Goal: Task Accomplishment & Management: Complete application form

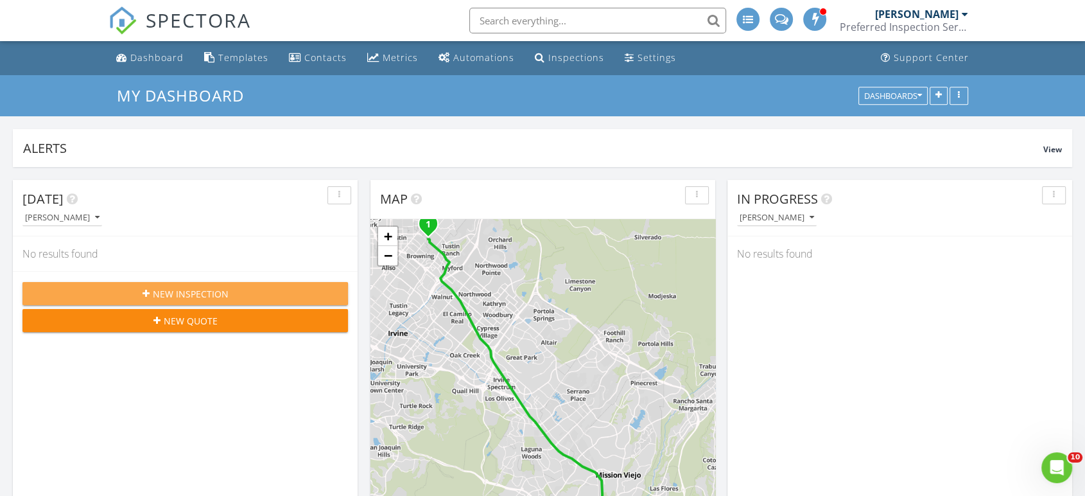
click at [241, 295] on div "New Inspection" at bounding box center [185, 293] width 305 height 13
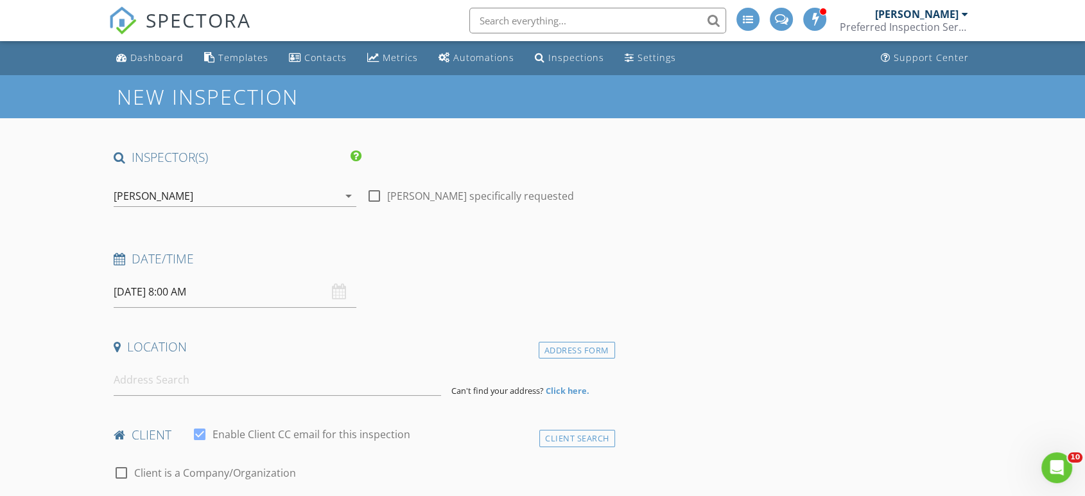
click at [205, 195] on div "[PERSON_NAME]" at bounding box center [226, 196] width 225 height 21
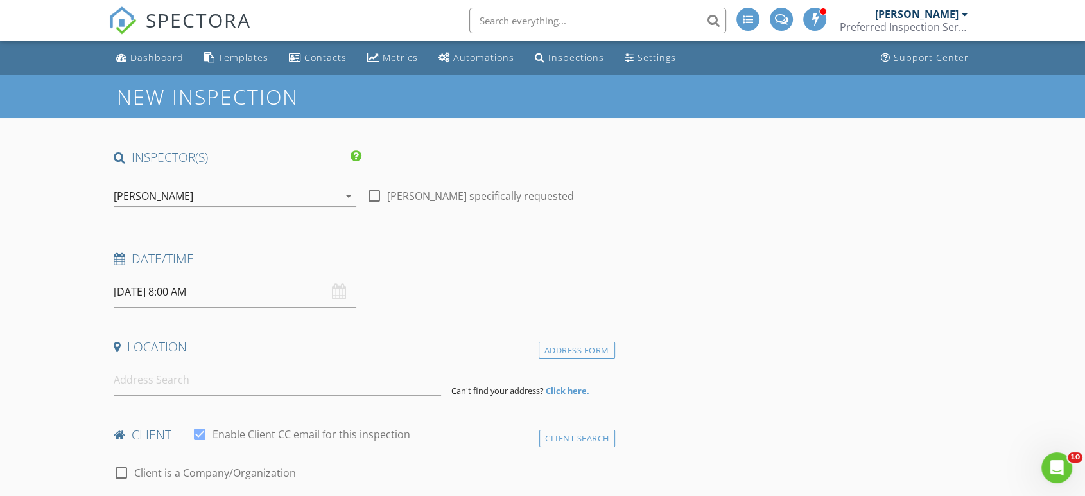
click at [185, 288] on input "08/28/2025 8:00 AM" at bounding box center [235, 291] width 243 height 31
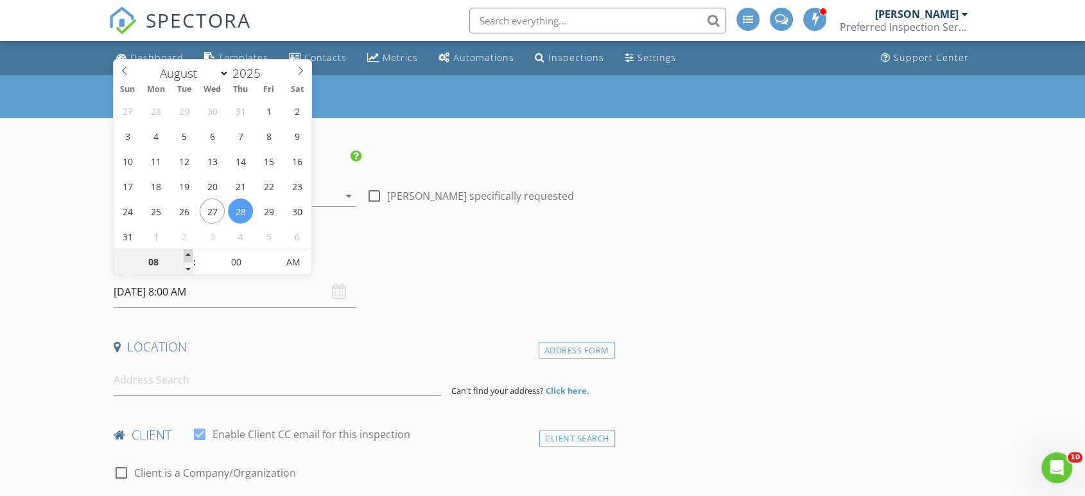
type input "09"
type input "08/28/2025 9:00 AM"
click at [189, 255] on span at bounding box center [188, 255] width 9 height 13
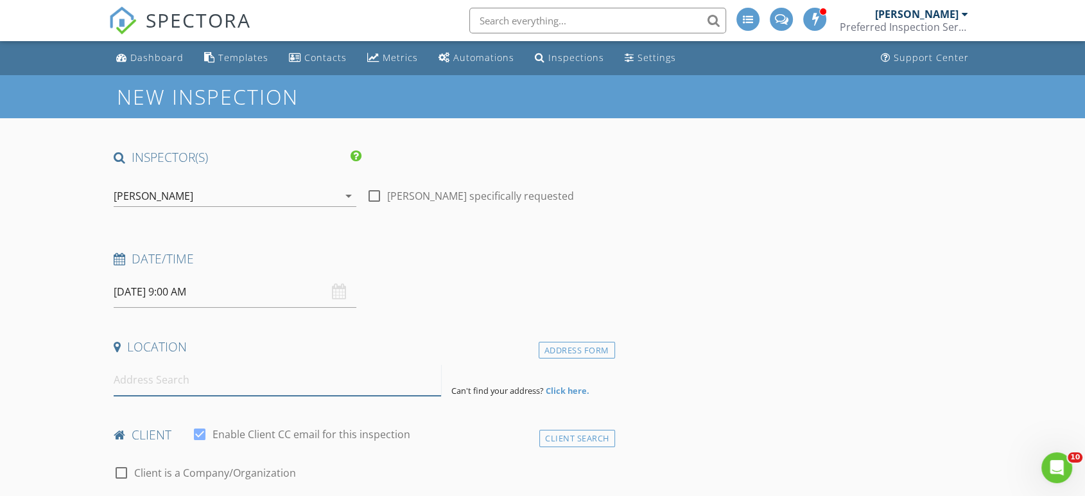
click at [236, 379] on input at bounding box center [277, 379] width 327 height 31
click at [233, 183] on div "check_box Jerry Stonger PRIMARY check_box_outline_blank Matt Garcia check_box_o…" at bounding box center [235, 199] width 243 height 42
drag, startPoint x: 232, startPoint y: 183, endPoint x: 643, endPoint y: 234, distance: 414.2
click at [216, 369] on input at bounding box center [277, 379] width 327 height 31
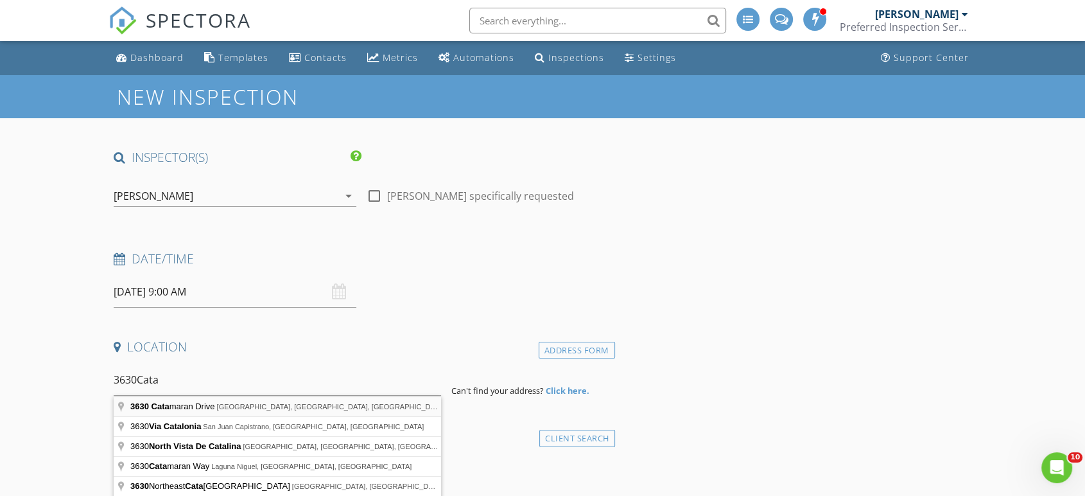
type input "3630 Catamaran Drive, Corona Del Mar, CA, USA"
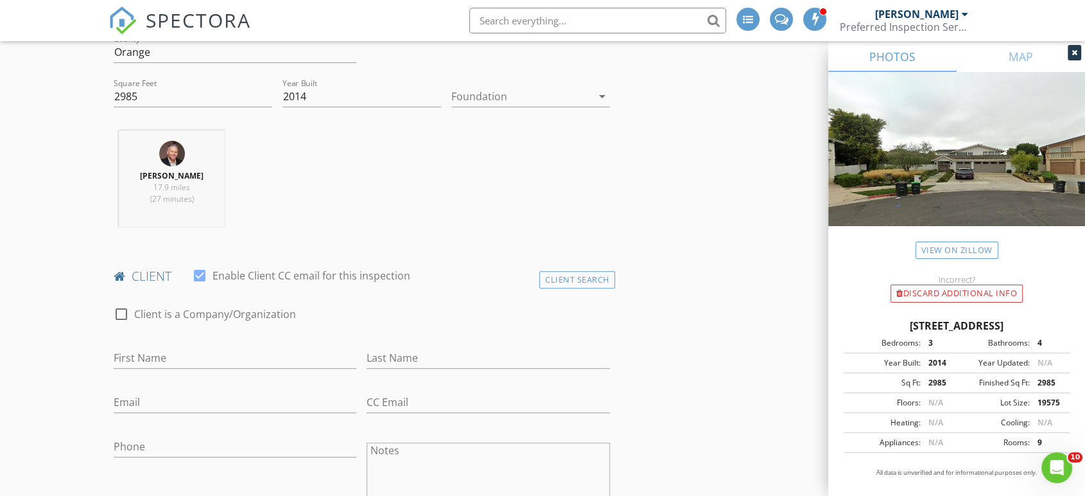
scroll to position [428, 0]
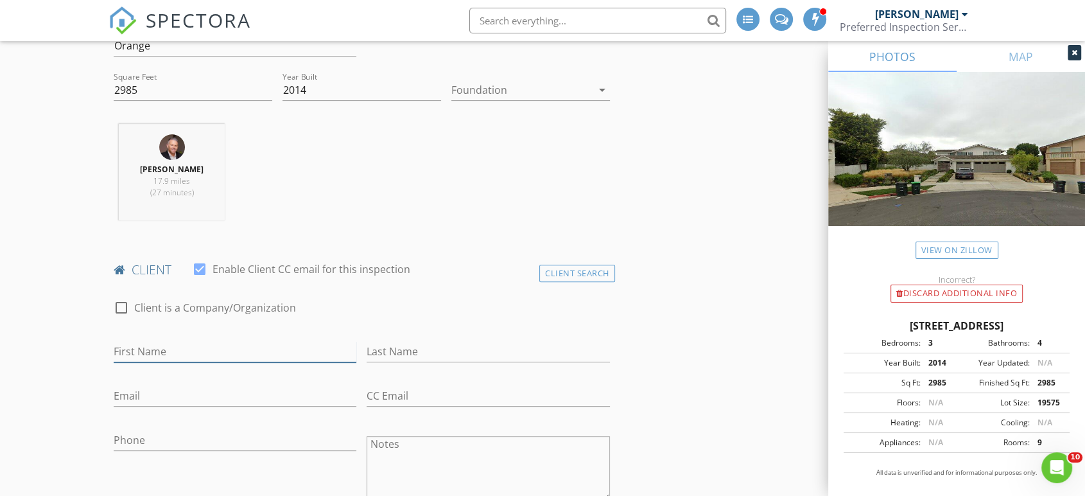
click at [290, 351] on input "First Name" at bounding box center [235, 351] width 243 height 21
type input "j"
type input "Janel"
click at [412, 350] on input "Last Name" at bounding box center [488, 351] width 243 height 21
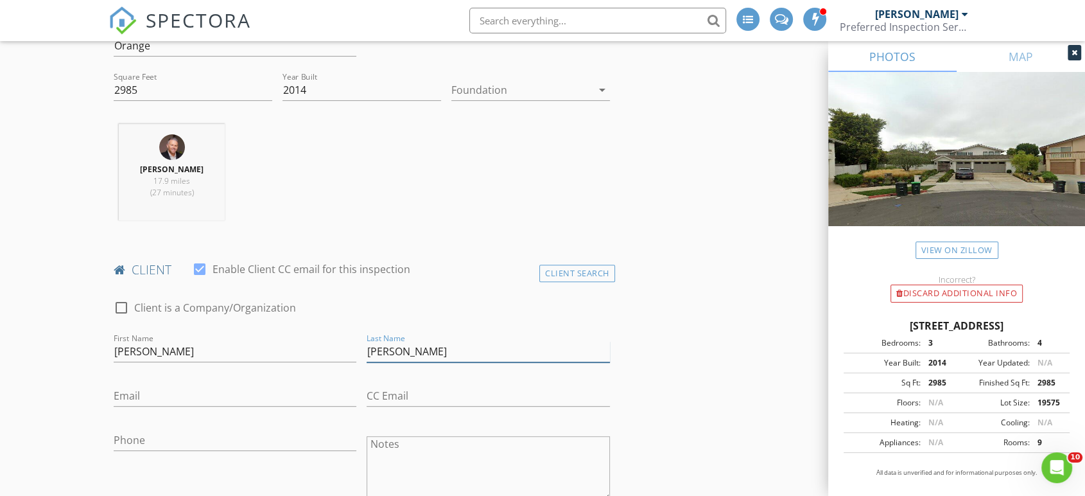
type input "Conlan"
click at [238, 398] on input "Email" at bounding box center [235, 395] width 243 height 21
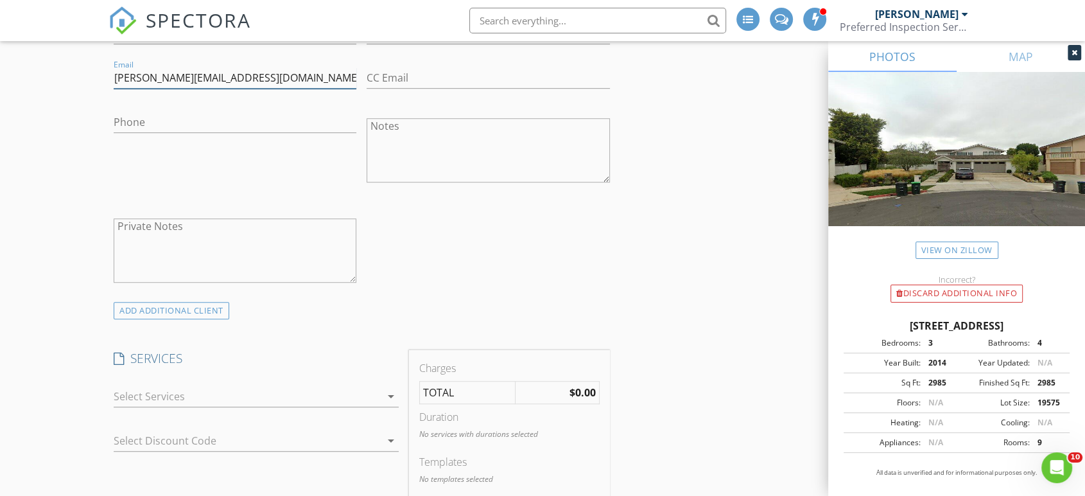
scroll to position [785, 0]
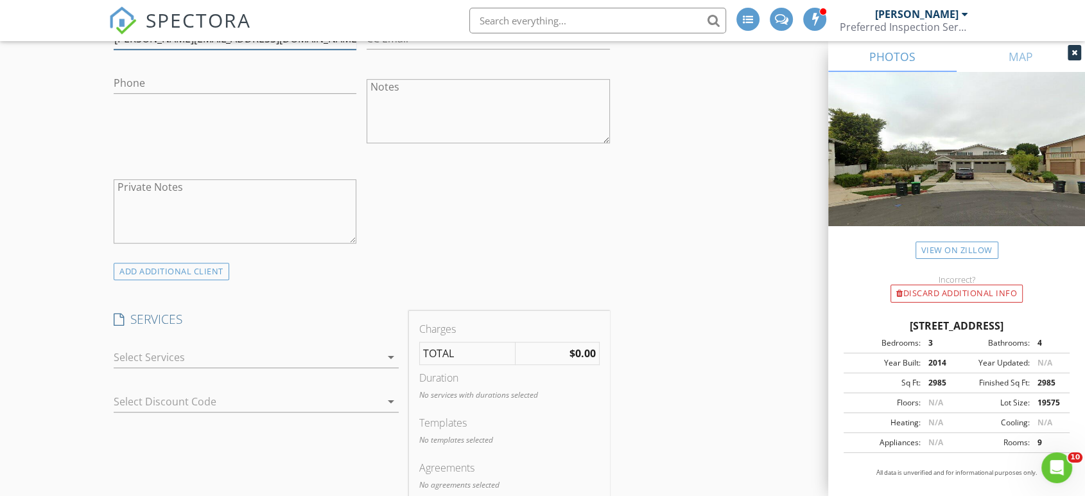
type input "[PERSON_NAME][EMAIL_ADDRESS][DOMAIN_NAME]"
click at [172, 358] on div at bounding box center [247, 357] width 267 height 21
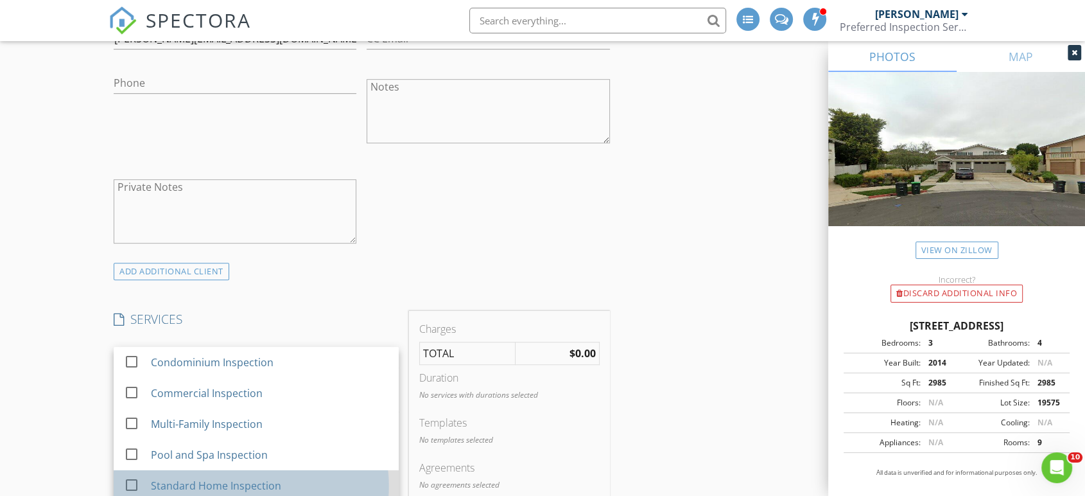
click at [217, 482] on div "Standard Home Inspection" at bounding box center [216, 485] width 130 height 15
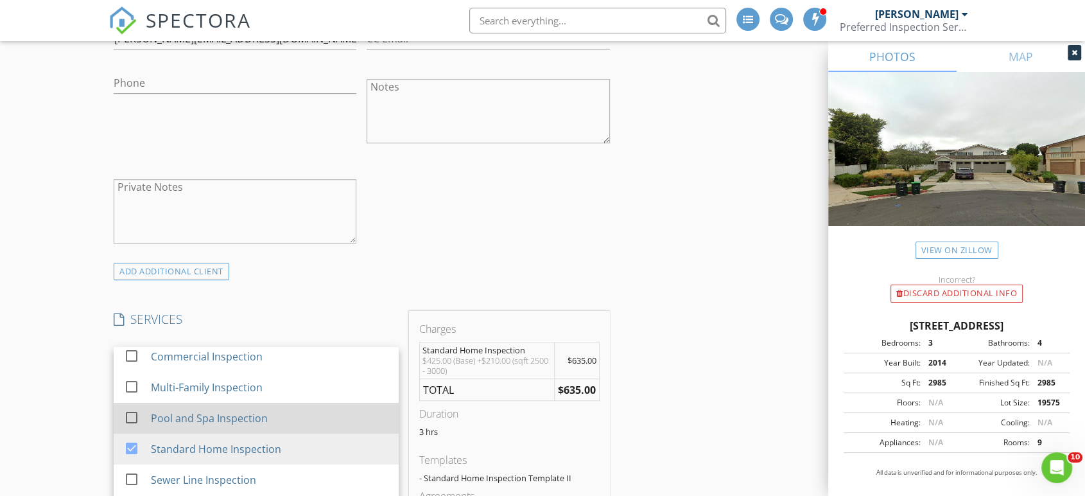
scroll to position [53, 0]
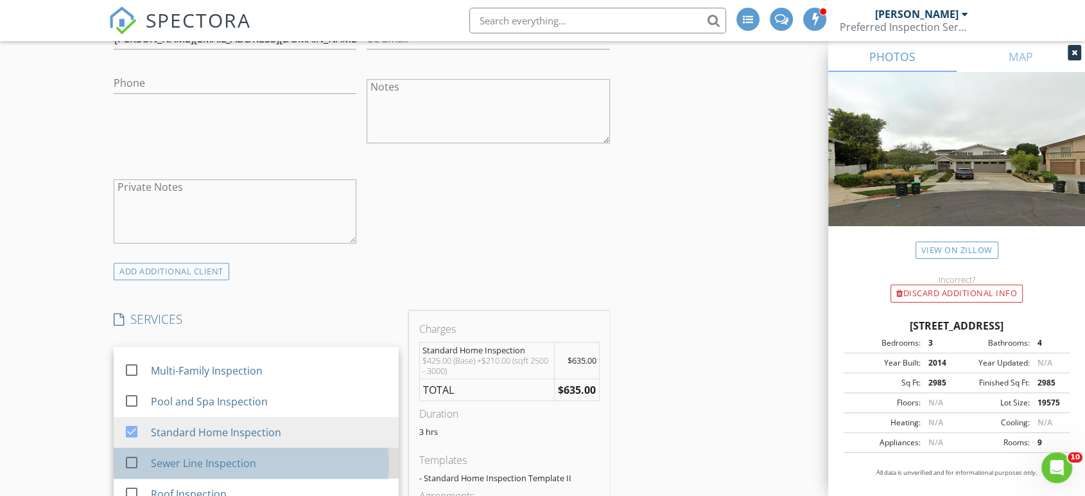
click at [202, 455] on div "Sewer Line Inspection" at bounding box center [203, 462] width 105 height 15
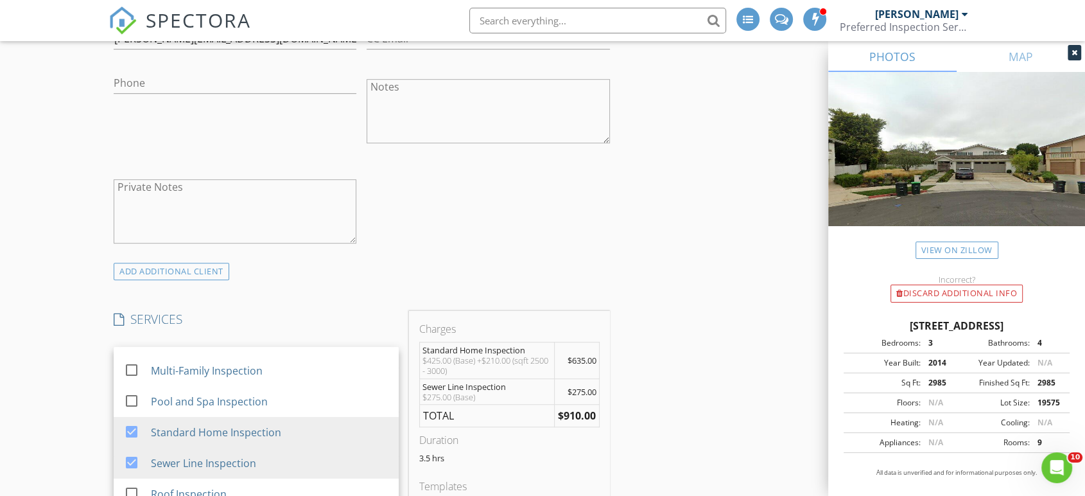
click at [597, 256] on div "check_box_outline_blank Client is a Company/Organization First Name Janel Last …" at bounding box center [362, 96] width 507 height 333
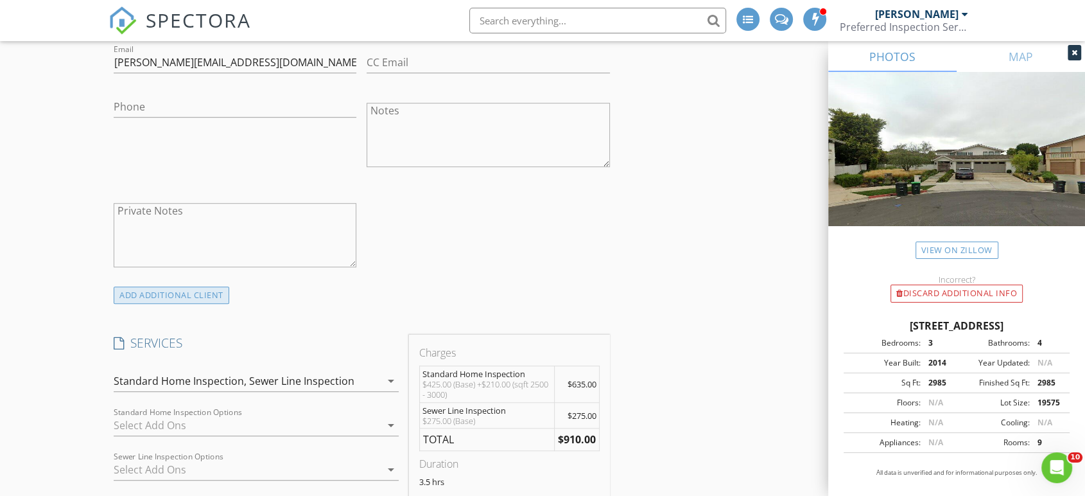
scroll to position [785, 0]
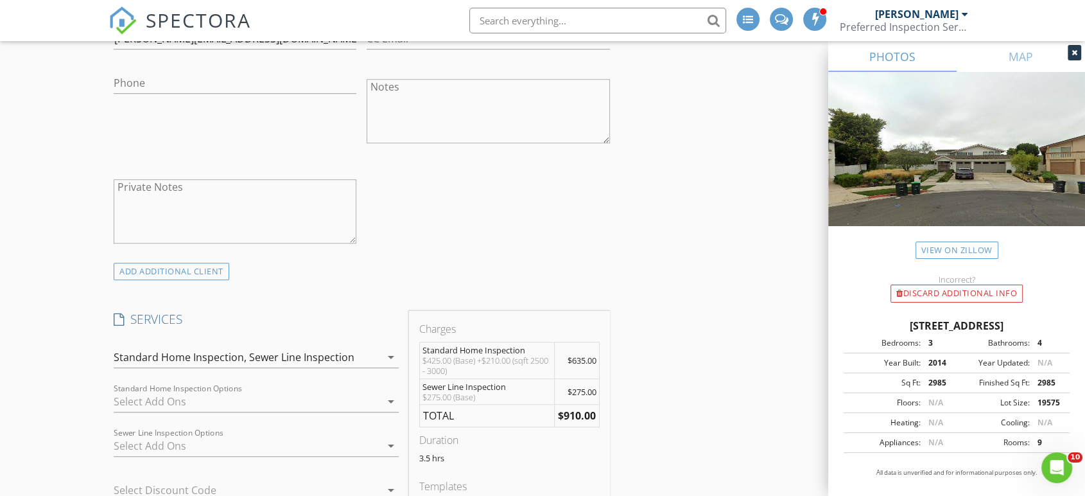
click at [236, 359] on div "Standard Home Inspection," at bounding box center [180, 357] width 133 height 12
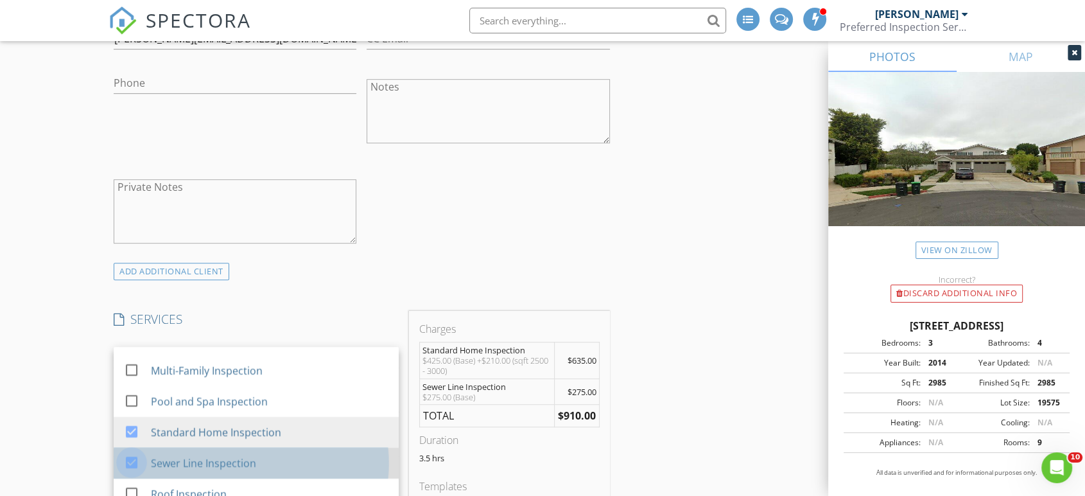
click at [135, 461] on div at bounding box center [132, 462] width 22 height 22
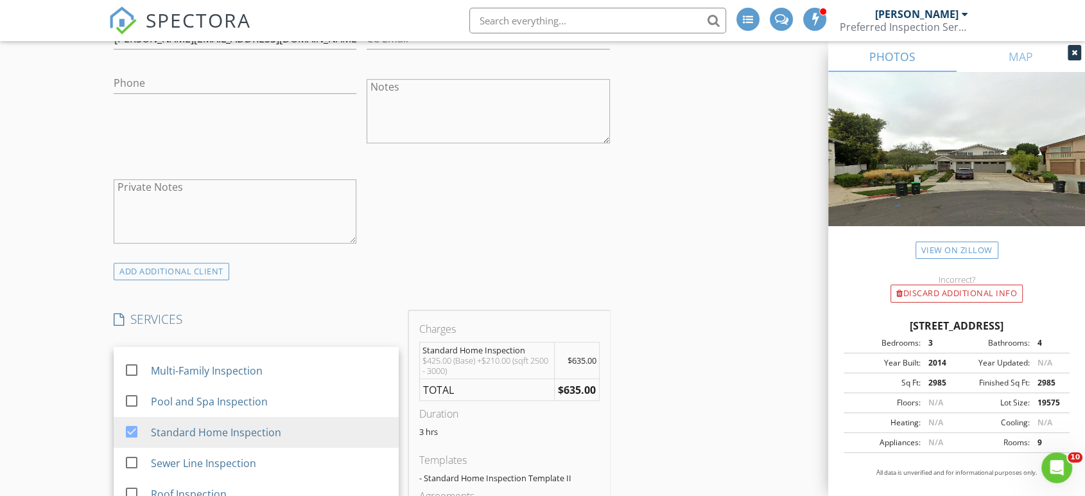
click at [524, 249] on div "check_box_outline_blank Client is a Company/Organization First Name Janel Last …" at bounding box center [362, 96] width 507 height 333
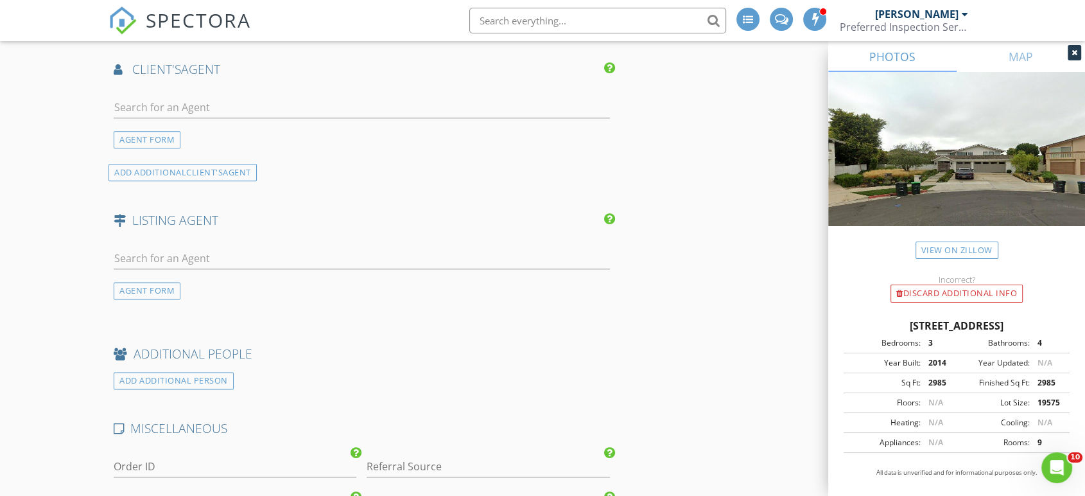
scroll to position [1569, 0]
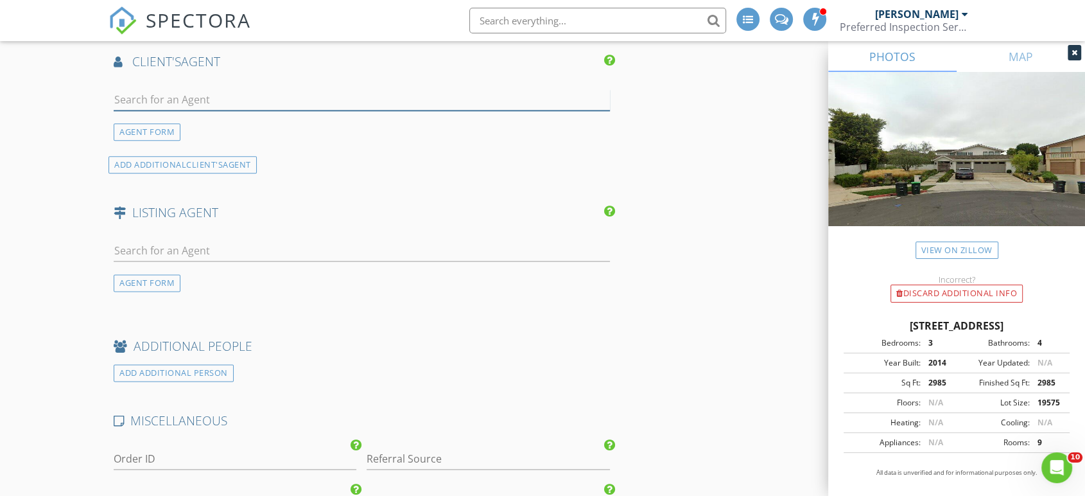
click at [237, 101] on input "text" at bounding box center [362, 99] width 496 height 21
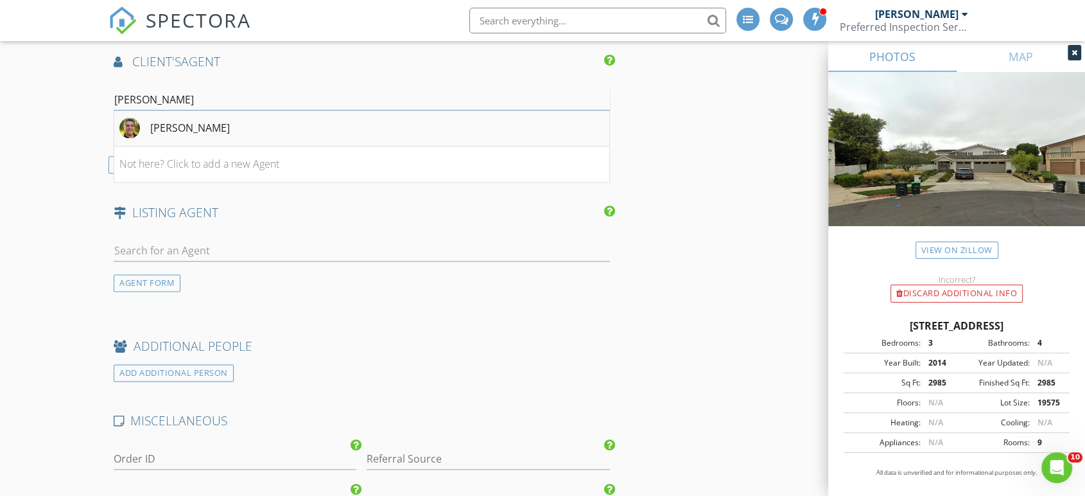
type input "Brian Do"
click at [170, 130] on div "Brian Doubleday" at bounding box center [190, 127] width 80 height 15
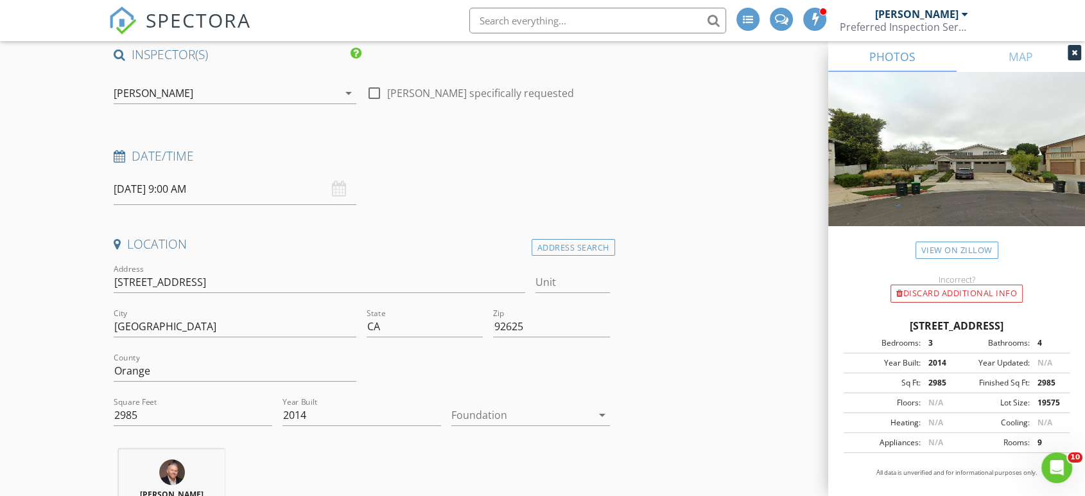
scroll to position [0, 0]
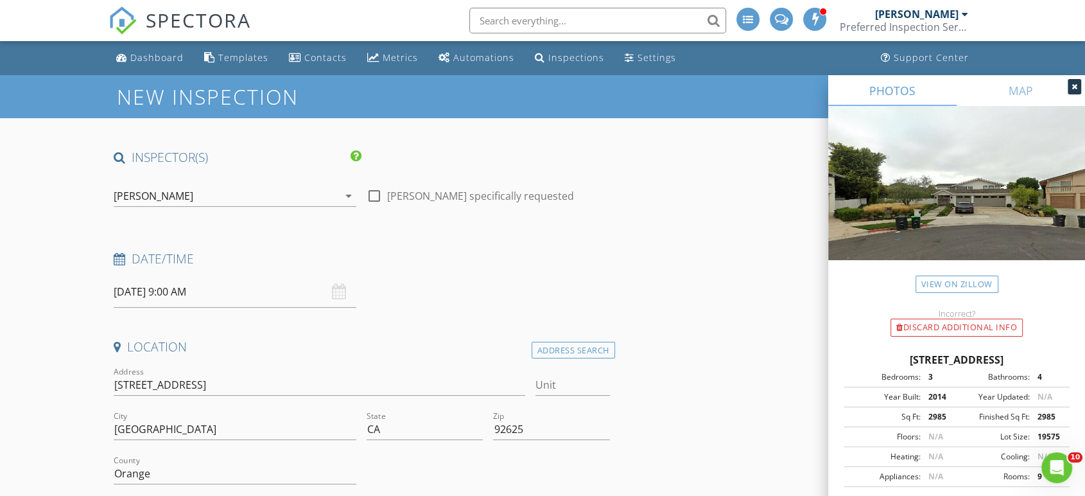
click at [180, 302] on input "[DATE] 9:00 AM" at bounding box center [235, 291] width 243 height 31
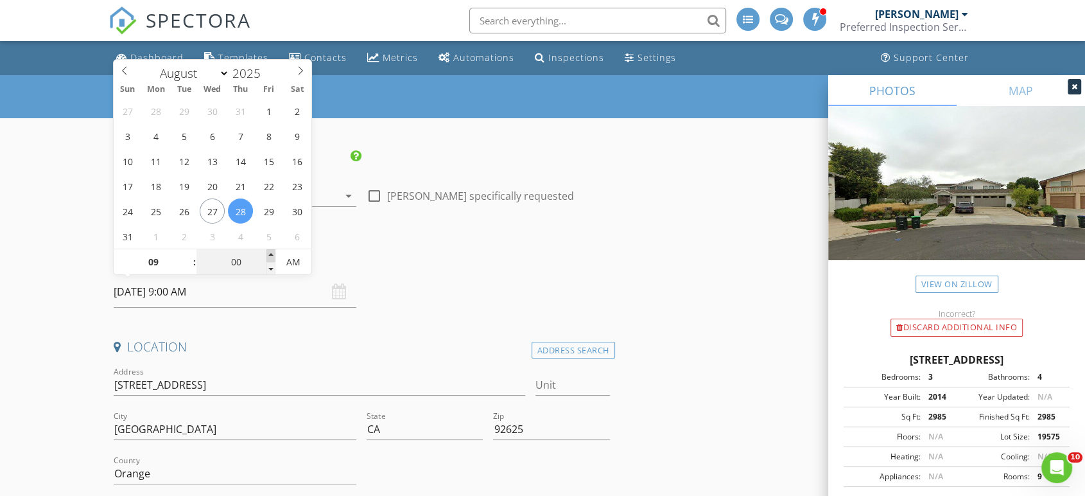
type input "05"
type input "08/28/2025 9:05 AM"
click at [266, 255] on span at bounding box center [270, 255] width 9 height 13
type input "10"
type input "08/28/2025 9:10 AM"
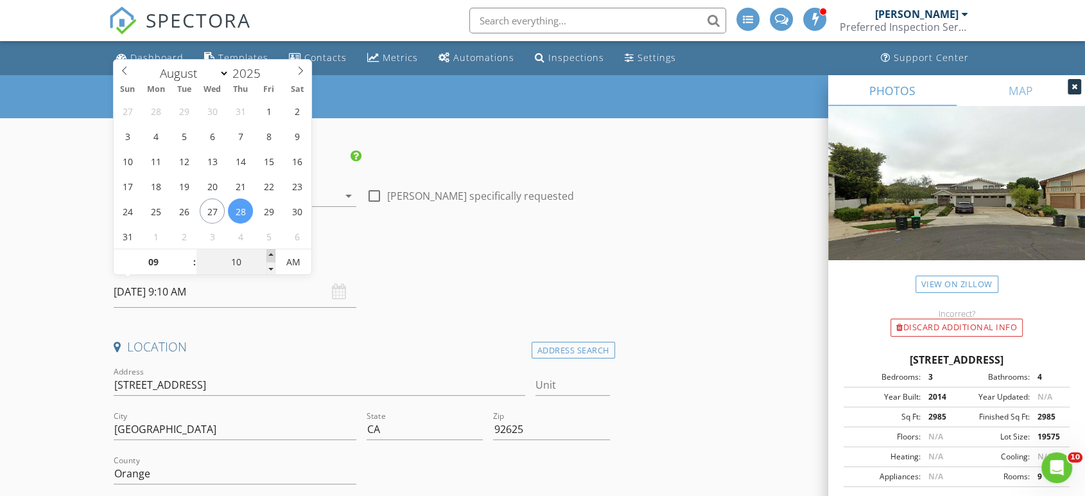
click at [266, 255] on span at bounding box center [270, 255] width 9 height 13
type input "15"
type input "08/28/2025 9:15 AM"
click at [266, 255] on span at bounding box center [270, 255] width 9 height 13
type input "20"
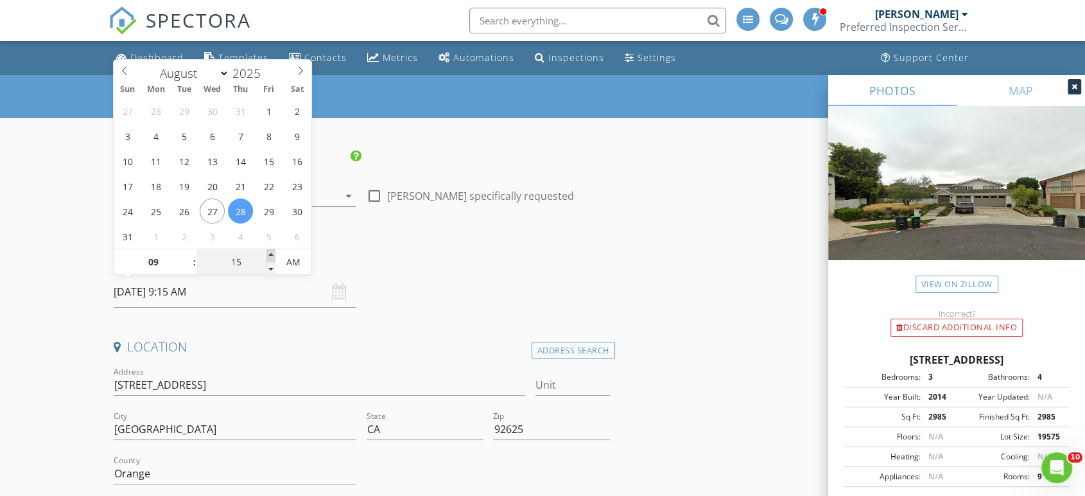
type input "08/28/2025 9:20 AM"
click at [266, 255] on span at bounding box center [270, 255] width 9 height 13
type input "25"
type input "08/28/2025 9:25 AM"
click at [266, 255] on span at bounding box center [270, 255] width 9 height 13
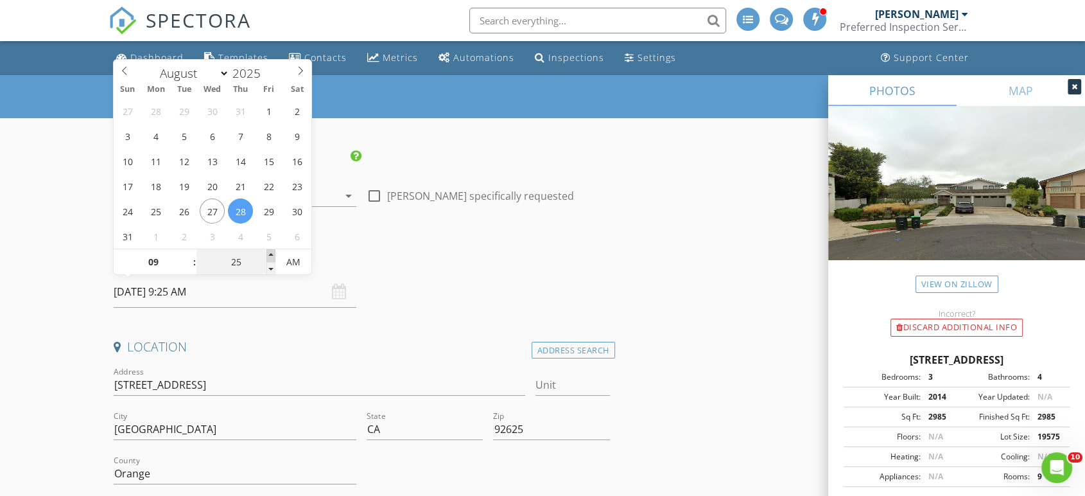
type input "30"
type input "08/28/2025 9:30 AM"
click at [266, 255] on span at bounding box center [270, 255] width 9 height 13
click at [382, 292] on div "Date/Time 08/28/2025 9:30 AM" at bounding box center [362, 278] width 507 height 57
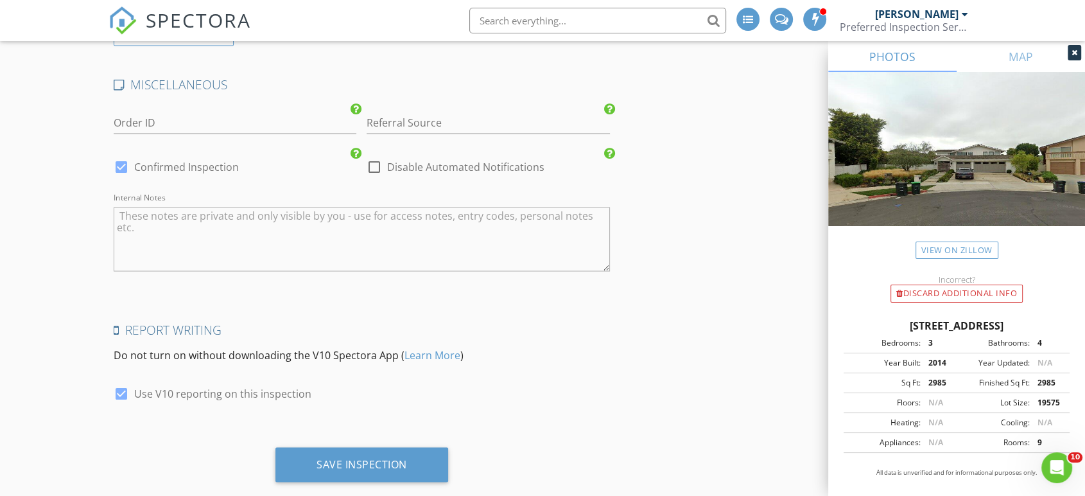
scroll to position [2220, 0]
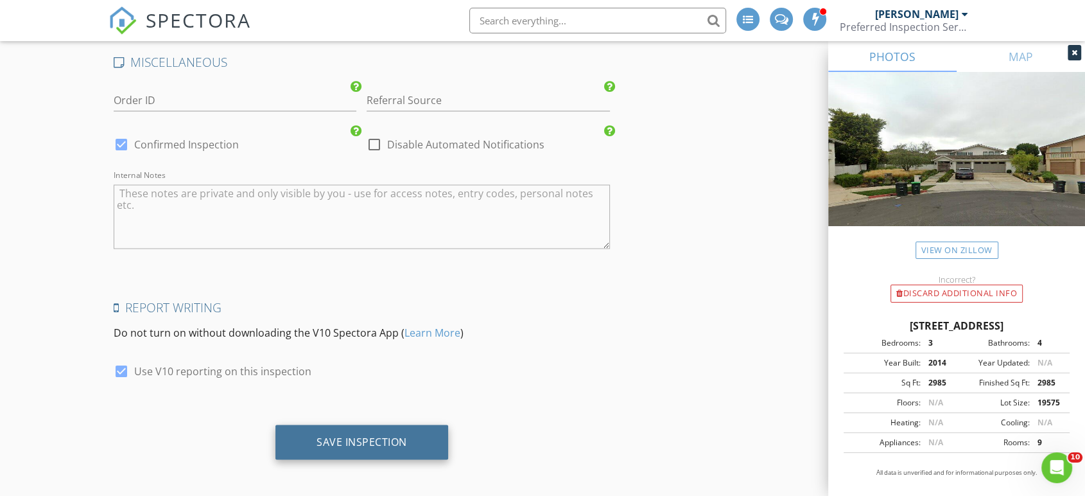
click at [406, 440] on div "Save Inspection" at bounding box center [361, 441] width 173 height 35
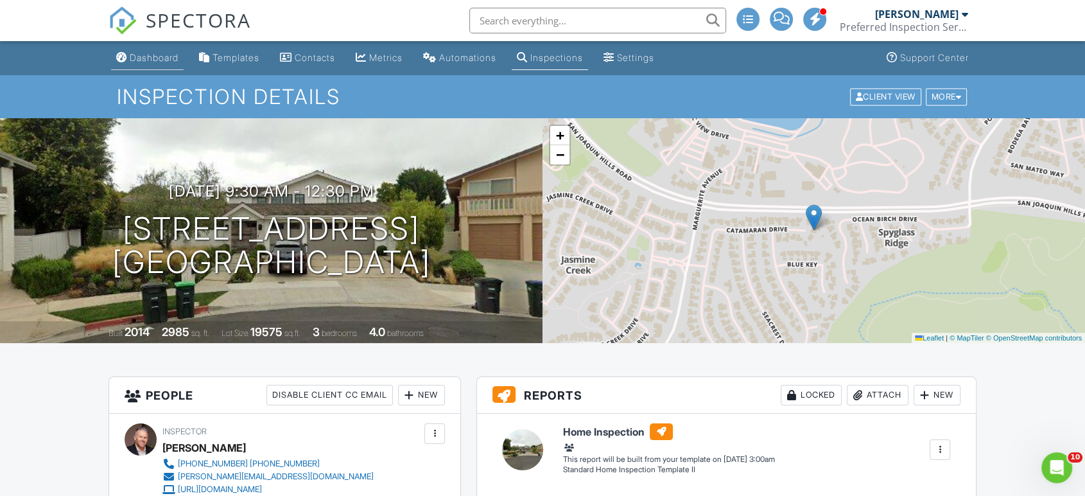
click at [146, 58] on div "Dashboard" at bounding box center [154, 57] width 49 height 11
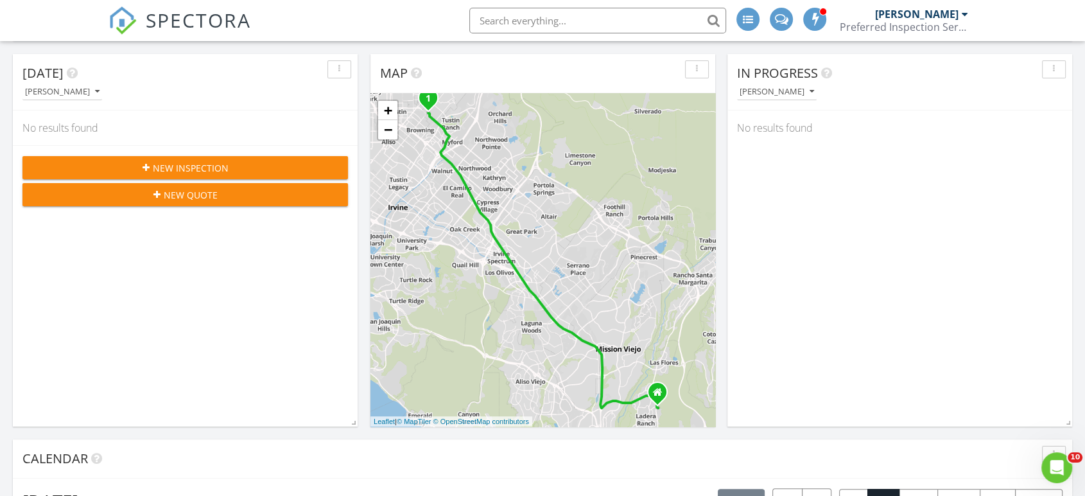
scroll to position [214, 0]
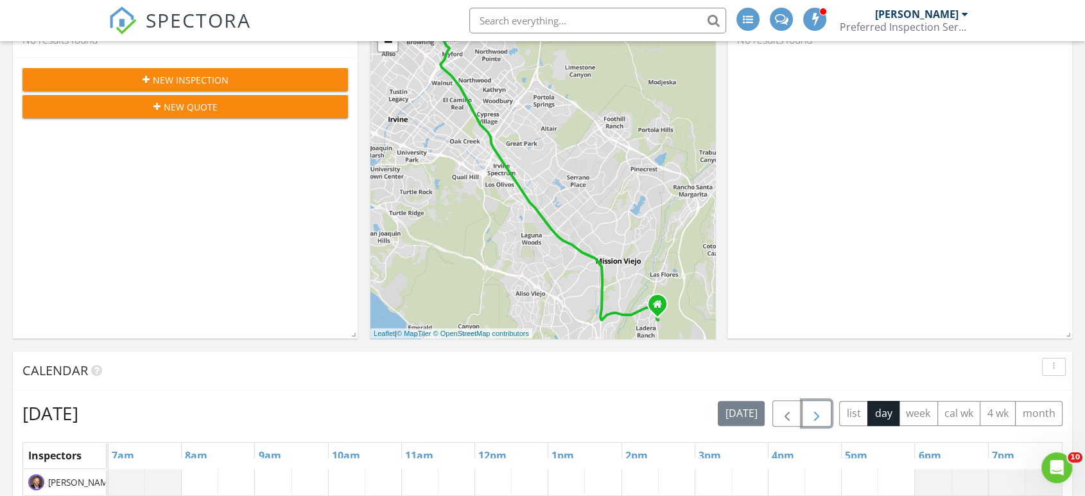
click at [814, 415] on span "button" at bounding box center [816, 413] width 15 height 15
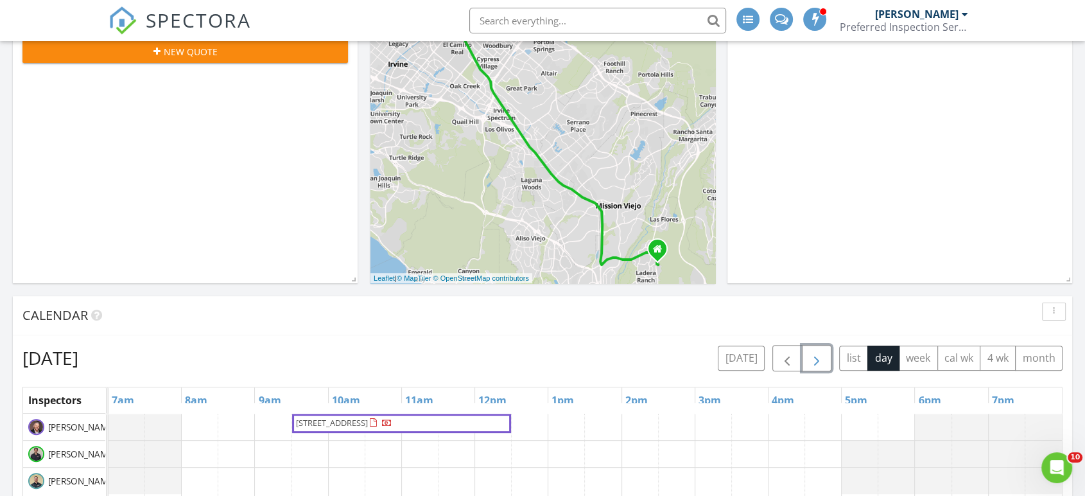
scroll to position [356, 0]
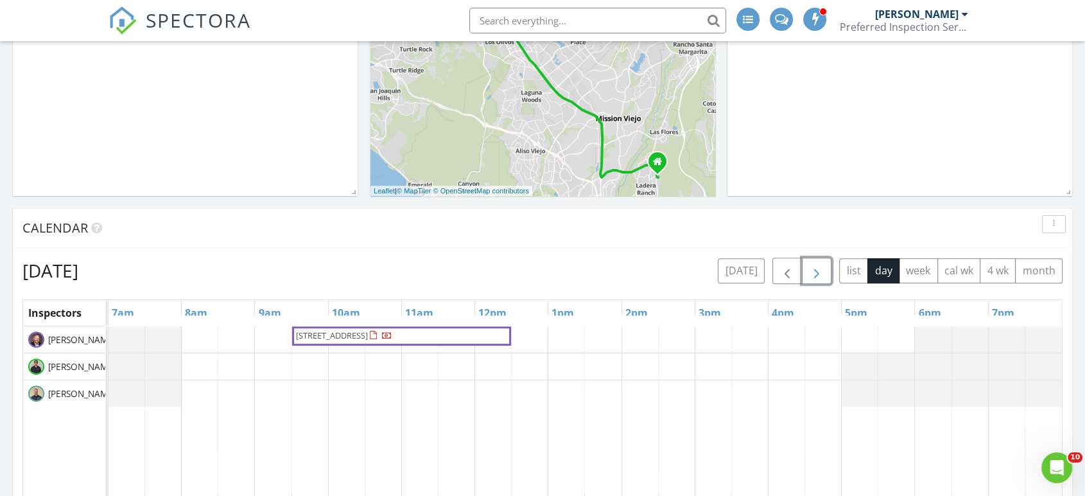
click at [377, 331] on div at bounding box center [373, 335] width 7 height 8
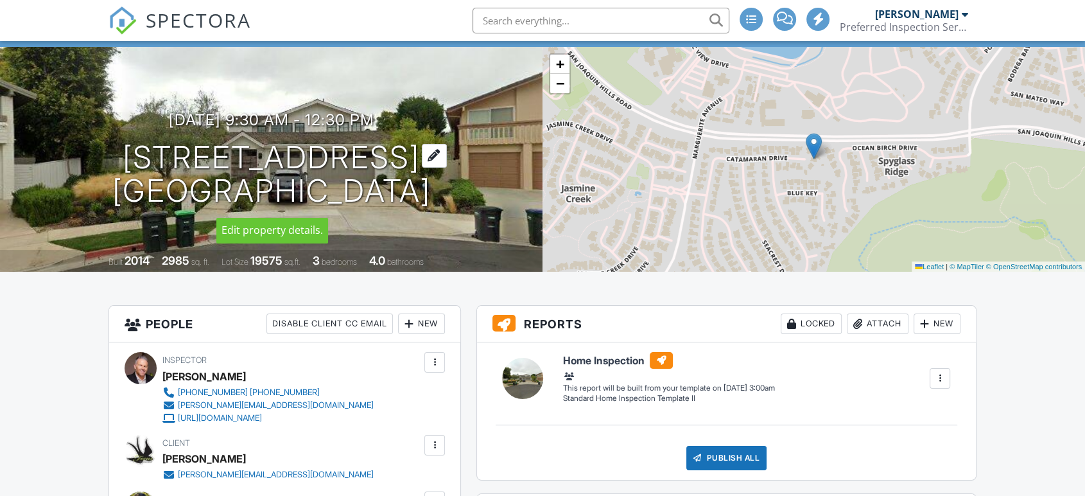
click at [447, 158] on div at bounding box center [434, 156] width 25 height 24
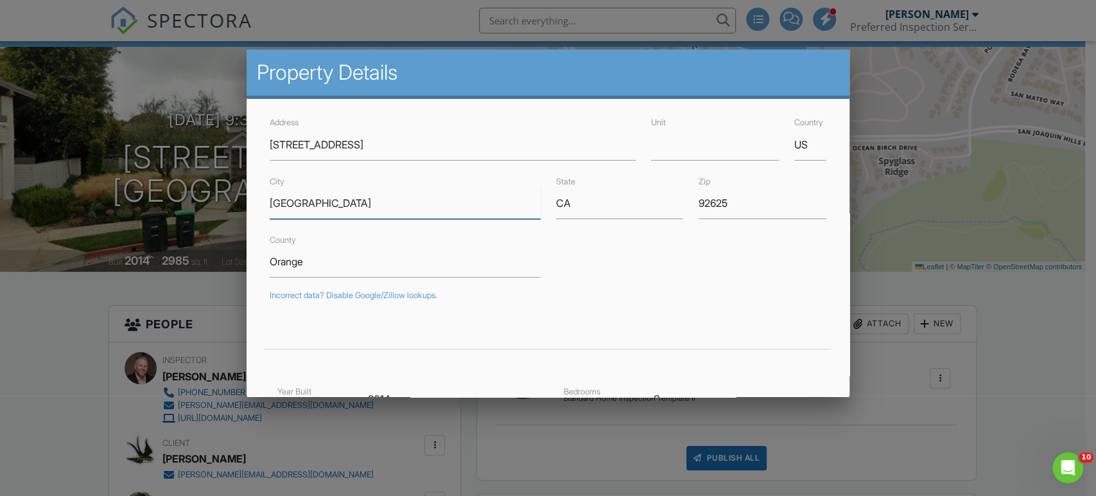
drag, startPoint x: 398, startPoint y: 207, endPoint x: 182, endPoint y: 208, distance: 215.8
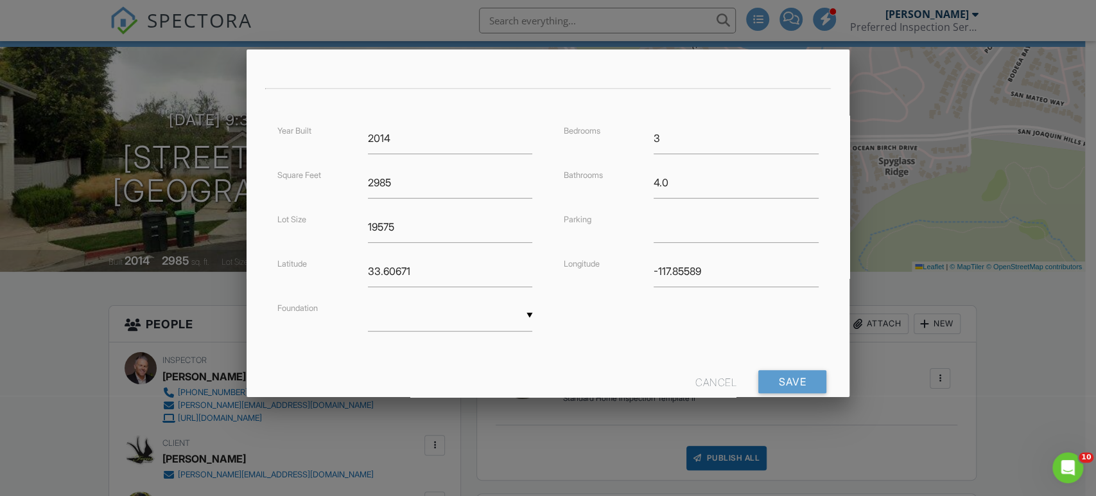
scroll to position [293, 0]
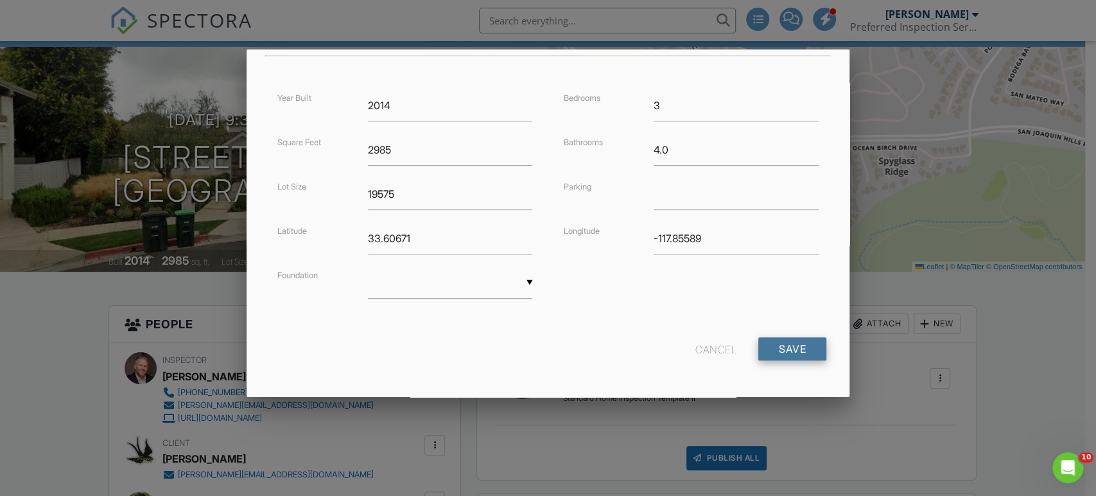
type input "Corona del Mar"
click at [794, 348] on input "Save" at bounding box center [792, 348] width 68 height 23
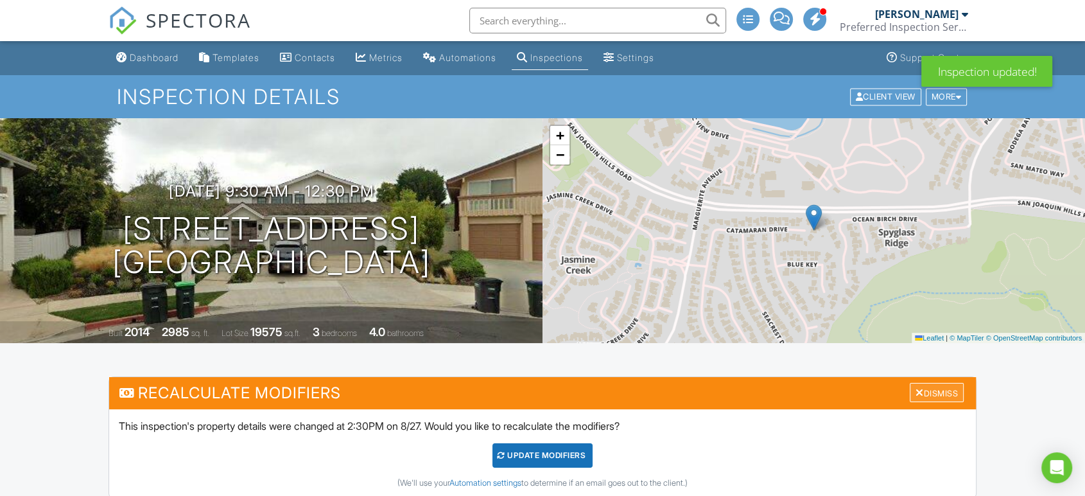
click at [941, 390] on div "Dismiss" at bounding box center [937, 393] width 54 height 20
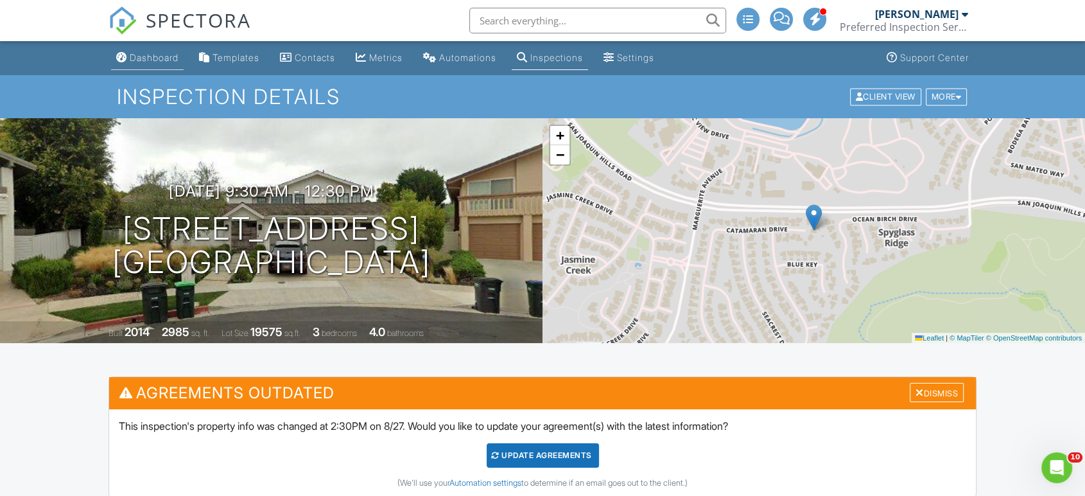
click at [152, 58] on div "Dashboard" at bounding box center [154, 57] width 49 height 11
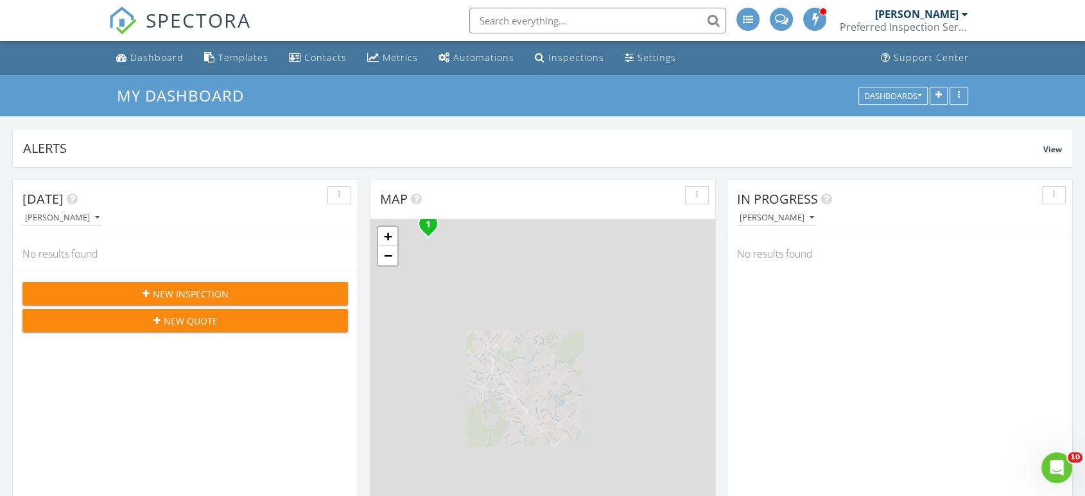
click at [218, 289] on span "New Inspection" at bounding box center [191, 293] width 76 height 13
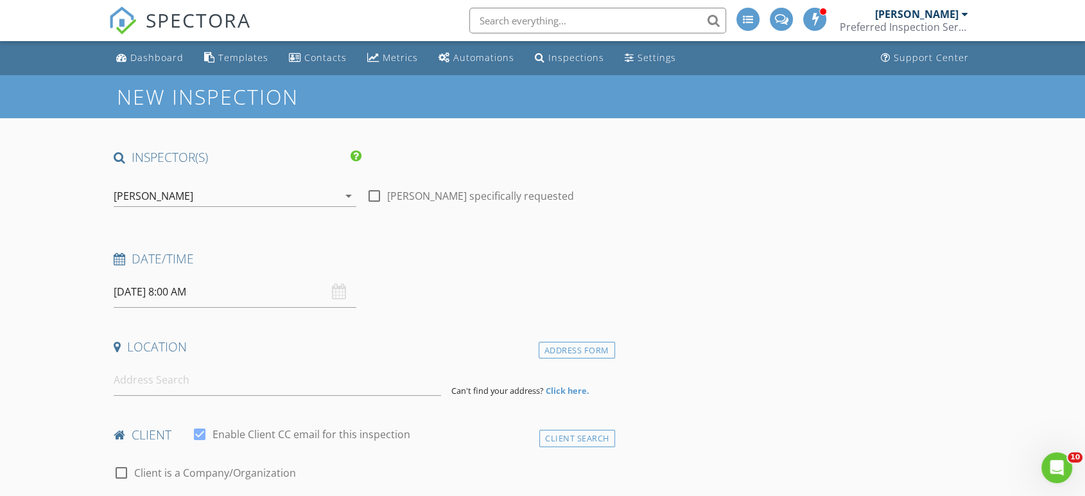
click at [187, 198] on div "[PERSON_NAME]" at bounding box center [226, 196] width 225 height 21
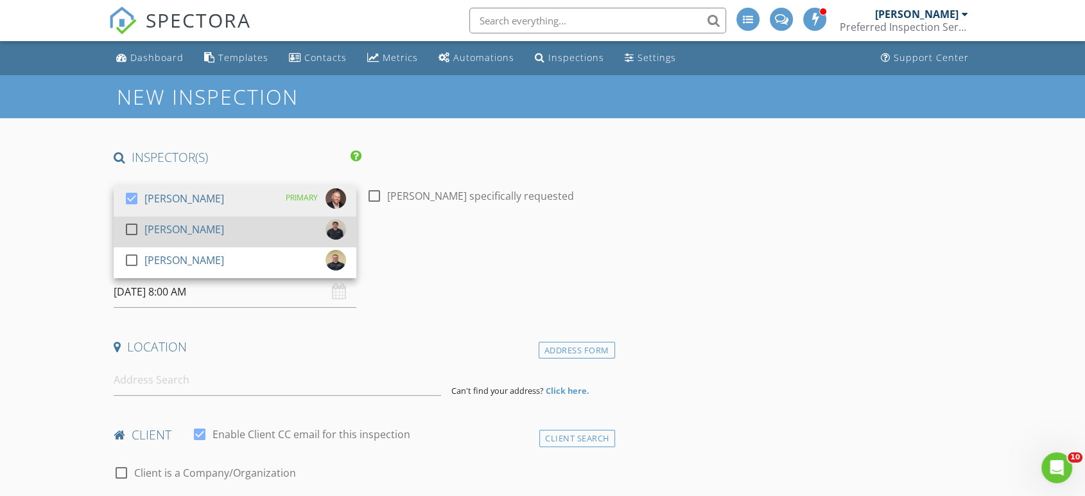
click at [139, 234] on div at bounding box center [132, 229] width 22 height 22
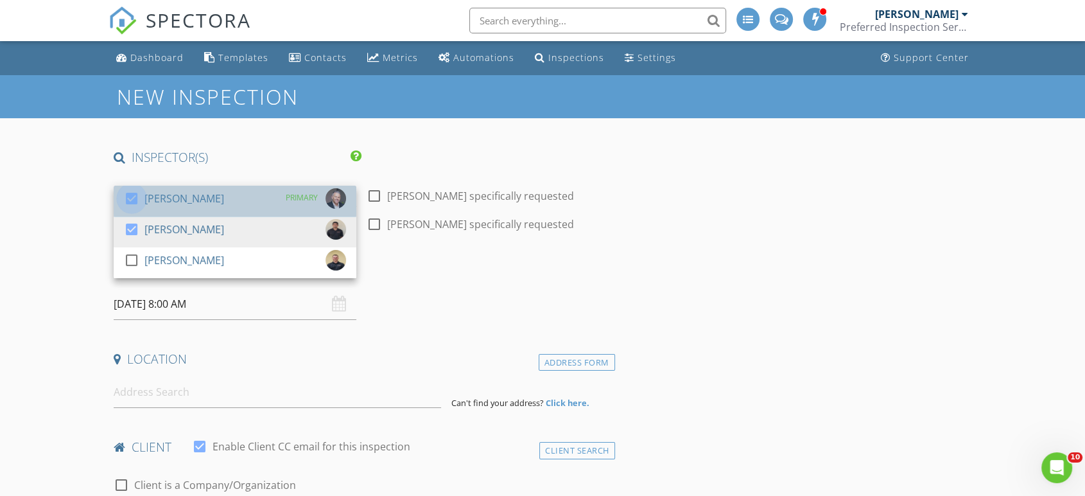
click at [135, 202] on div at bounding box center [132, 198] width 22 height 22
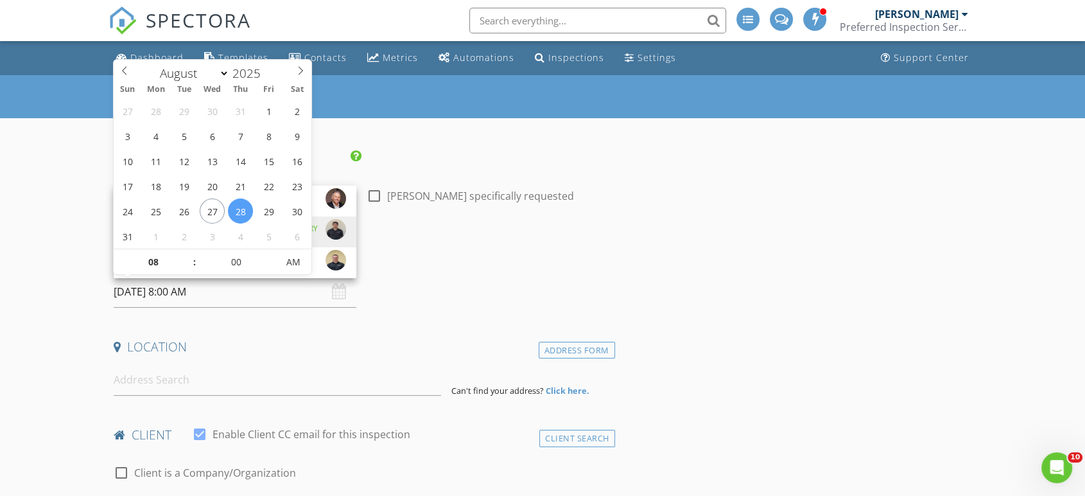
click at [171, 290] on input "[DATE] 8:00 AM" at bounding box center [235, 291] width 243 height 31
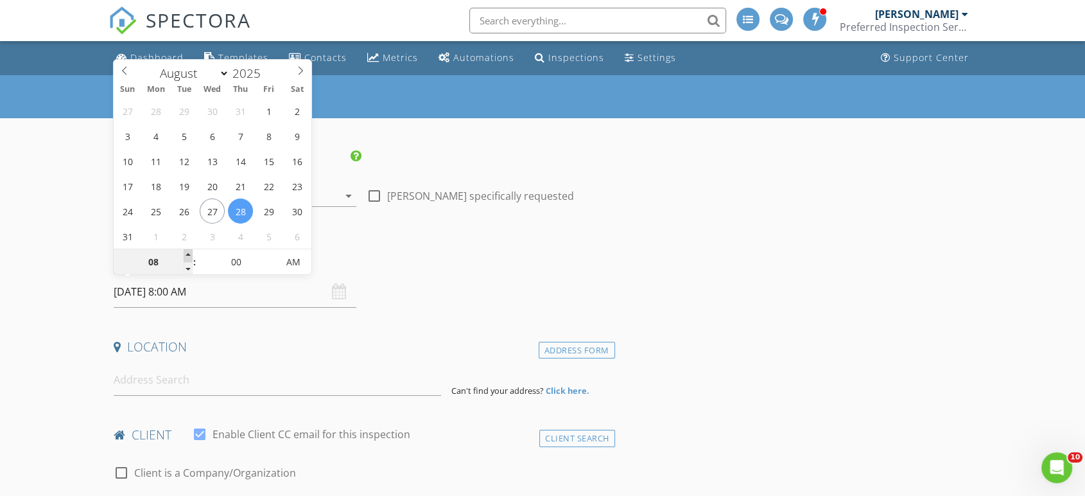
type input "09"
type input "[DATE] 9:00 AM"
click at [185, 252] on span at bounding box center [188, 255] width 9 height 13
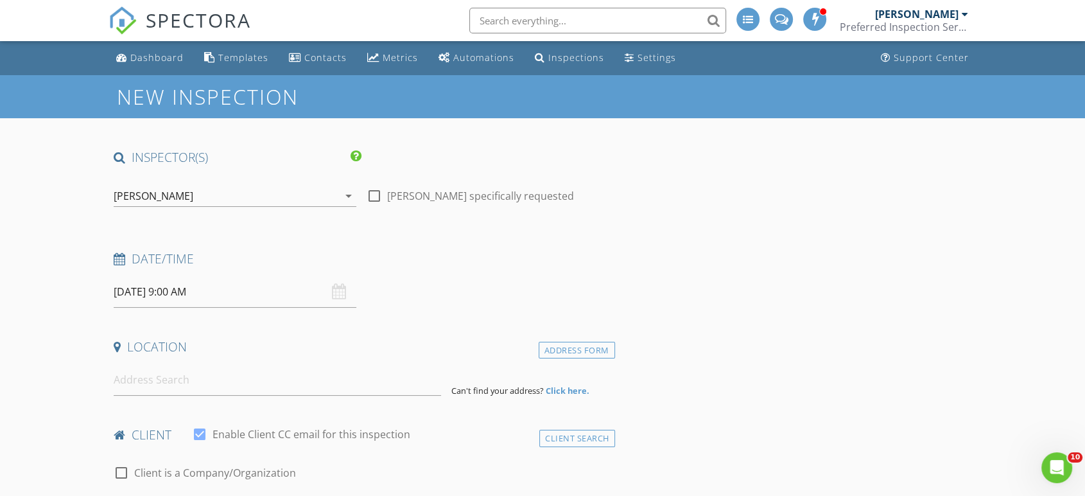
click at [170, 384] on input at bounding box center [277, 379] width 327 height 31
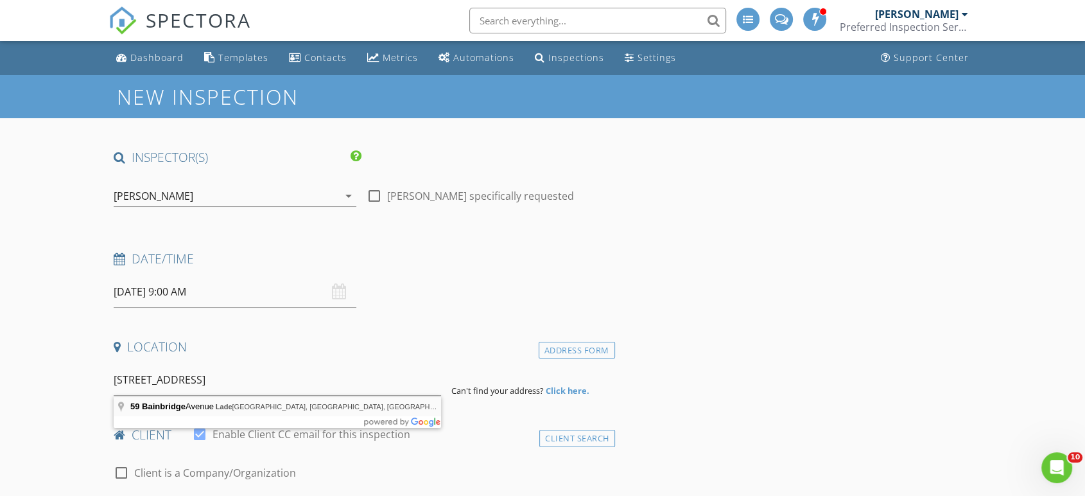
type input "[STREET_ADDRESS]"
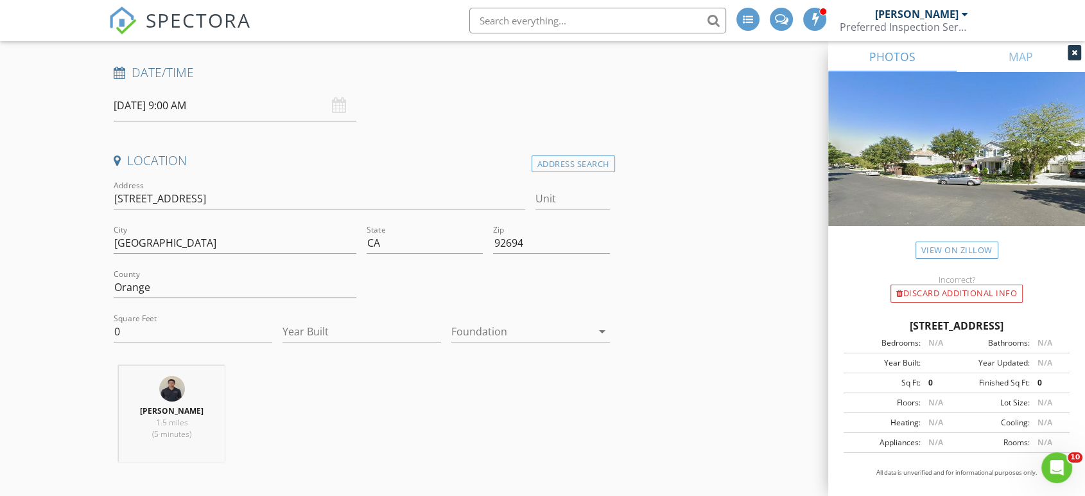
scroll to position [214, 0]
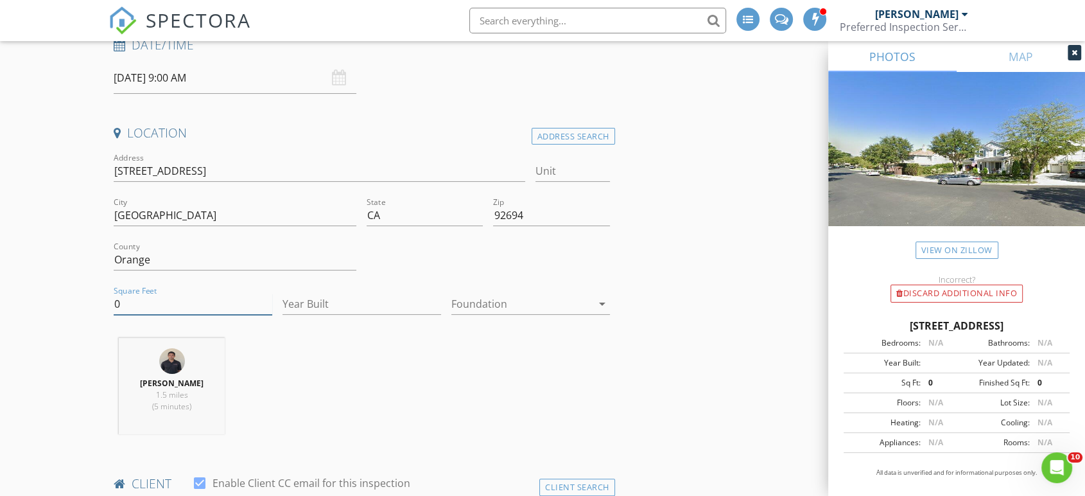
click at [134, 306] on input "0" at bounding box center [193, 303] width 159 height 21
type input "02200"
click at [336, 303] on input "Year Built" at bounding box center [362, 303] width 159 height 21
type input "2003"
click at [121, 303] on input "02200" at bounding box center [193, 303] width 159 height 21
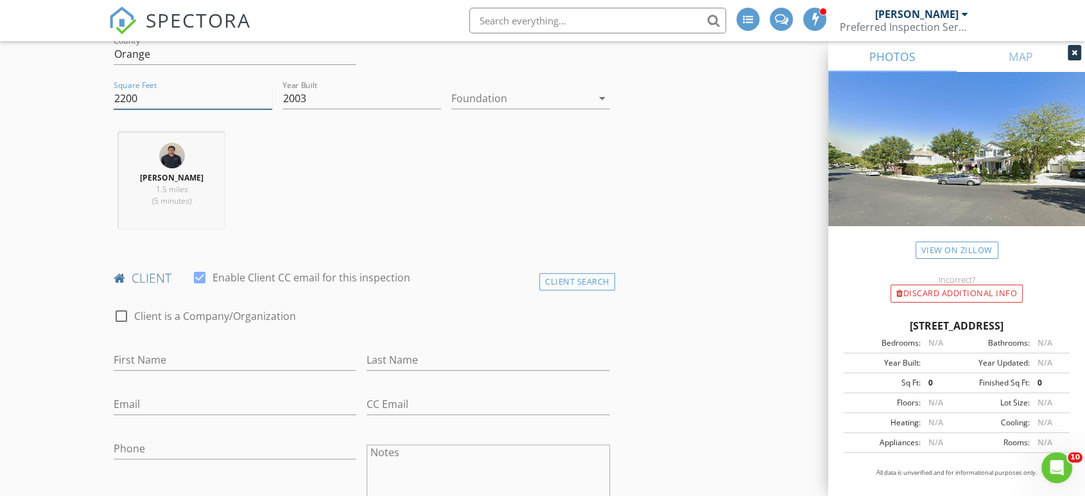
scroll to position [428, 0]
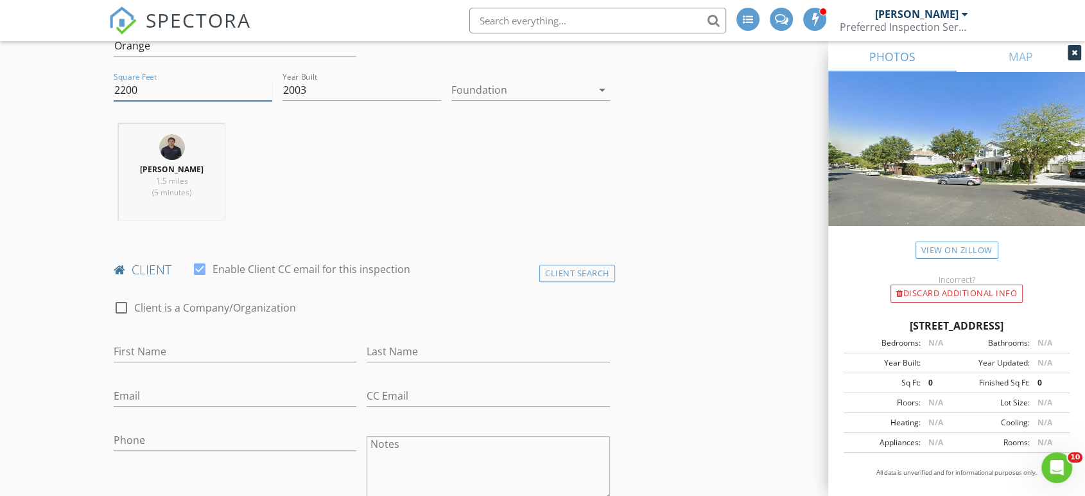
type input "2200"
click at [280, 351] on input "First Name" at bounding box center [235, 351] width 243 height 21
type input "Grey"
drag, startPoint x: 280, startPoint y: 351, endPoint x: 462, endPoint y: 355, distance: 182.4
click at [462, 355] on input "Last Name" at bounding box center [488, 351] width 243 height 21
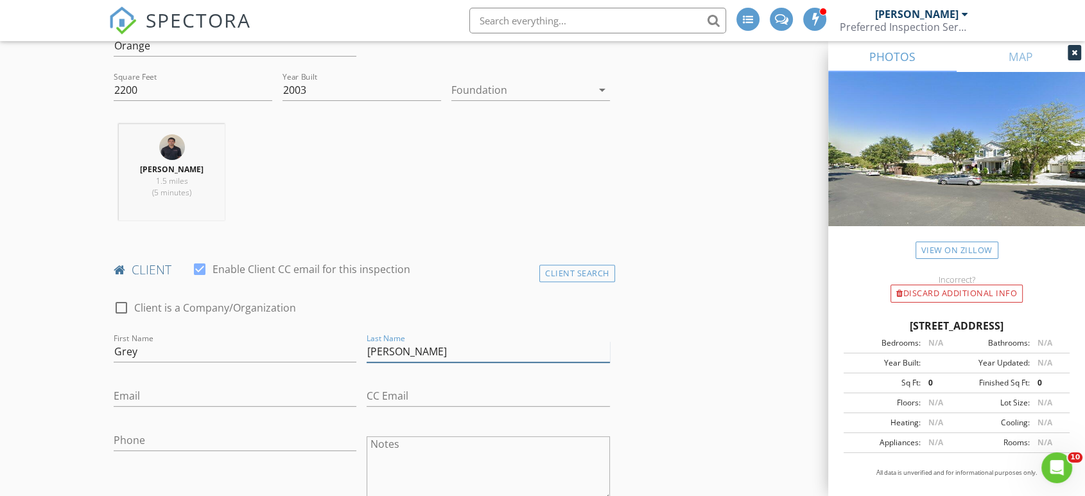
type input "Nguyen"
click at [189, 399] on input "Email" at bounding box center [235, 395] width 243 height 21
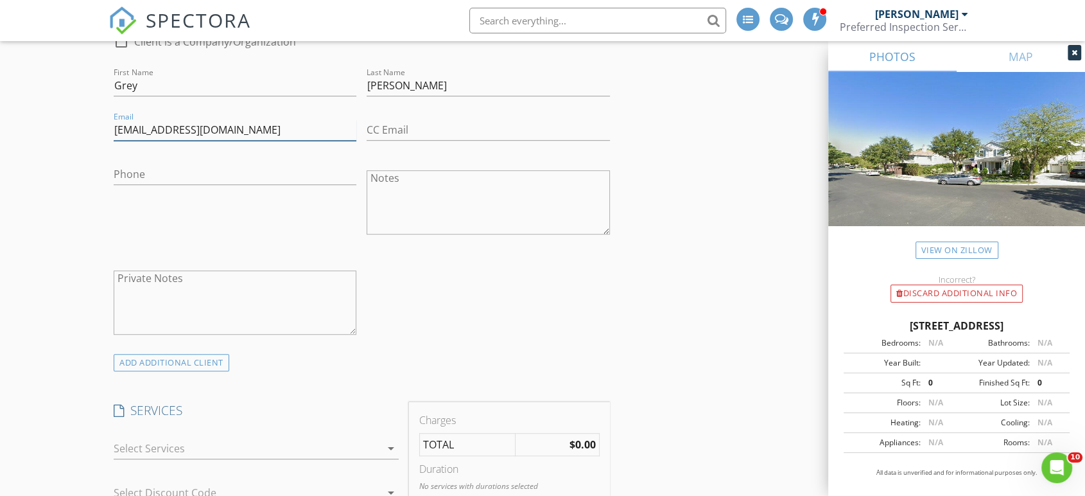
scroll to position [785, 0]
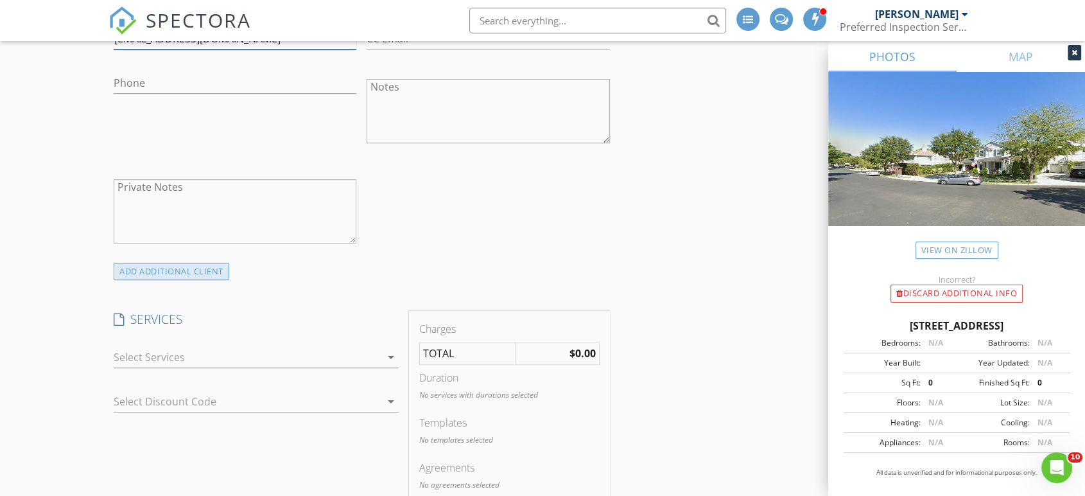
type input "grey@hopemobile.org"
click at [168, 267] on div "ADD ADDITIONAL client" at bounding box center [172, 271] width 116 height 17
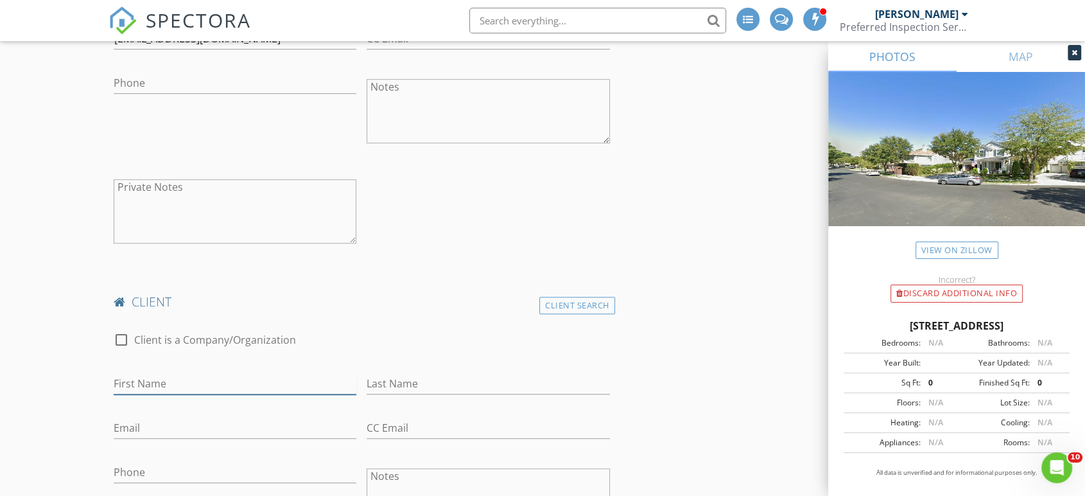
click at [205, 383] on input "First Name" at bounding box center [235, 383] width 243 height 21
type input "joy"
click at [410, 381] on input "Last Name" at bounding box center [488, 383] width 243 height 21
type input "Nguyen"
click at [177, 425] on input "Email" at bounding box center [235, 427] width 243 height 21
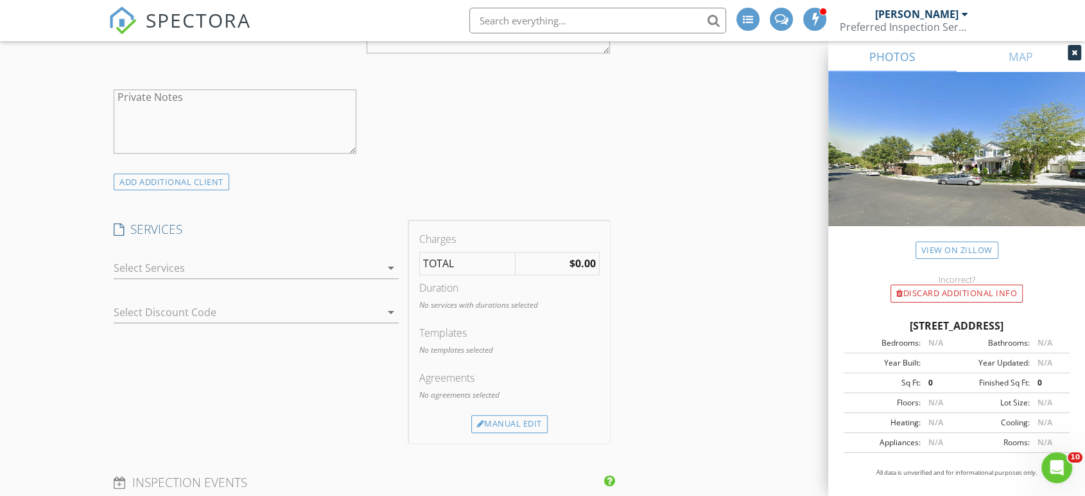
scroll to position [1284, 0]
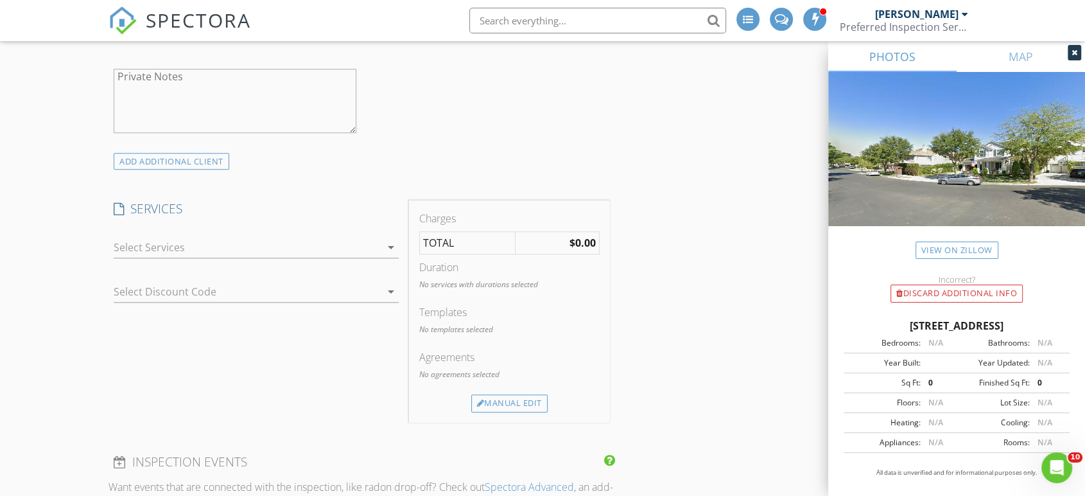
type input "joywice@icloud.com"
click at [295, 254] on div at bounding box center [247, 247] width 267 height 21
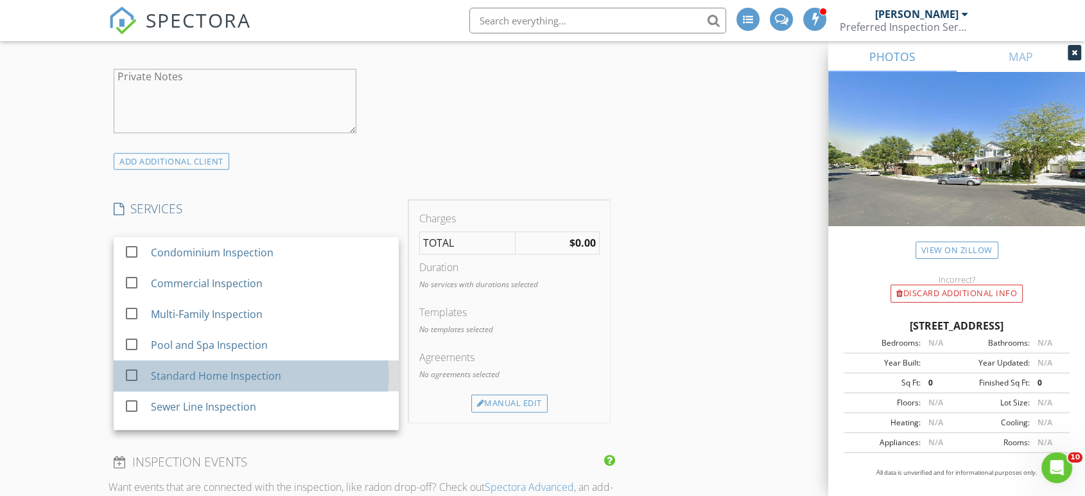
click at [281, 375] on div "Standard Home Inspection" at bounding box center [270, 376] width 238 height 26
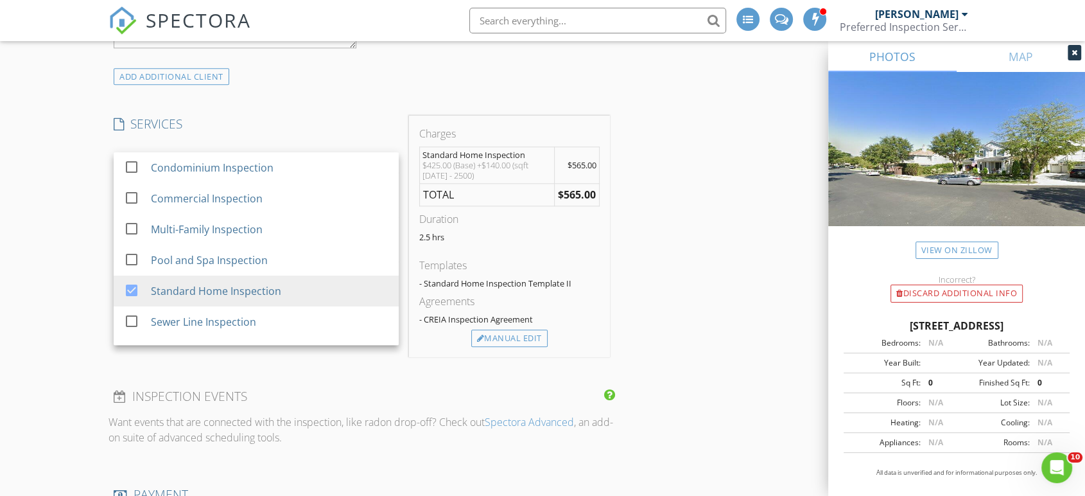
scroll to position [1498, 0]
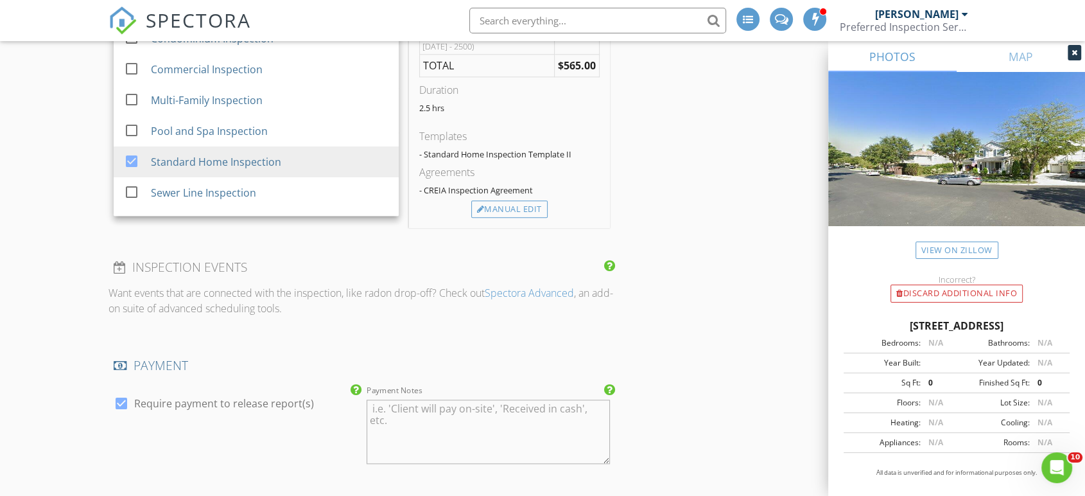
click at [304, 261] on h4 "INSPECTION EVENTS" at bounding box center [362, 267] width 496 height 17
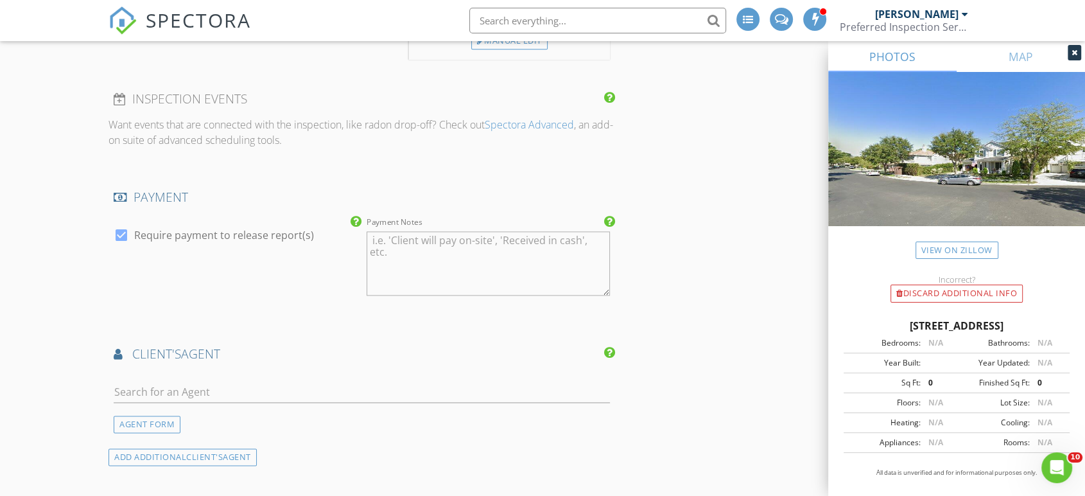
scroll to position [1783, 0]
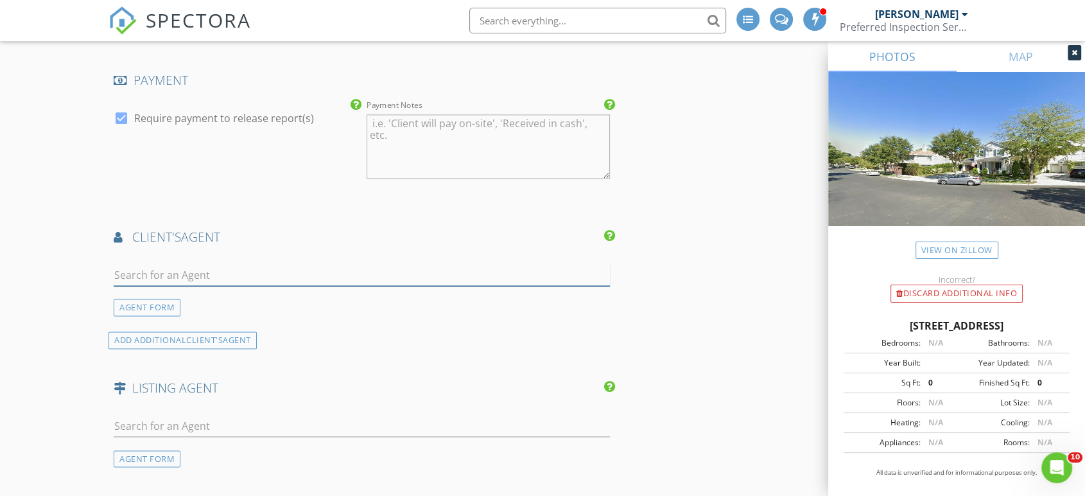
click at [245, 271] on input "text" at bounding box center [362, 275] width 496 height 21
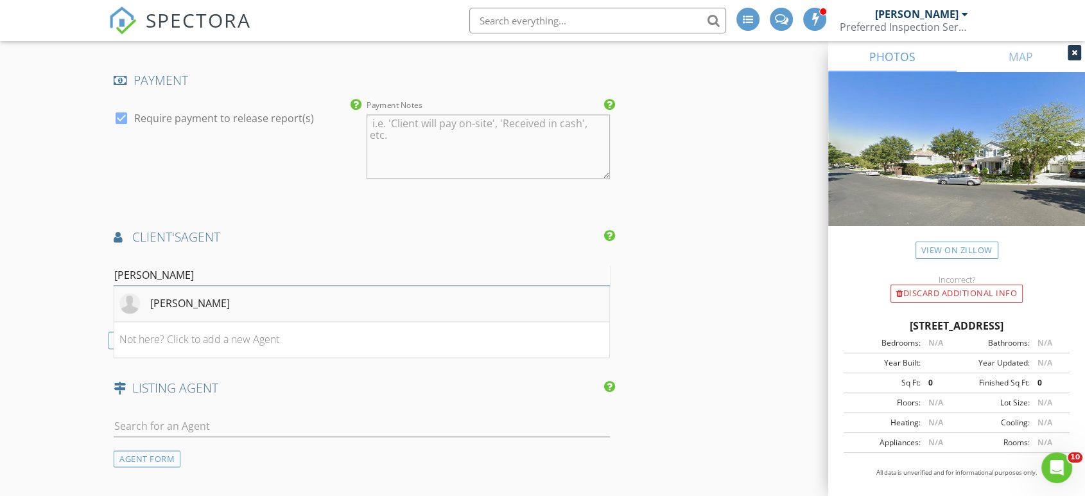
type input "Bobby th"
click at [170, 304] on div "Bobby Theodossis" at bounding box center [190, 302] width 80 height 15
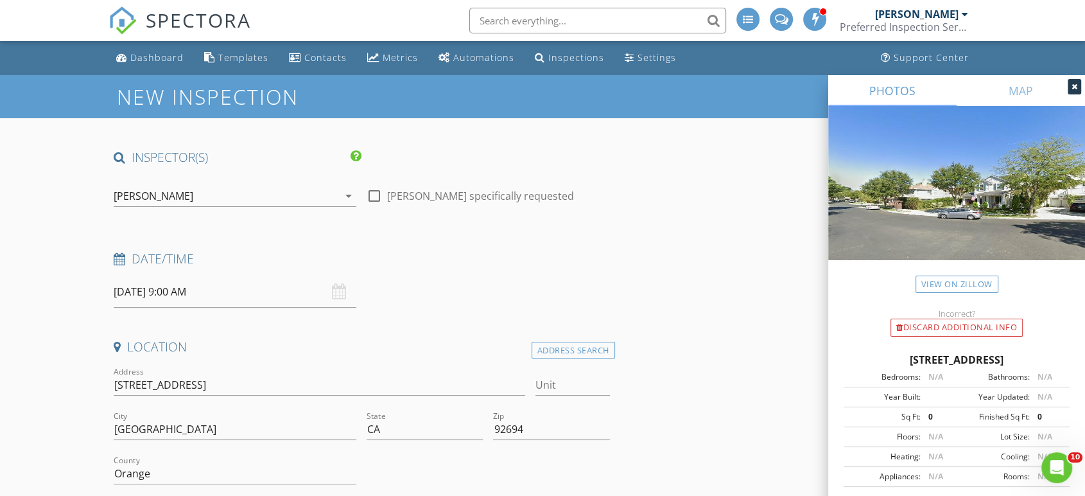
scroll to position [2609, 0]
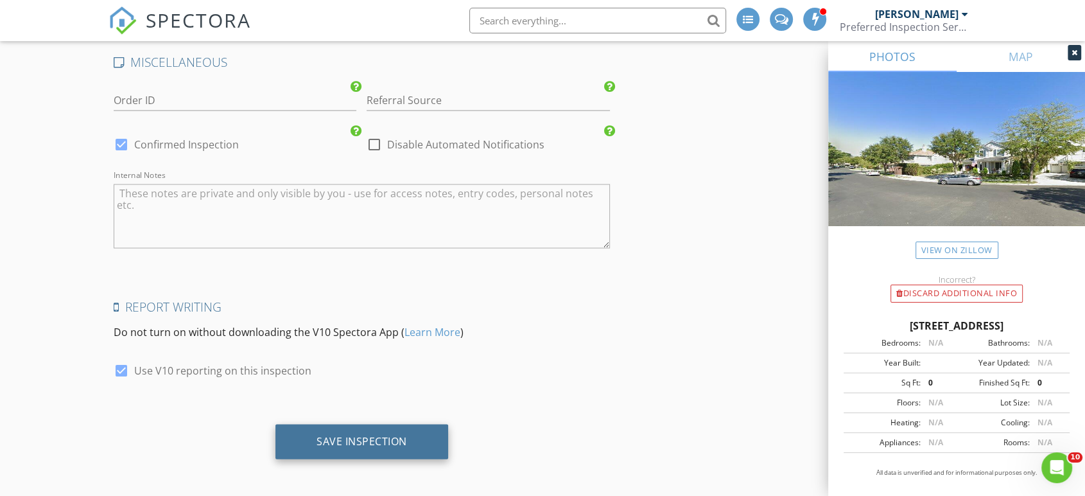
click at [401, 435] on div "Save Inspection" at bounding box center [362, 441] width 91 height 13
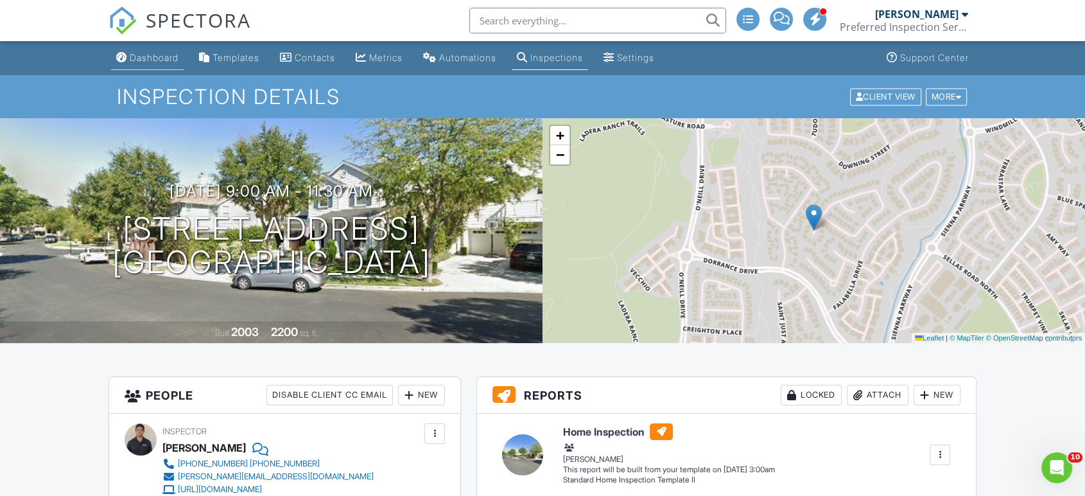
click at [157, 58] on div "Dashboard" at bounding box center [154, 57] width 49 height 11
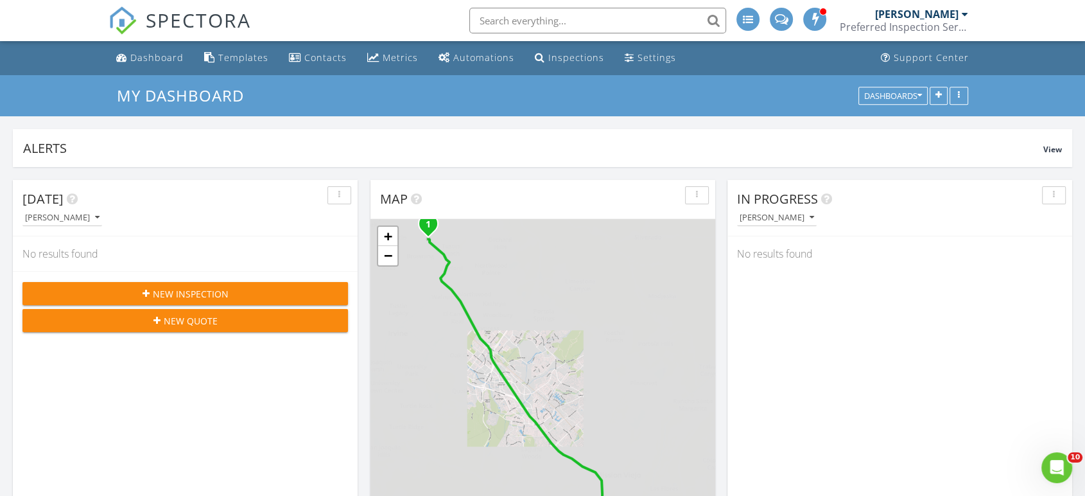
click at [257, 297] on div "New Inspection" at bounding box center [185, 293] width 305 height 13
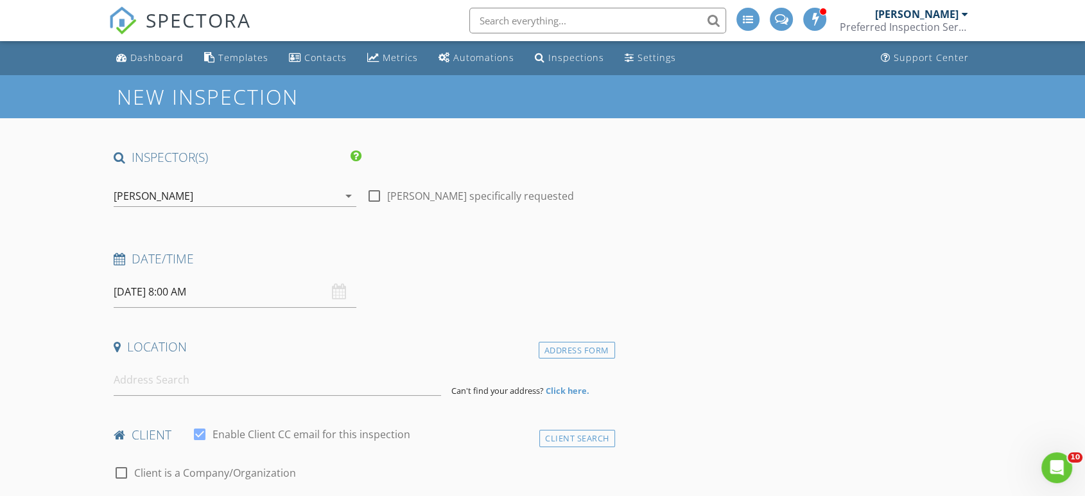
click at [218, 191] on div "[PERSON_NAME]" at bounding box center [226, 196] width 225 height 21
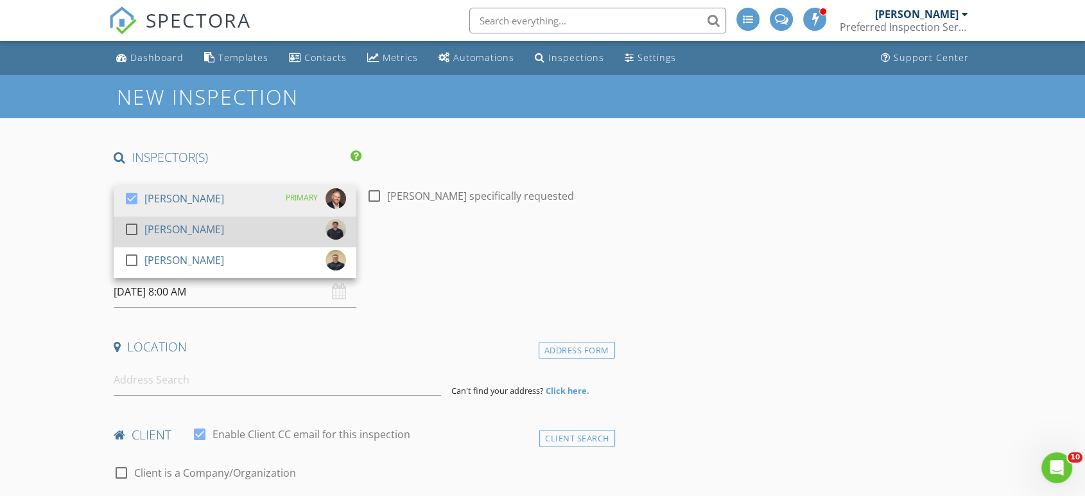
click at [151, 231] on div "[PERSON_NAME]" at bounding box center [184, 229] width 80 height 21
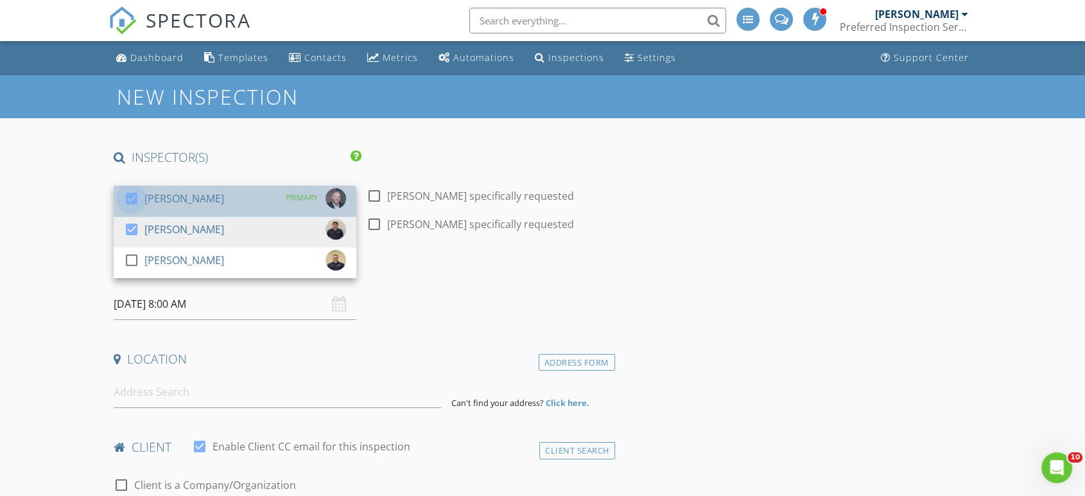
click at [128, 196] on div at bounding box center [132, 198] width 22 height 22
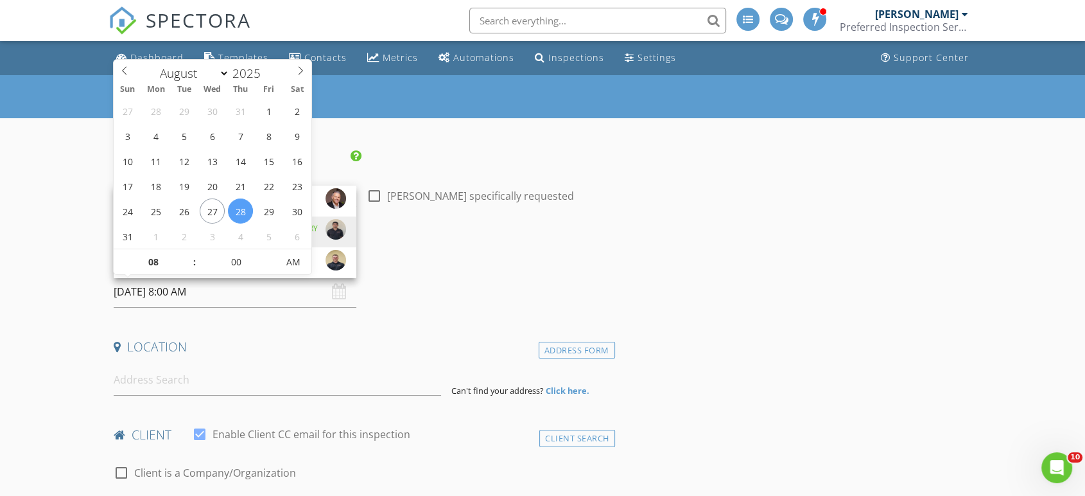
click at [179, 294] on input "[DATE] 8:00 AM" at bounding box center [235, 291] width 243 height 31
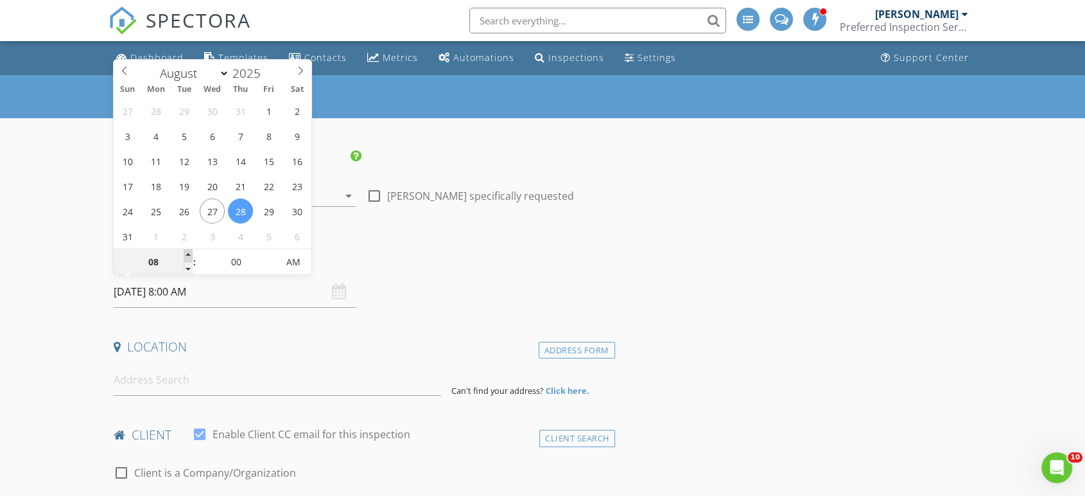
type input "09"
type input "[DATE] 9:00 AM"
click at [187, 256] on span at bounding box center [188, 255] width 9 height 13
type input "10"
type input "08/28/2025 10:00 AM"
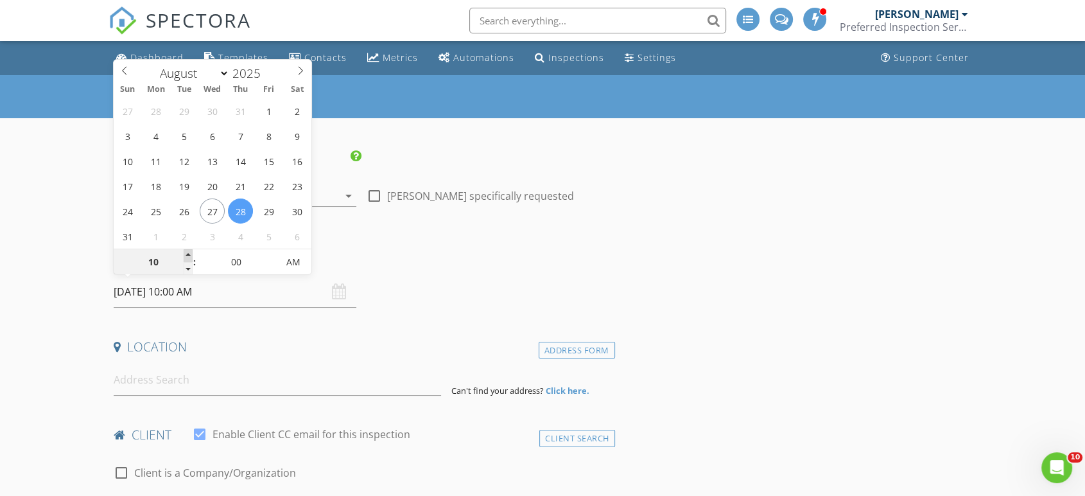
click at [187, 256] on span at bounding box center [188, 255] width 9 height 13
type input "11"
type input "08/28/2025 11:00 AM"
click at [187, 256] on span at bounding box center [188, 255] width 9 height 13
type input "12"
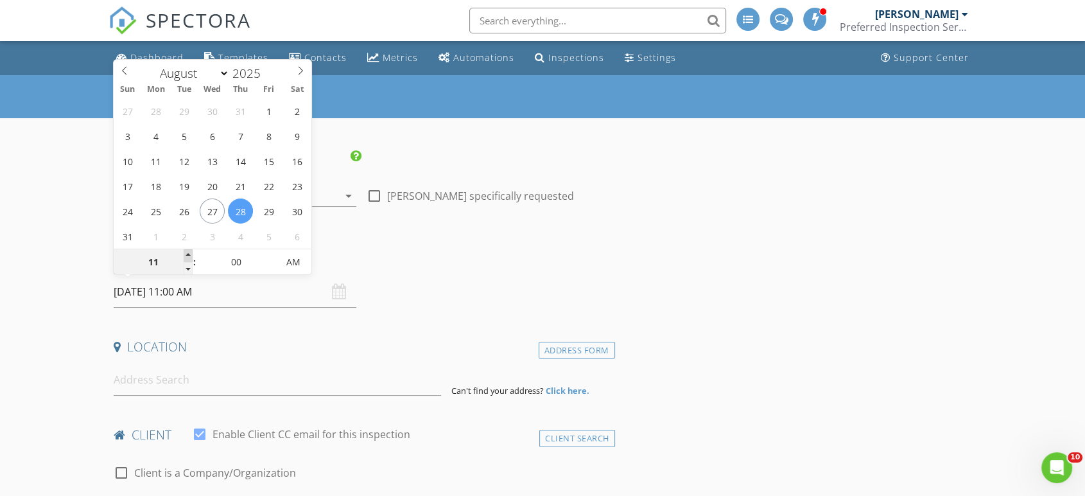
type input "08/28/2025 12:00 PM"
click at [187, 256] on span at bounding box center [188, 255] width 9 height 13
type input "01"
type input "[DATE] 1:00 PM"
click at [187, 256] on span at bounding box center [188, 255] width 9 height 13
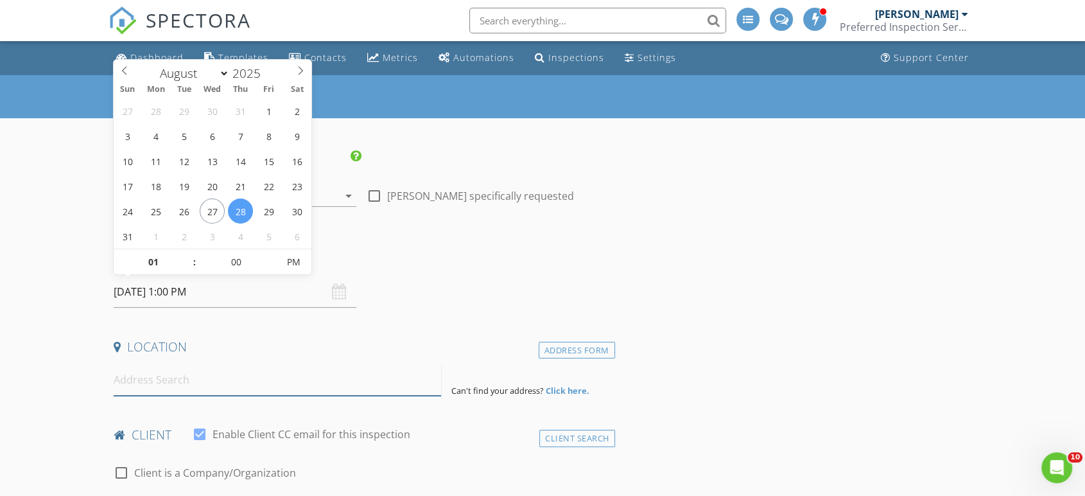
click at [186, 379] on input at bounding box center [277, 379] width 327 height 31
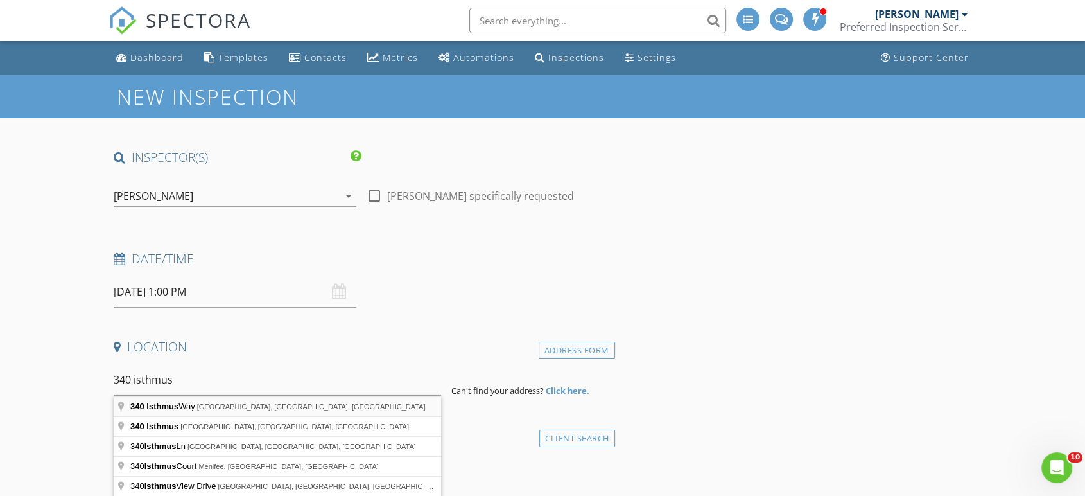
type input "340 Isthmus Way, Oceanside, CA, USA"
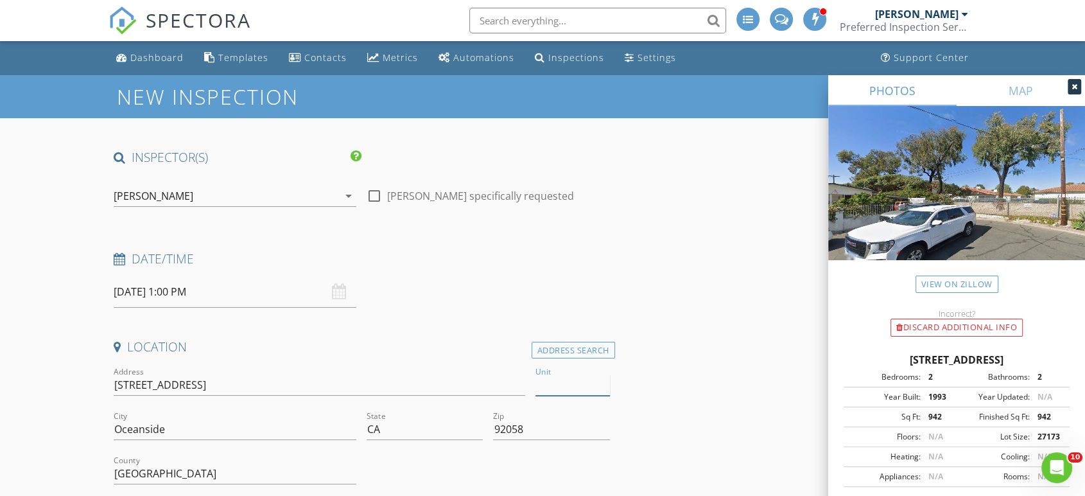
click at [573, 383] on input "Unit" at bounding box center [573, 384] width 74 height 21
type input "56"
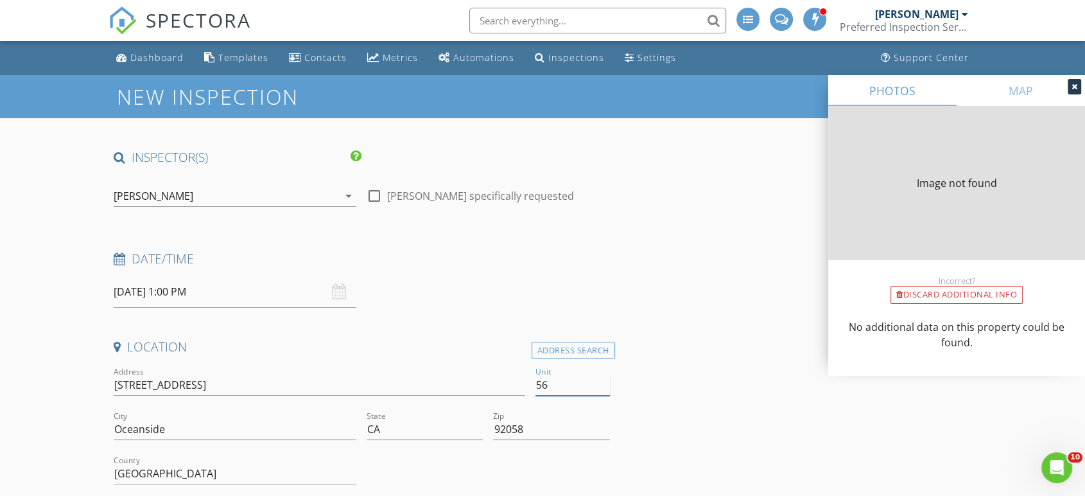
type input "942"
type input "1993"
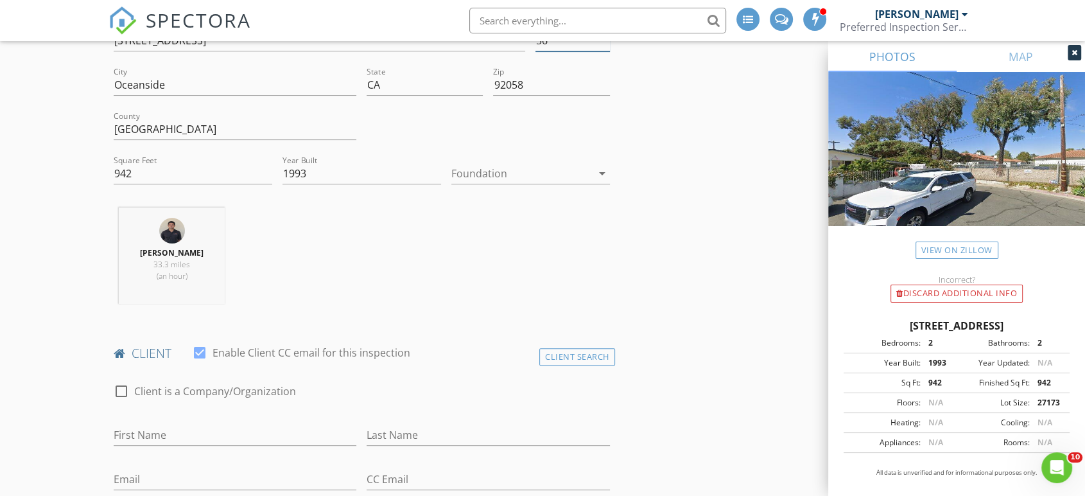
scroll to position [428, 0]
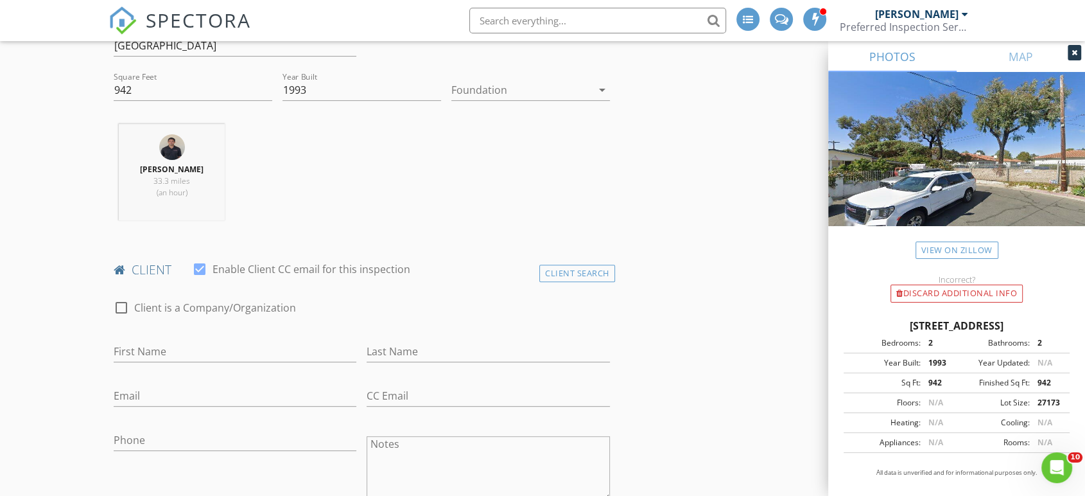
type input "56"
click at [281, 345] on input "First Name" at bounding box center [235, 351] width 243 height 21
type input "Arya"
click at [390, 348] on input "Last Name" at bounding box center [488, 351] width 243 height 21
type input "Nikzad"
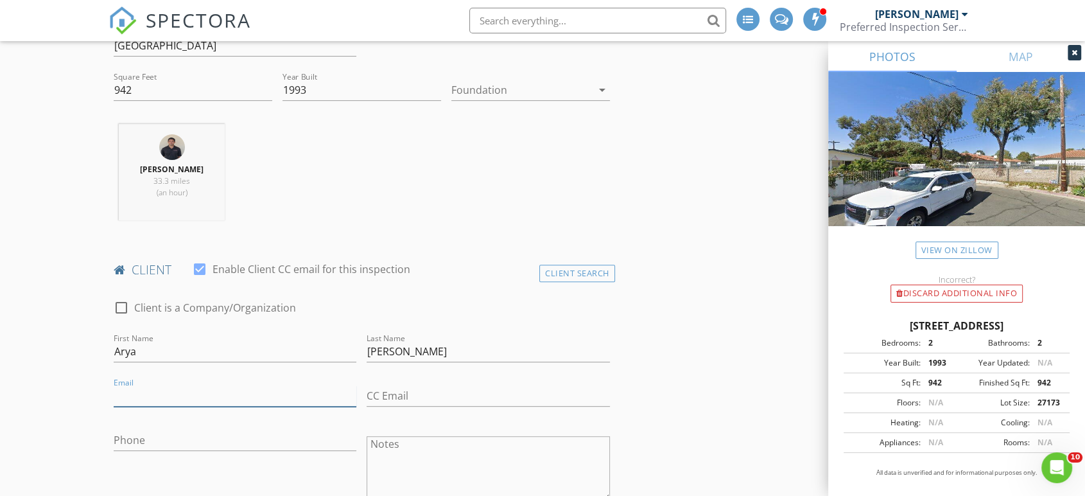
click at [225, 396] on input "Email" at bounding box center [235, 395] width 243 height 21
type input "anikzad30@gmail.com"
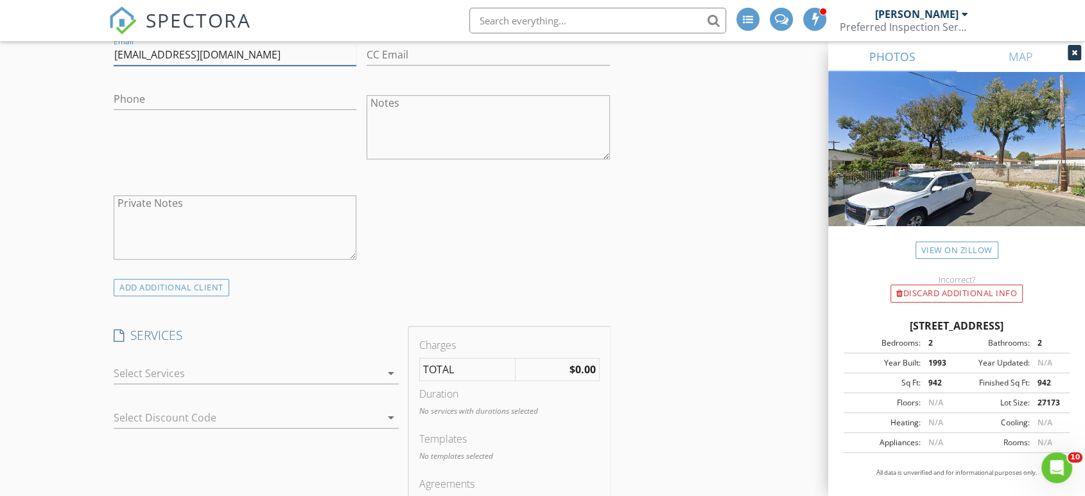
scroll to position [785, 0]
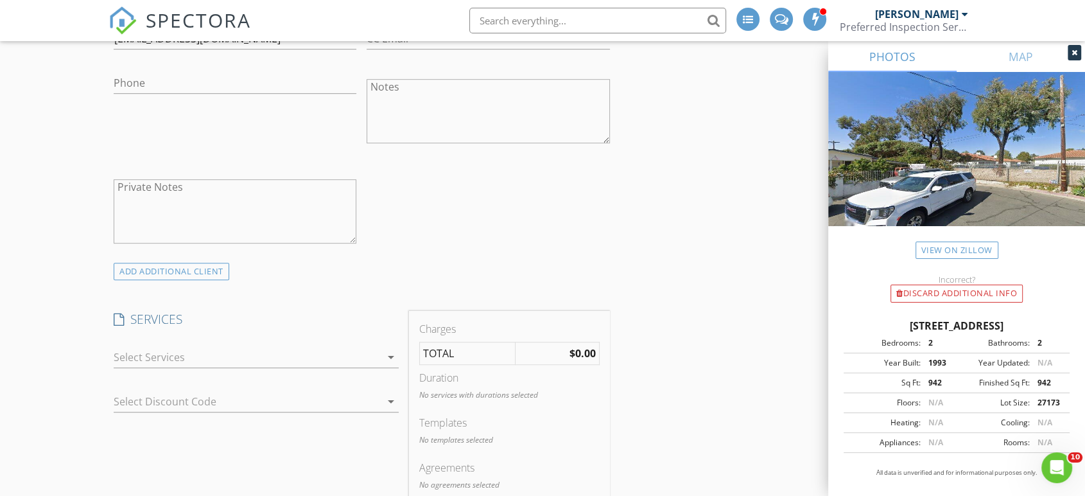
click at [267, 356] on div at bounding box center [247, 357] width 267 height 21
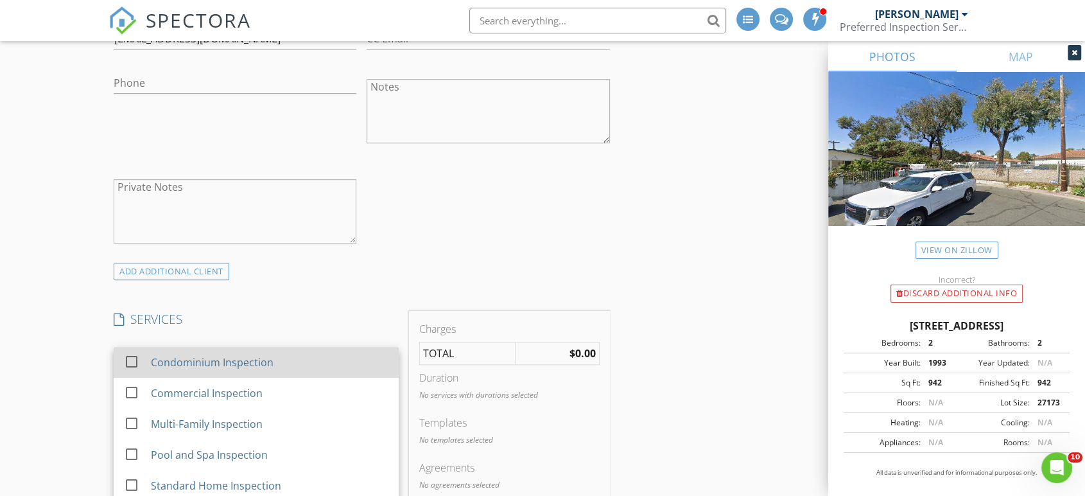
click at [267, 358] on div "Condominium Inspection" at bounding box center [212, 361] width 123 height 15
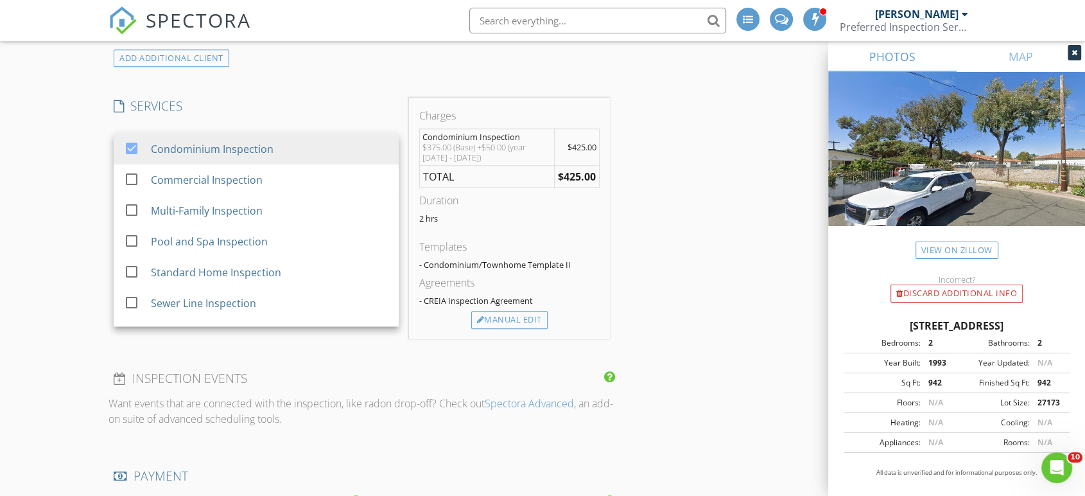
scroll to position [999, 0]
click at [646, 275] on div "INSPECTOR(S) check_box_outline_blank Jerry Stonger check_box Matt Garcia PRIMAR…" at bounding box center [543, 273] width 868 height 2247
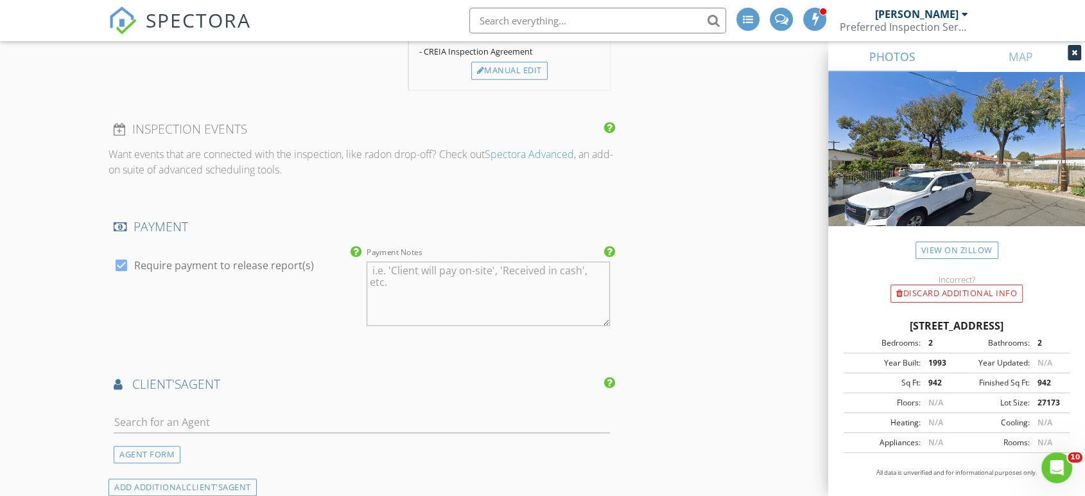
scroll to position [1284, 0]
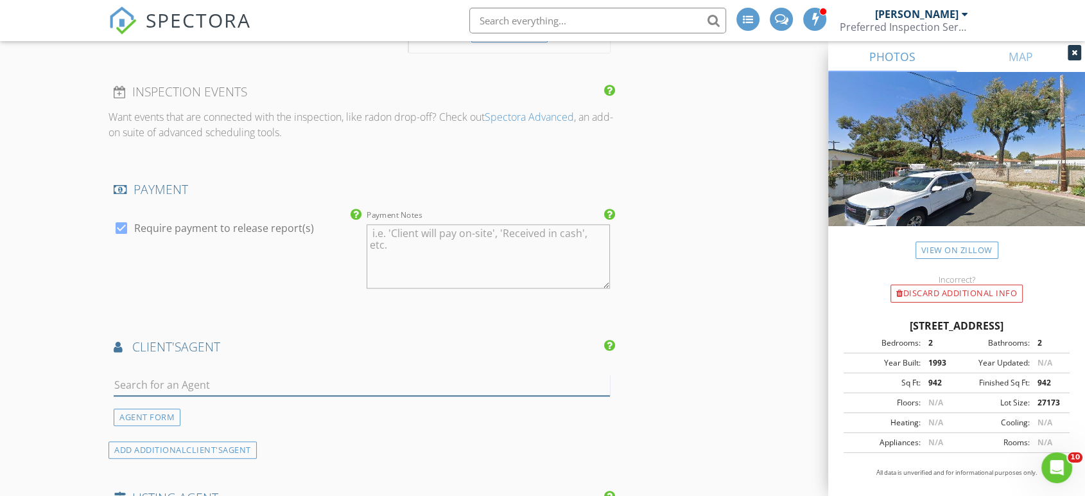
click at [247, 379] on input "text" at bounding box center [362, 384] width 496 height 21
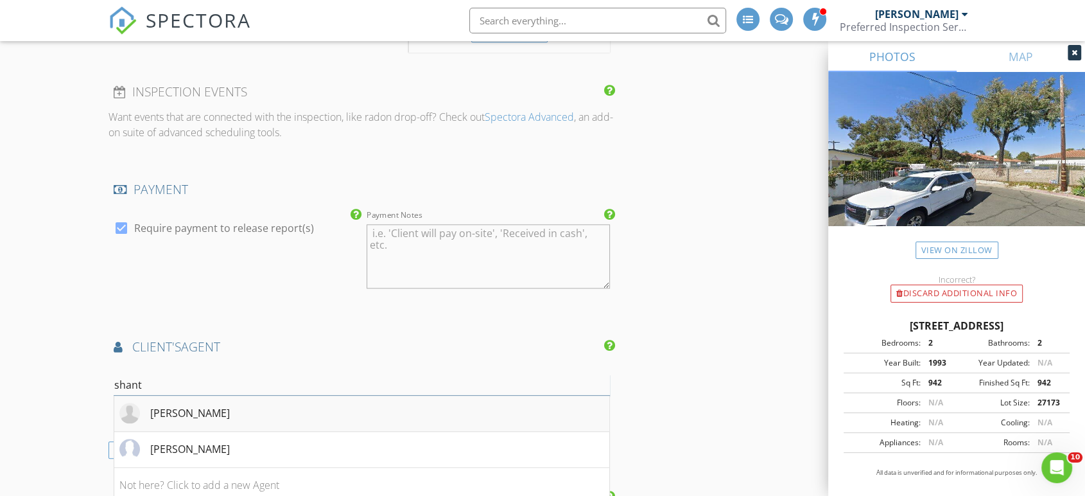
type input "shant"
click at [162, 414] on div "Shant Kizirian" at bounding box center [190, 412] width 80 height 15
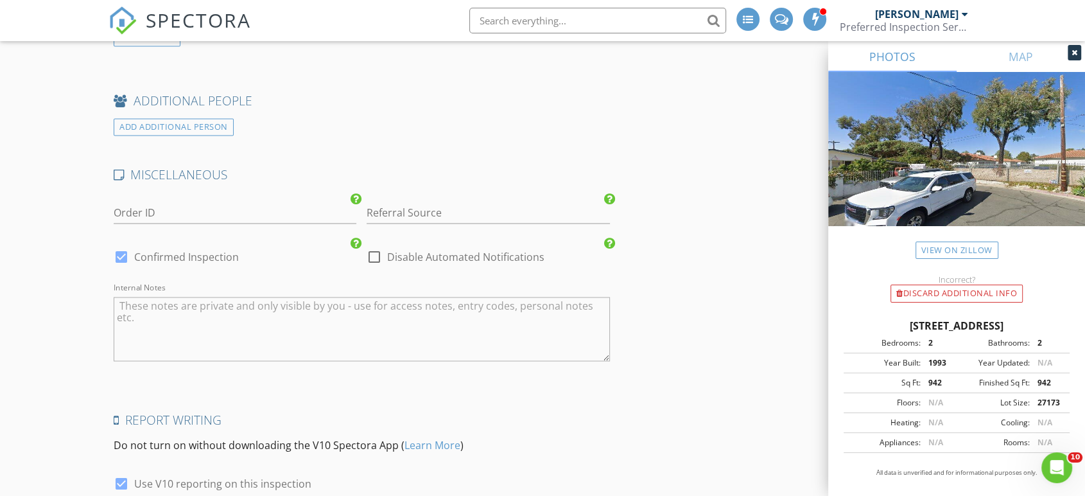
scroll to position [2220, 0]
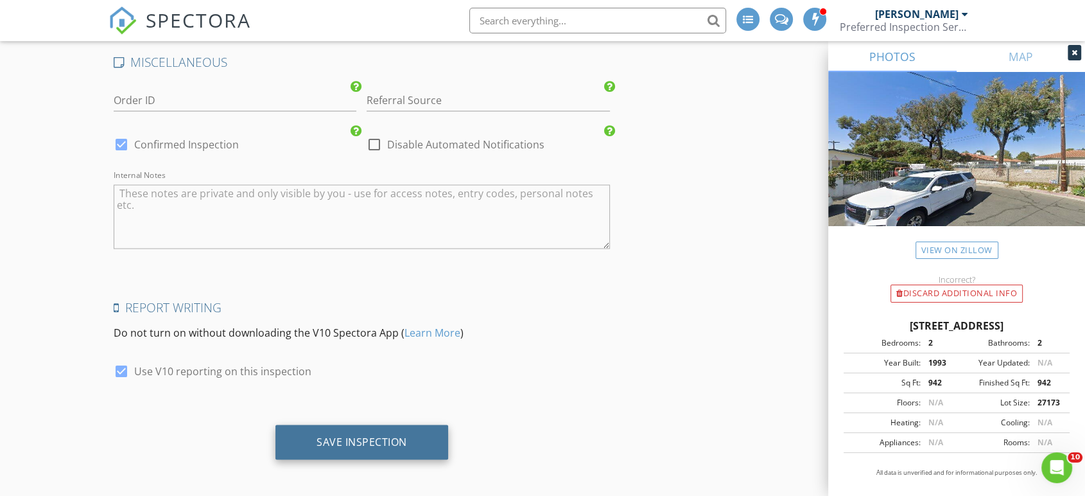
click at [401, 437] on div "Save Inspection" at bounding box center [362, 441] width 91 height 13
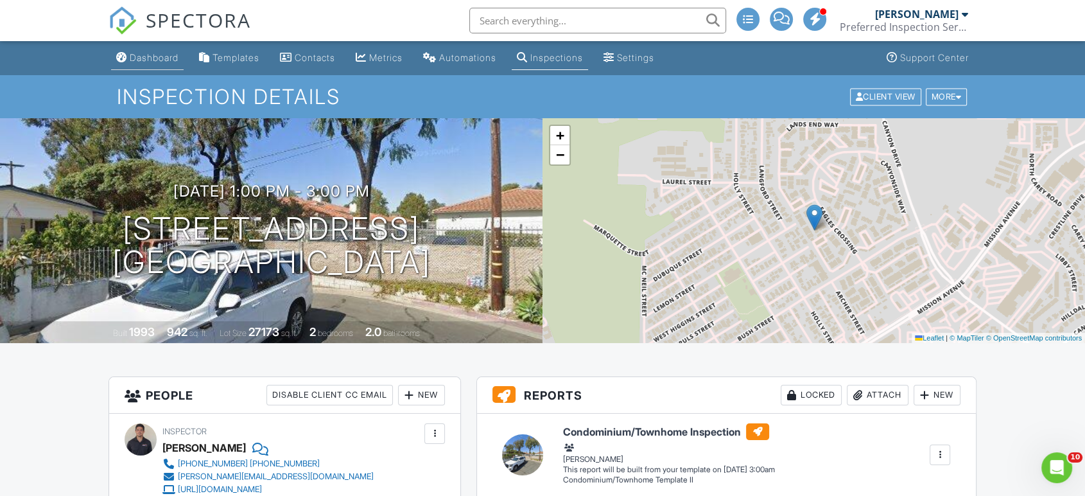
click at [157, 61] on div "Dashboard" at bounding box center [154, 57] width 49 height 11
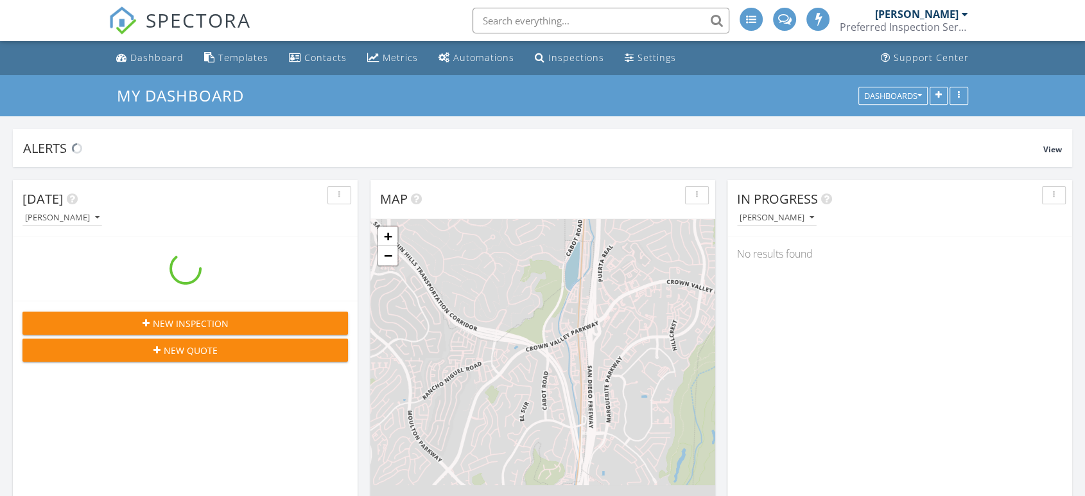
scroll to position [6, 6]
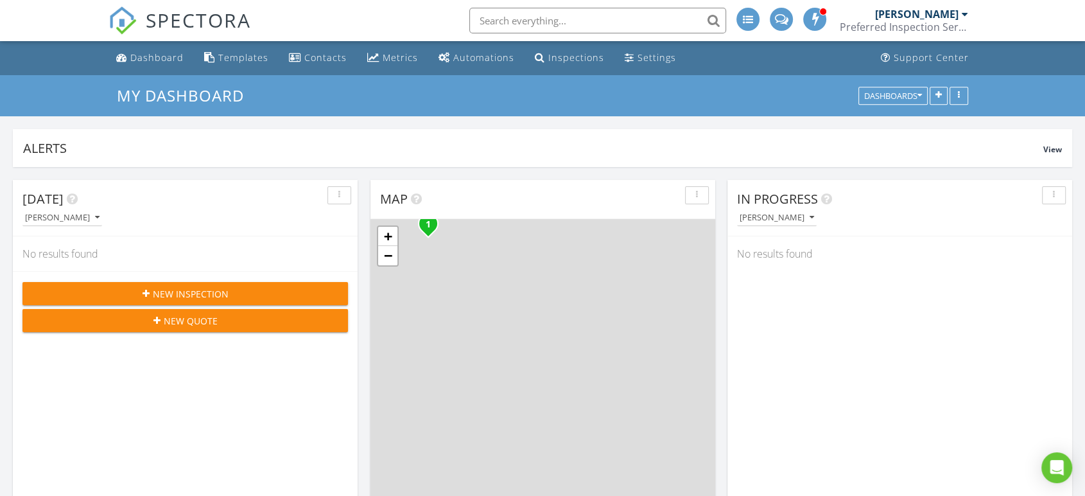
click at [204, 288] on span "New Inspection" at bounding box center [191, 293] width 76 height 13
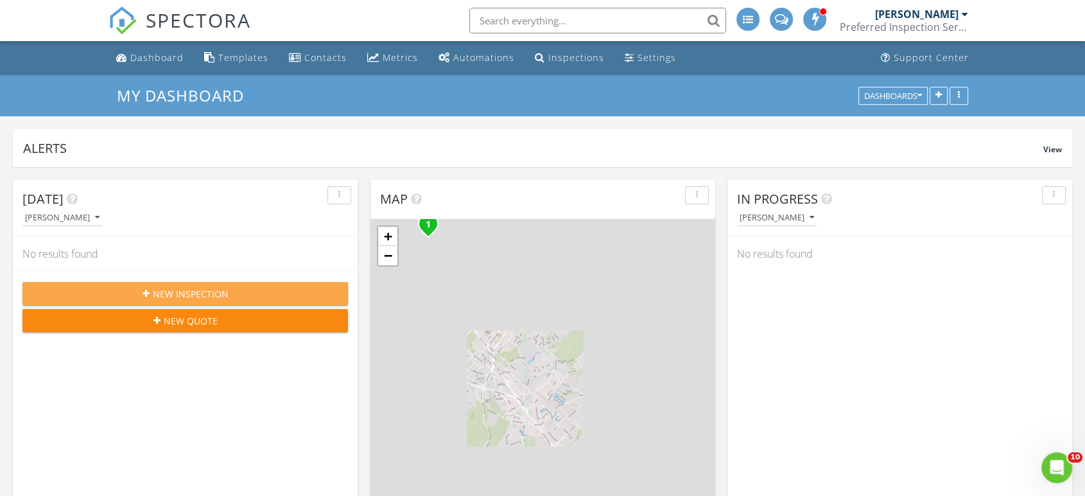
scroll to position [0, 0]
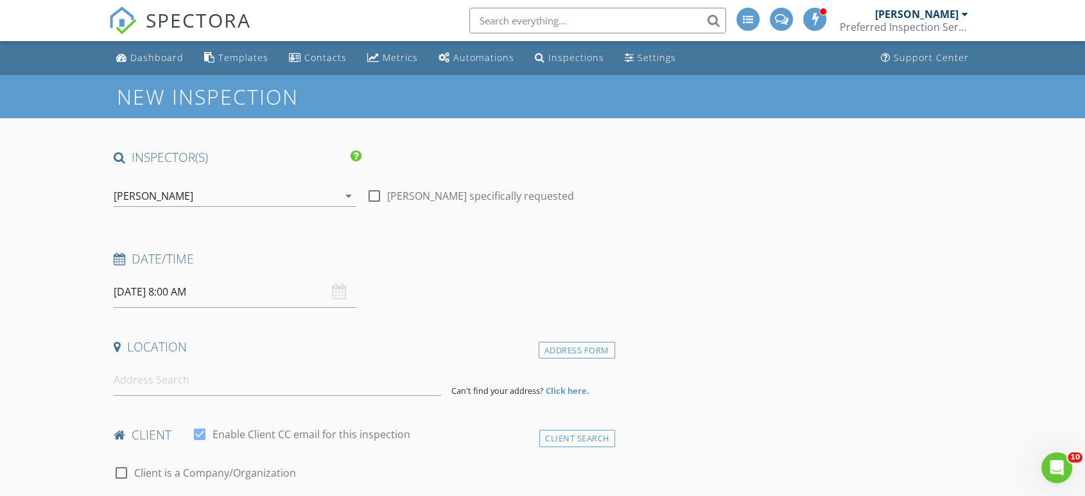
click at [183, 196] on div "[PERSON_NAME]" at bounding box center [226, 196] width 225 height 21
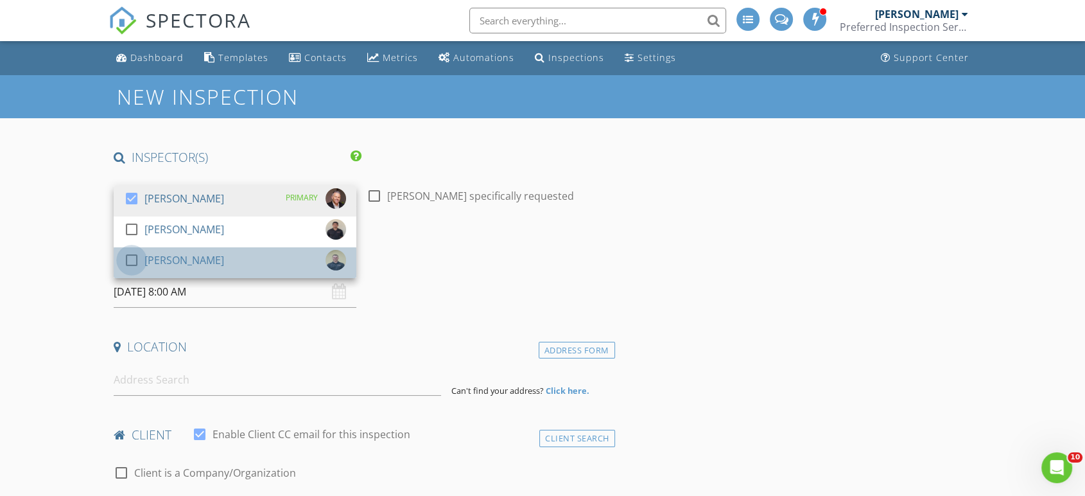
click at [130, 259] on div at bounding box center [132, 260] width 22 height 22
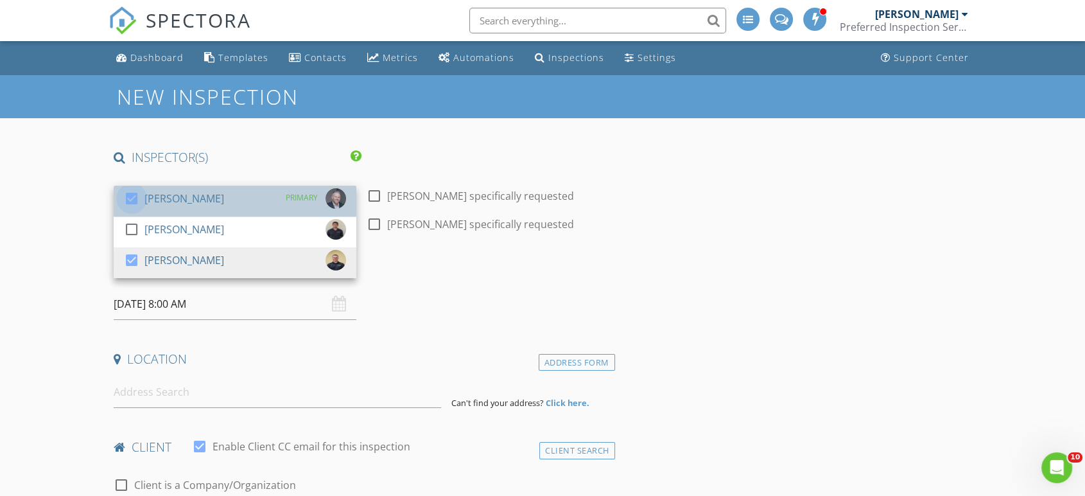
click at [130, 200] on div at bounding box center [132, 198] width 22 height 22
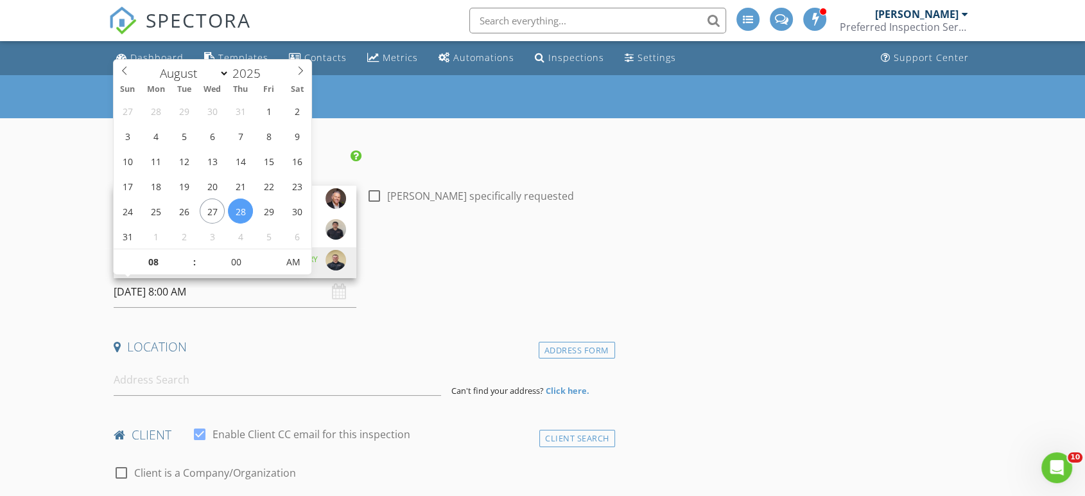
click at [169, 288] on input "[DATE] 8:00 AM" at bounding box center [235, 291] width 243 height 31
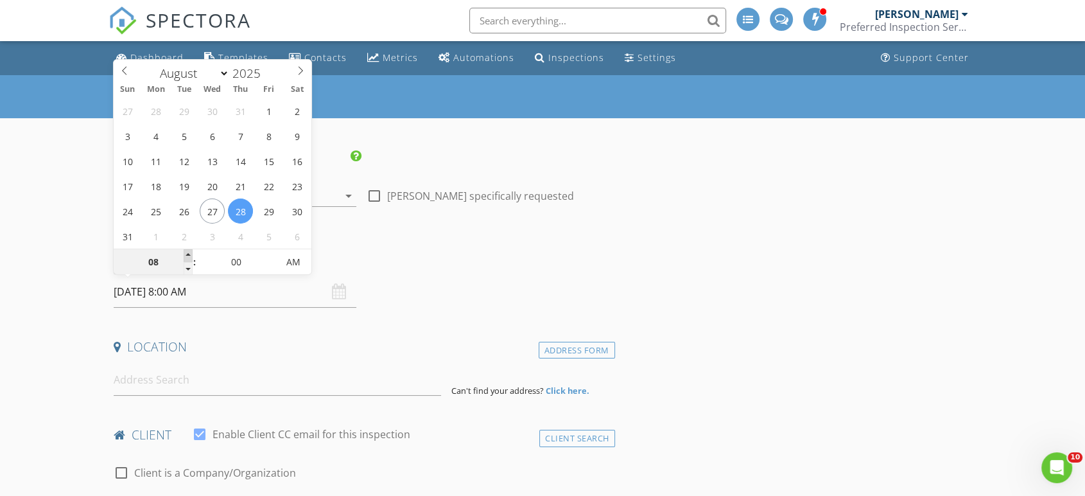
type input "09"
type input "[DATE] 9:00 AM"
click at [187, 251] on span at bounding box center [188, 255] width 9 height 13
type input "10"
type input "08/28/2025 10:00 AM"
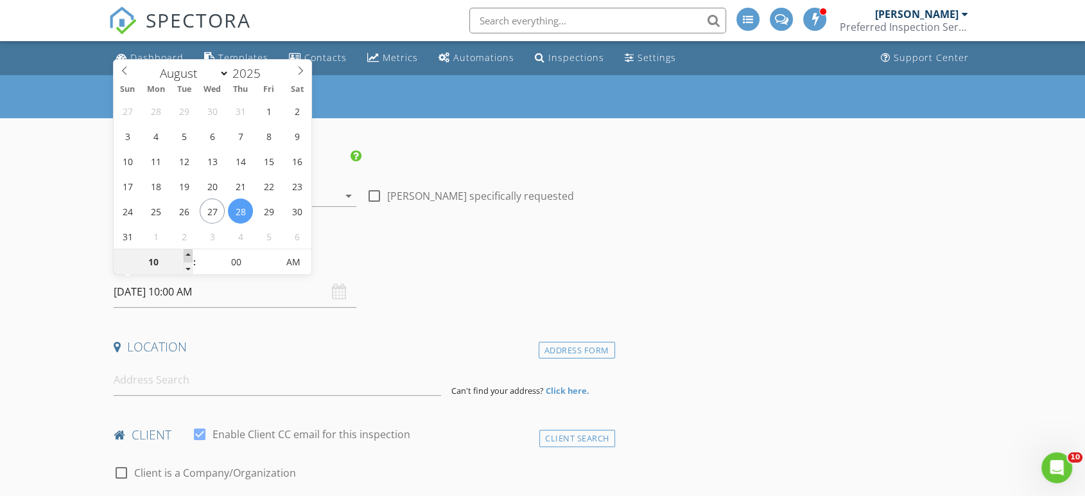
click at [187, 251] on span at bounding box center [188, 255] width 9 height 13
type input "09"
type input "08/28/2025 9:00 AM"
click at [188, 266] on span at bounding box center [188, 268] width 9 height 13
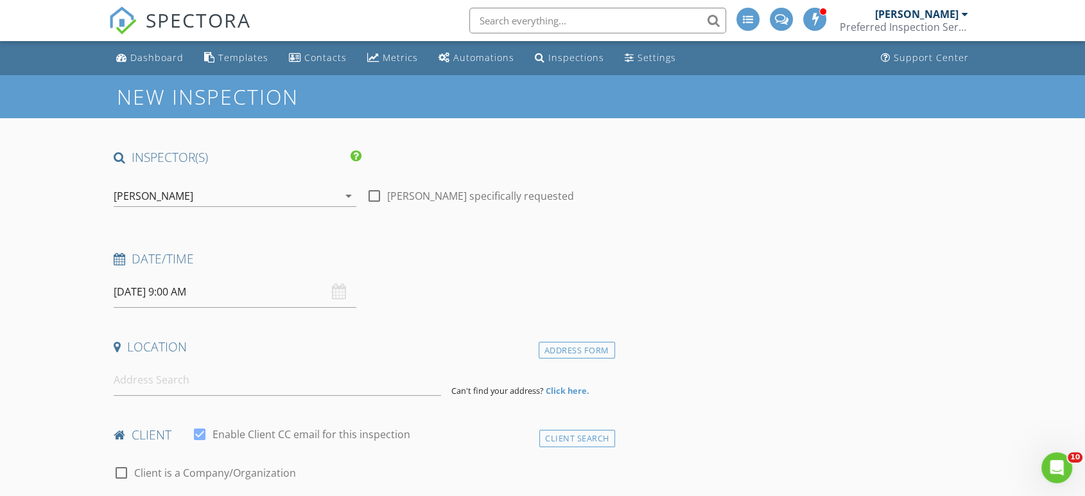
click at [385, 256] on h4 "Date/Time" at bounding box center [362, 258] width 496 height 17
click at [248, 383] on input at bounding box center [277, 379] width 327 height 31
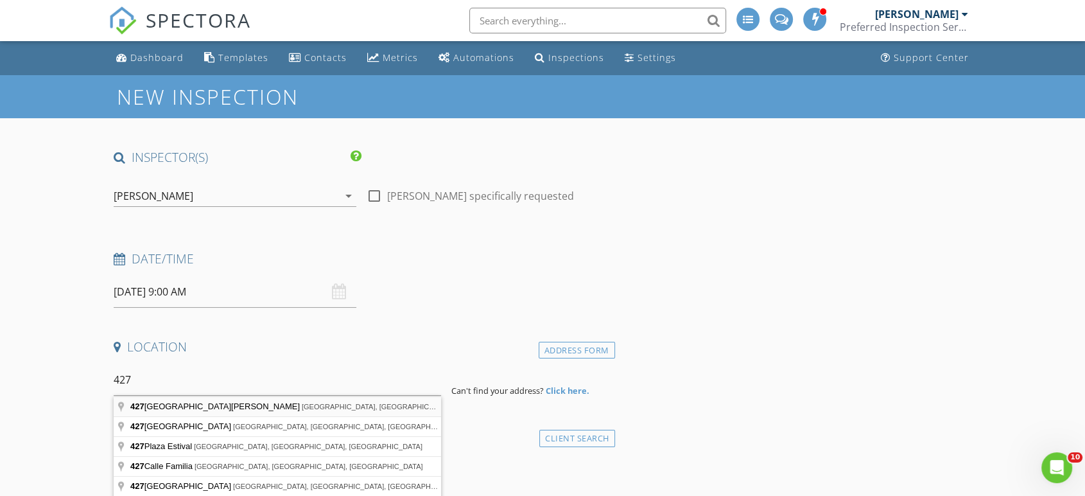
type input "427 Avenida Santa Barbara, San Clemente, CA, USA"
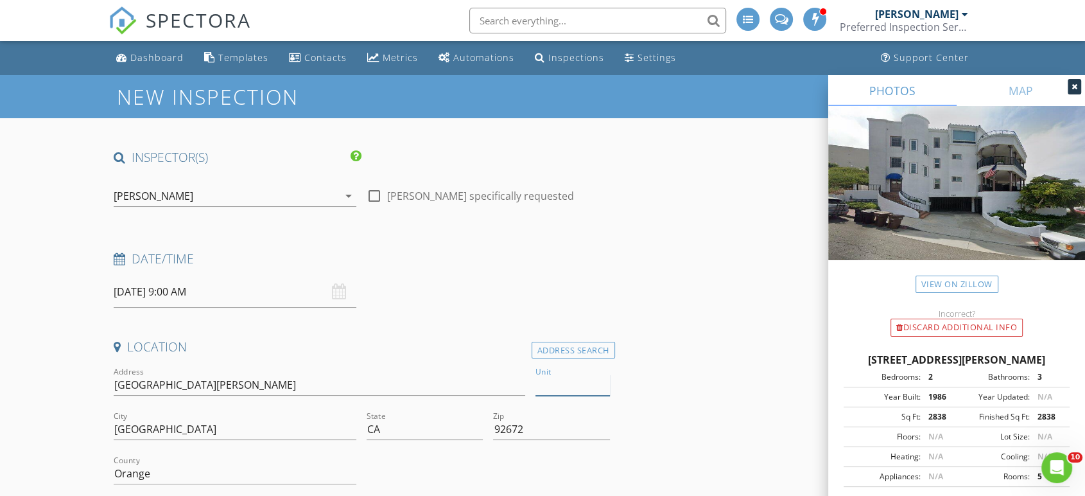
click at [572, 383] on input "Unit" at bounding box center [573, 384] width 74 height 21
type input "B"
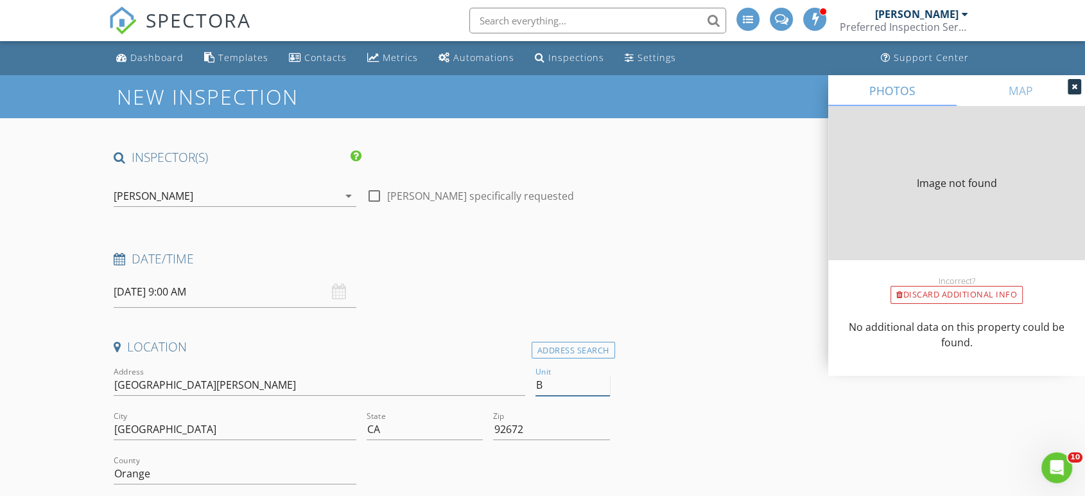
type input "B"
type input "2838"
type input "1986"
type input "2838"
type input "1986"
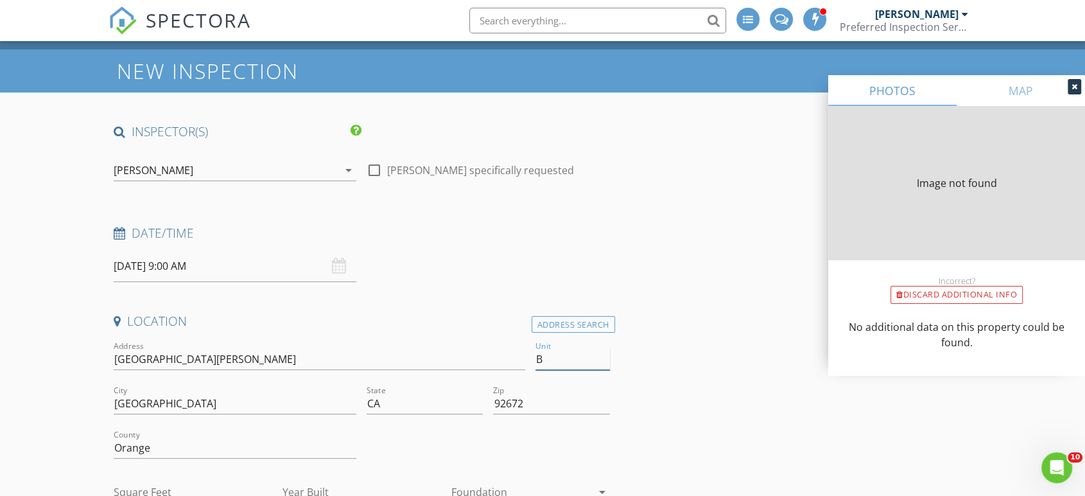
type input "2838"
type input "1986"
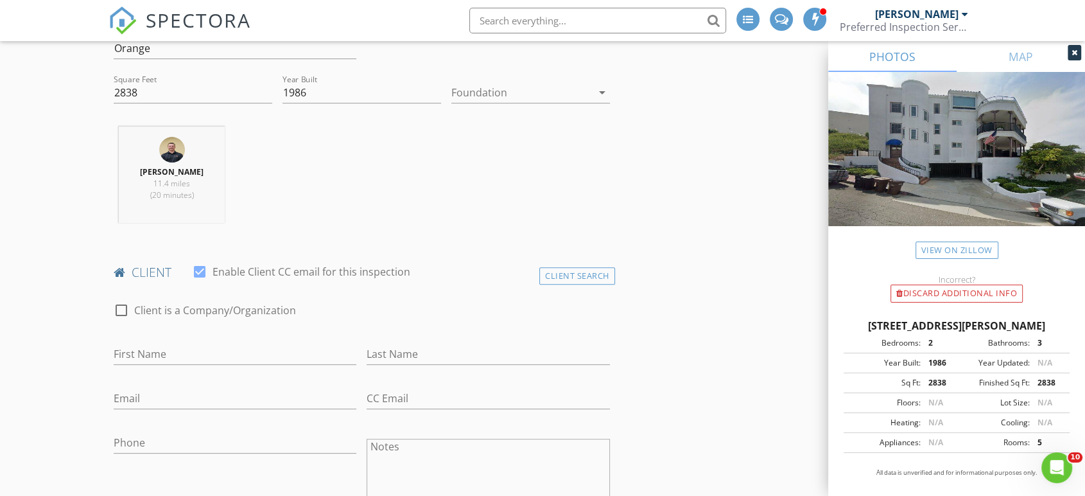
scroll to position [428, 0]
click at [324, 353] on input "First Name" at bounding box center [235, 351] width 243 height 21
type input "Doug"
click at [524, 341] on input "Last Name" at bounding box center [488, 351] width 243 height 21
type input "Fields"
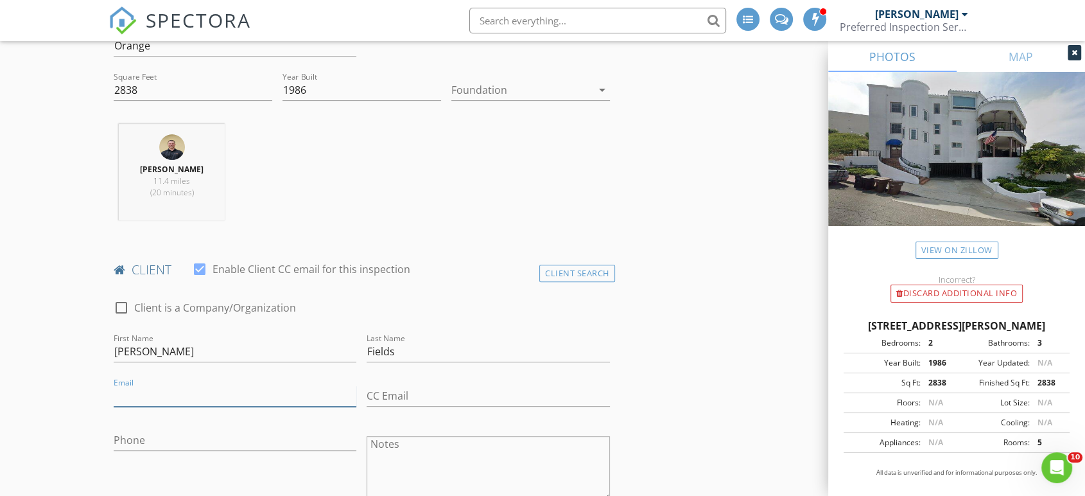
click at [172, 392] on input "Email" at bounding box center [235, 395] width 243 height 21
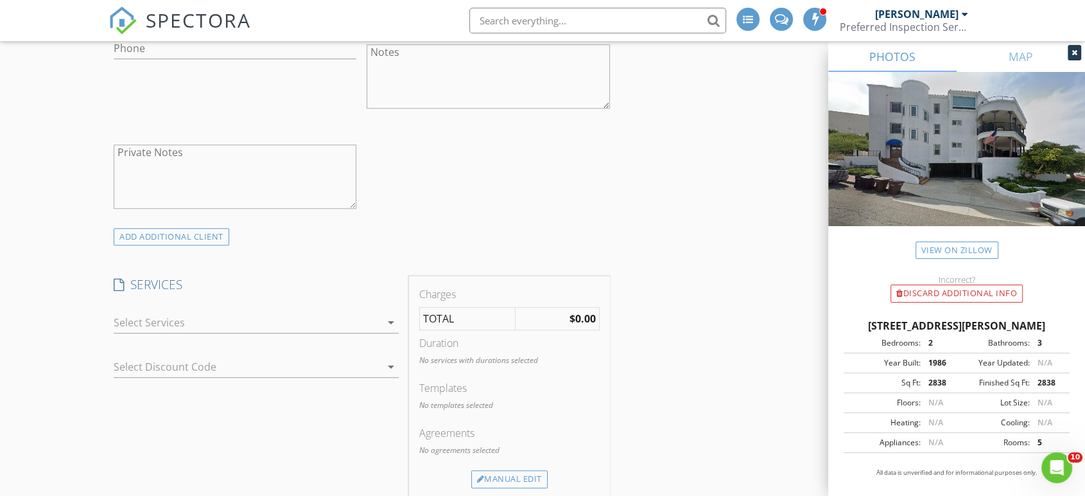
scroll to position [856, 0]
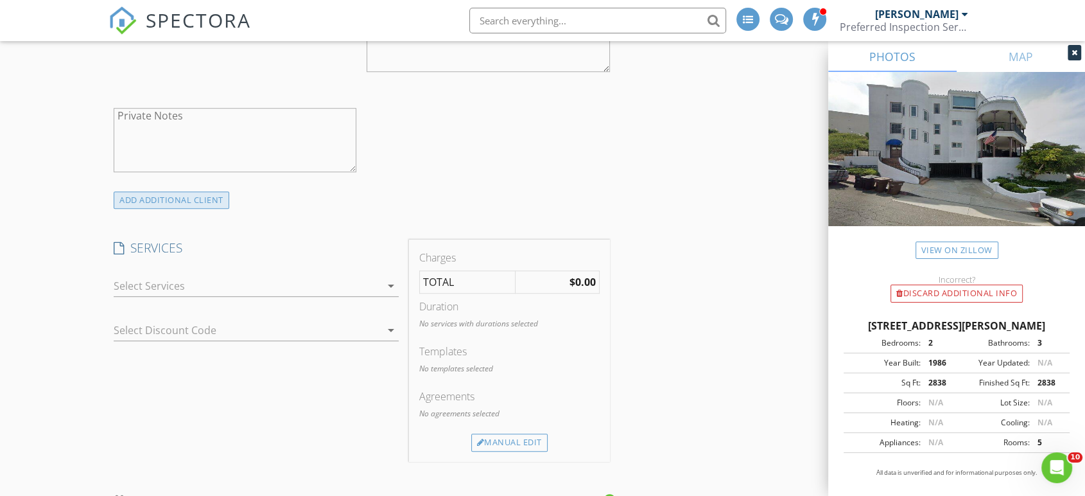
type input "doug@dougfields.com"
click at [187, 199] on div "ADD ADDITIONAL client" at bounding box center [172, 199] width 116 height 17
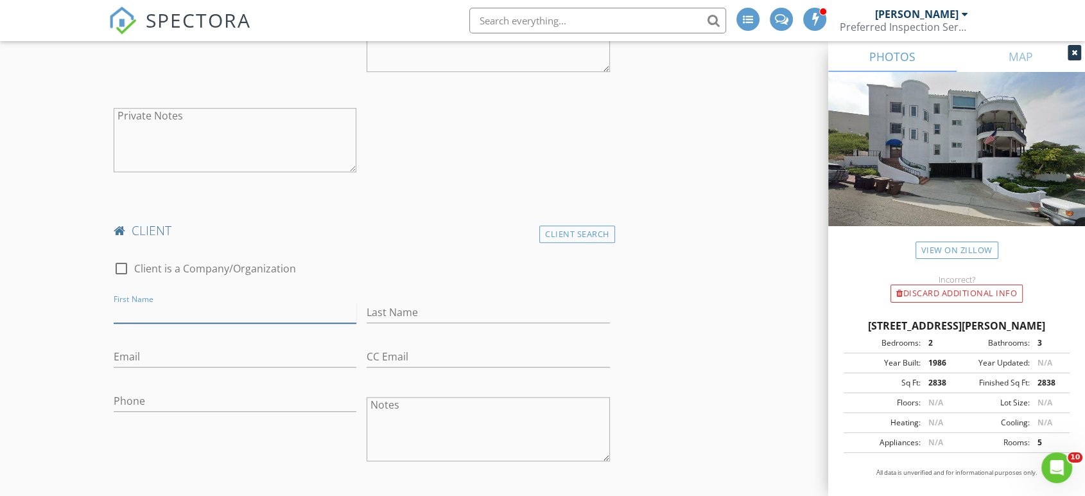
click at [234, 318] on input "First Name" at bounding box center [235, 312] width 243 height 21
type input "Cathy"
click at [390, 308] on input "Last Name" at bounding box center [488, 312] width 243 height 21
type input "f"
type input "Fields"
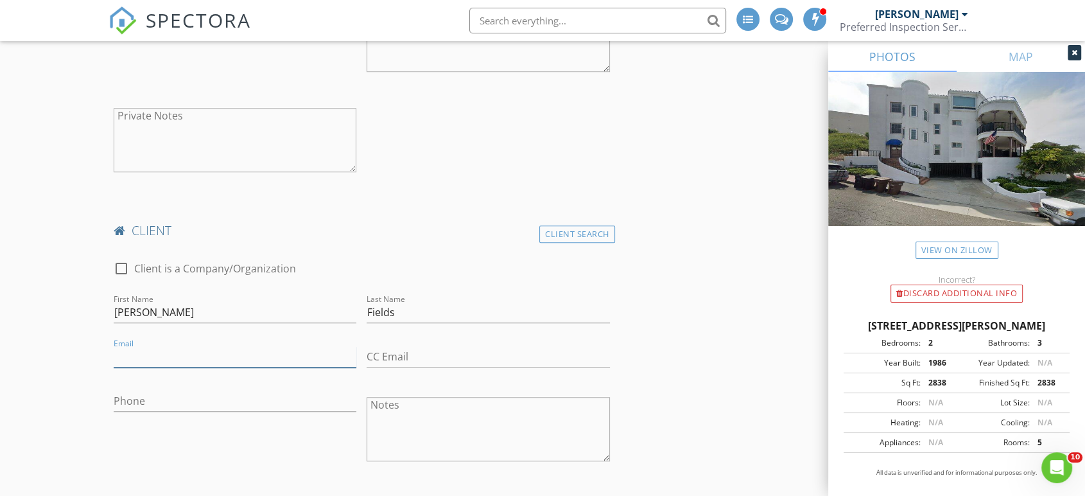
click at [220, 351] on input "Email" at bounding box center [235, 356] width 243 height 21
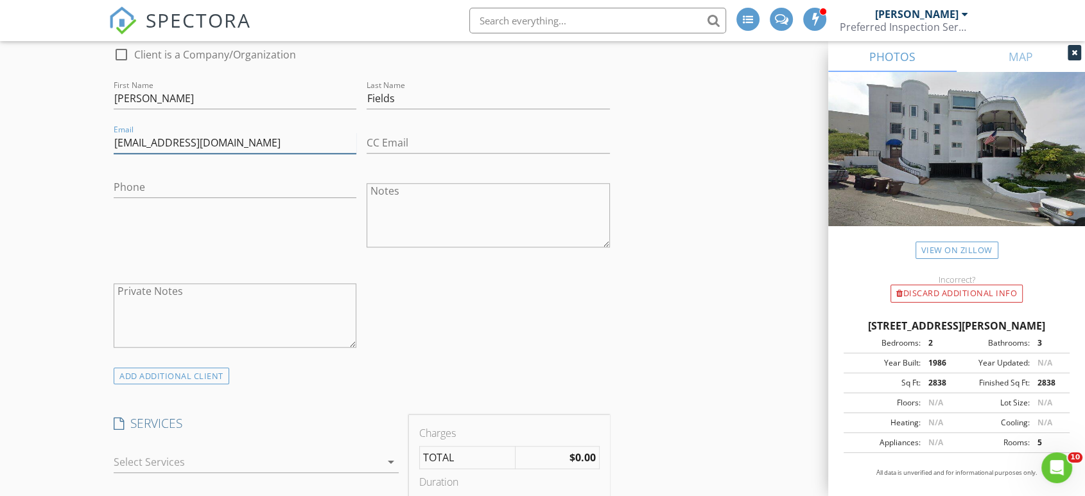
scroll to position [1212, 0]
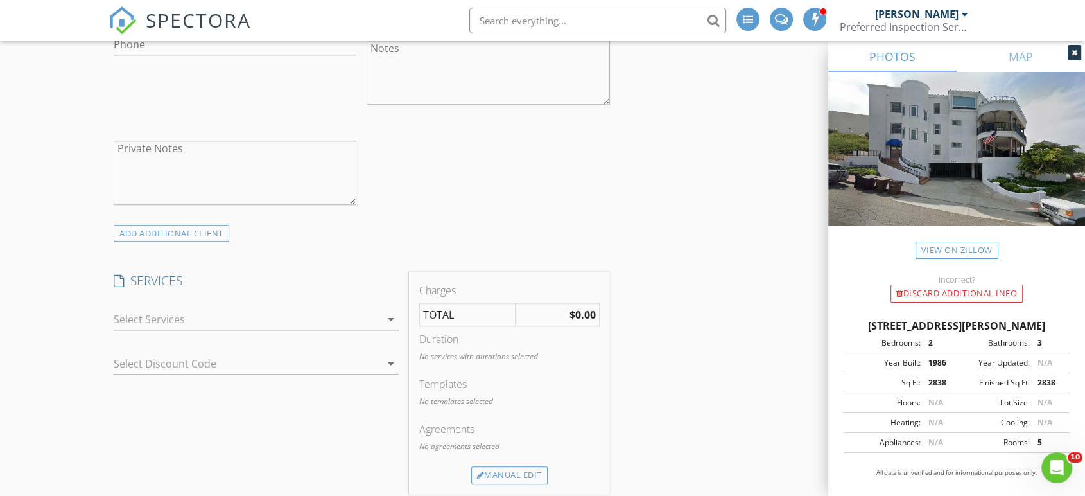
type input "[EMAIL_ADDRESS][DOMAIN_NAME]"
click at [241, 311] on div at bounding box center [247, 319] width 267 height 21
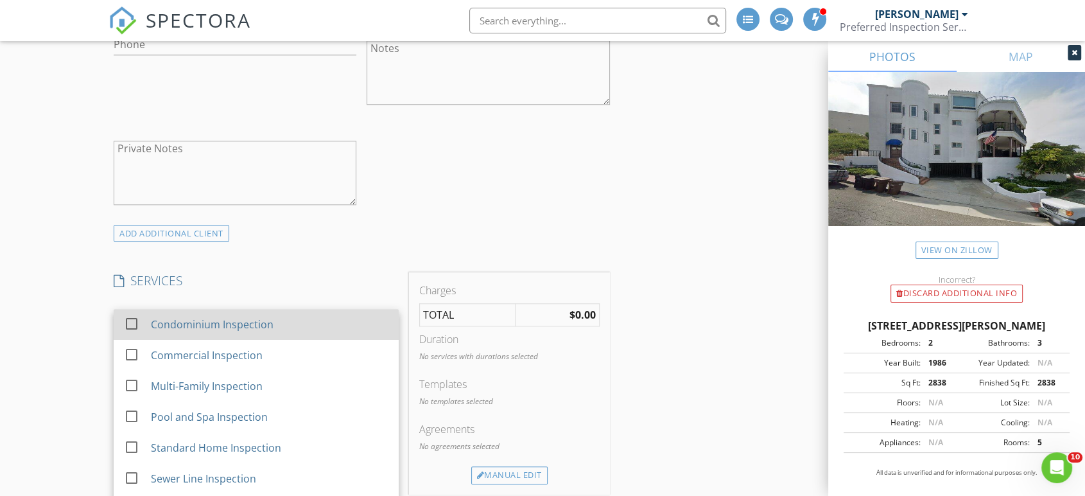
click at [241, 317] on div "Condominium Inspection" at bounding box center [212, 324] width 123 height 15
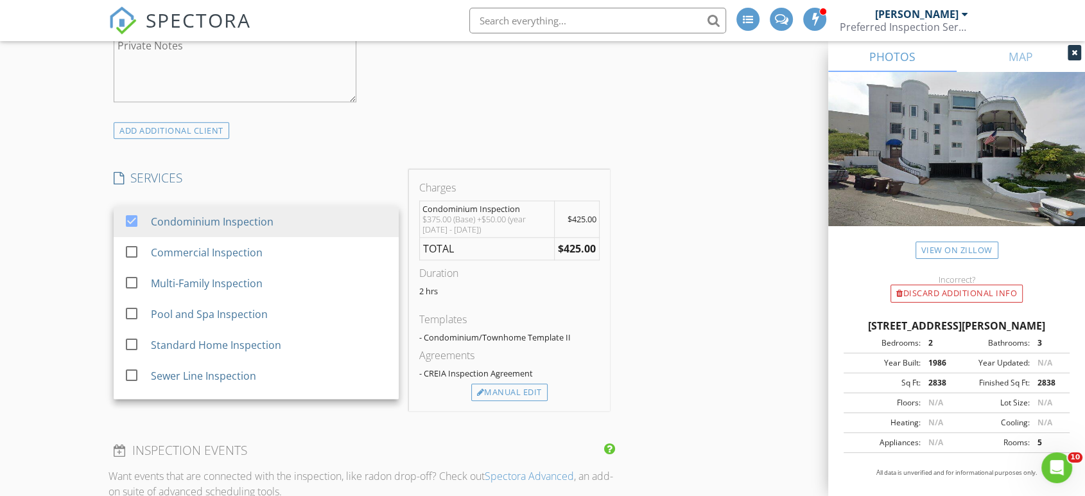
scroll to position [1356, 0]
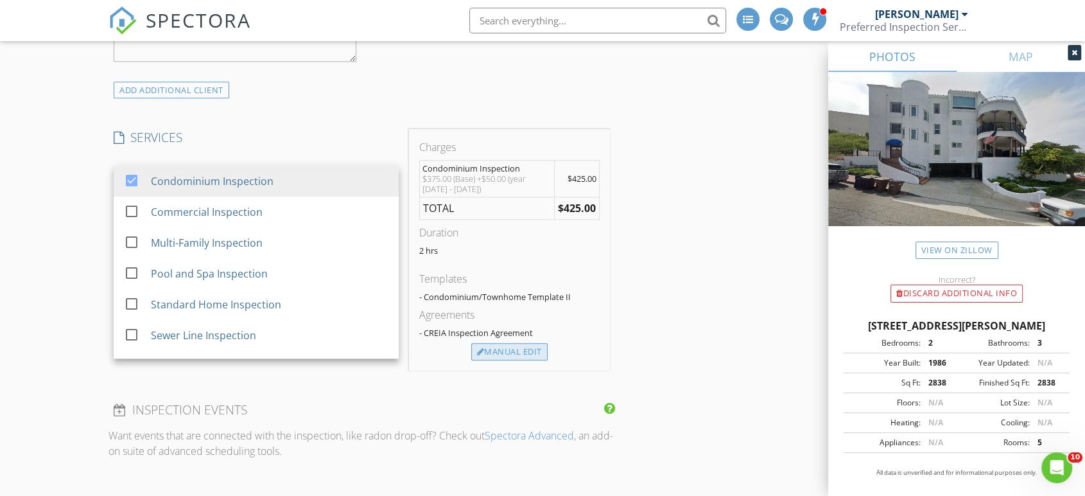
click at [527, 351] on div "Manual Edit" at bounding box center [509, 352] width 76 height 18
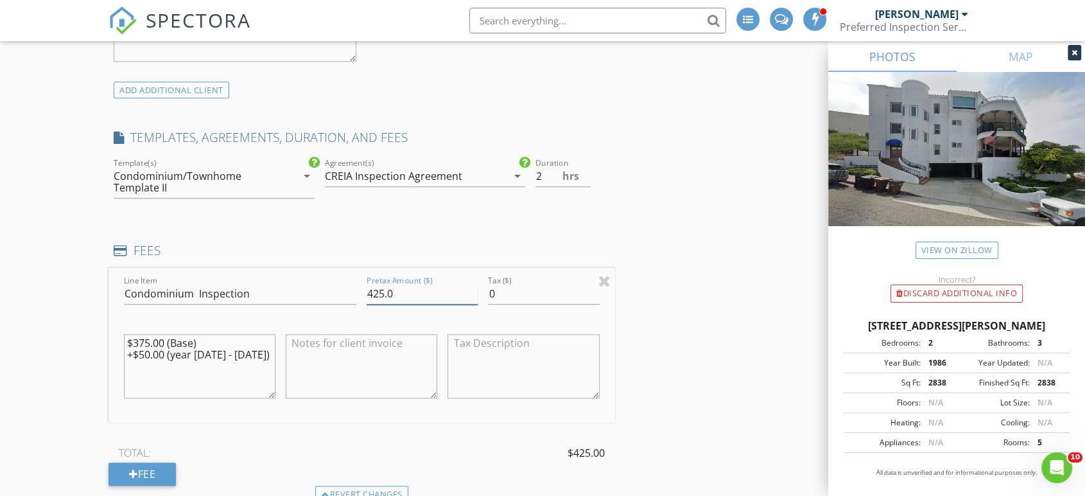
click at [385, 301] on input "425.0" at bounding box center [422, 293] width 111 height 21
type input "595.0"
click at [541, 179] on input "2" at bounding box center [563, 176] width 55 height 21
click at [597, 205] on div "Duration 2.5 hrs" at bounding box center [572, 183] width 84 height 56
click at [550, 171] on input "2.5" at bounding box center [563, 176] width 55 height 21
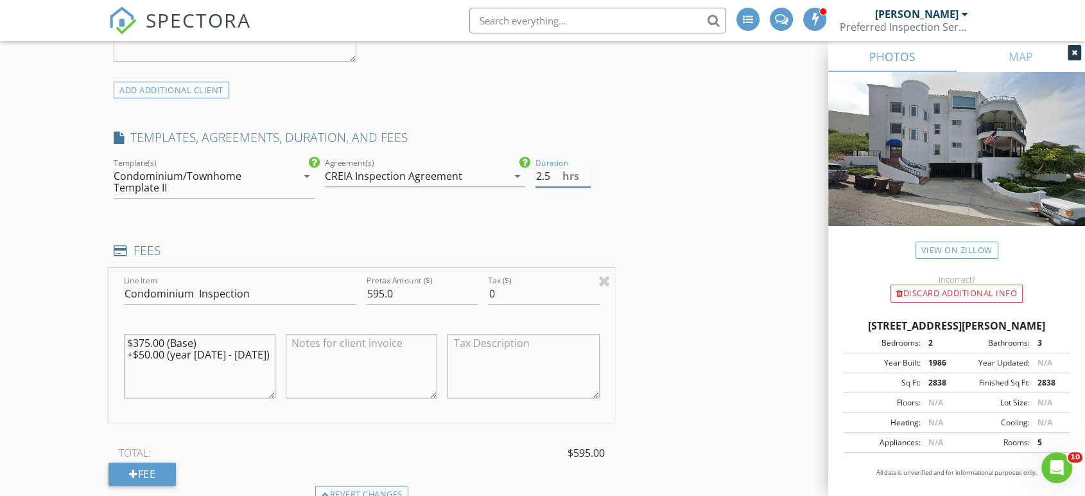
type input "2"
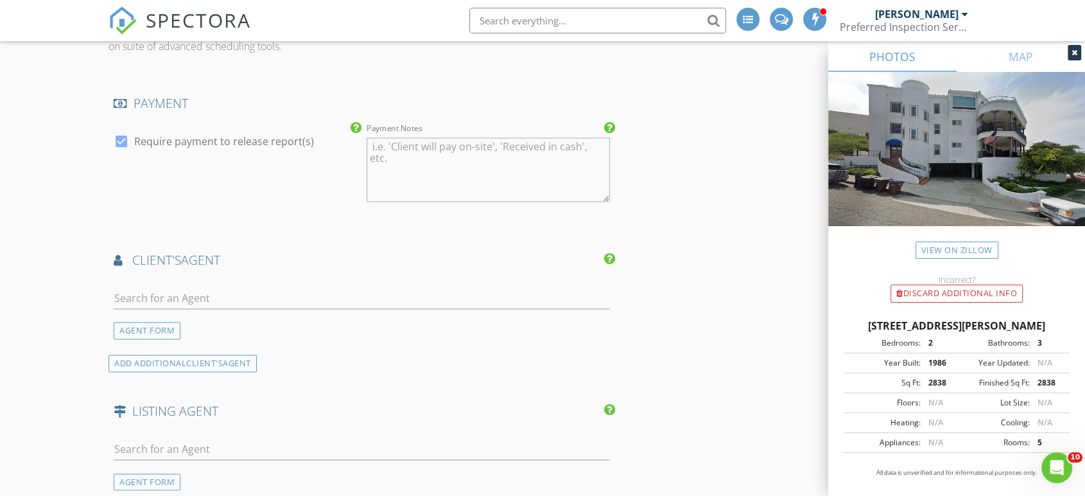
scroll to position [1926, 0]
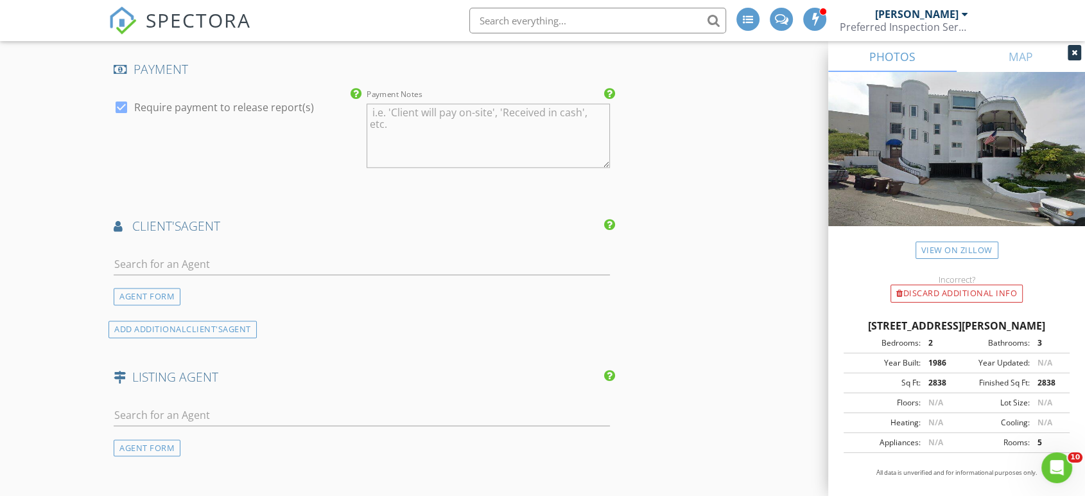
type input "3"
click at [211, 263] on input "text" at bounding box center [362, 264] width 496 height 21
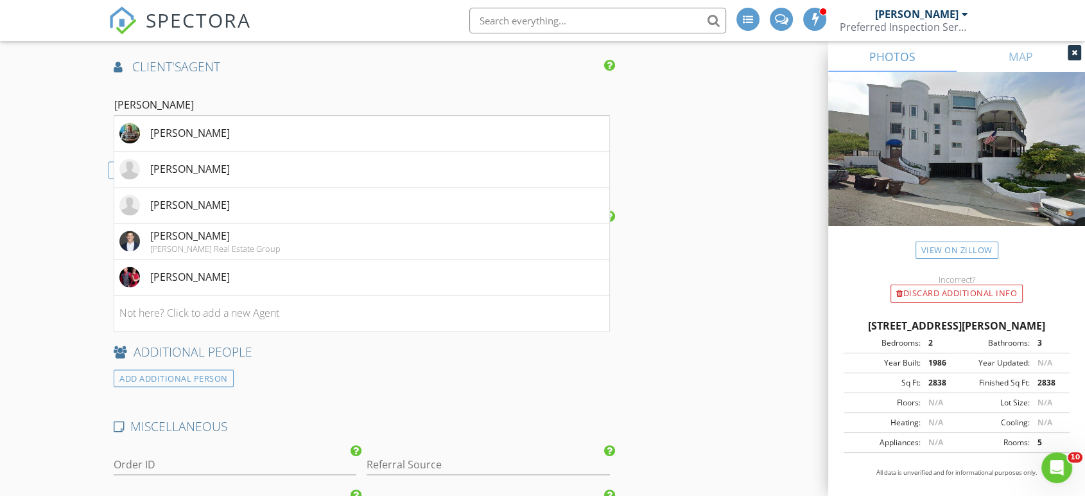
scroll to position [2075, 0]
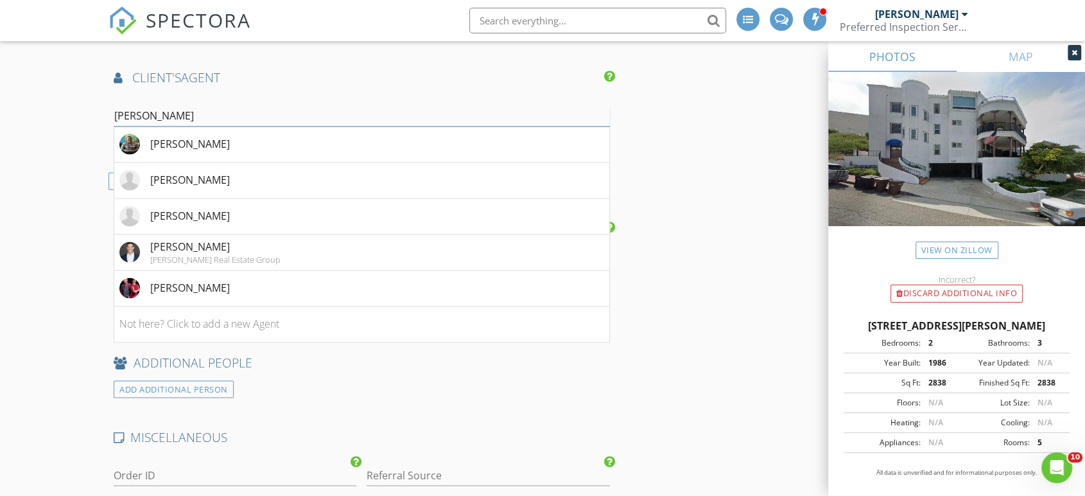
click at [187, 114] on input "Jeff" at bounding box center [362, 115] width 496 height 21
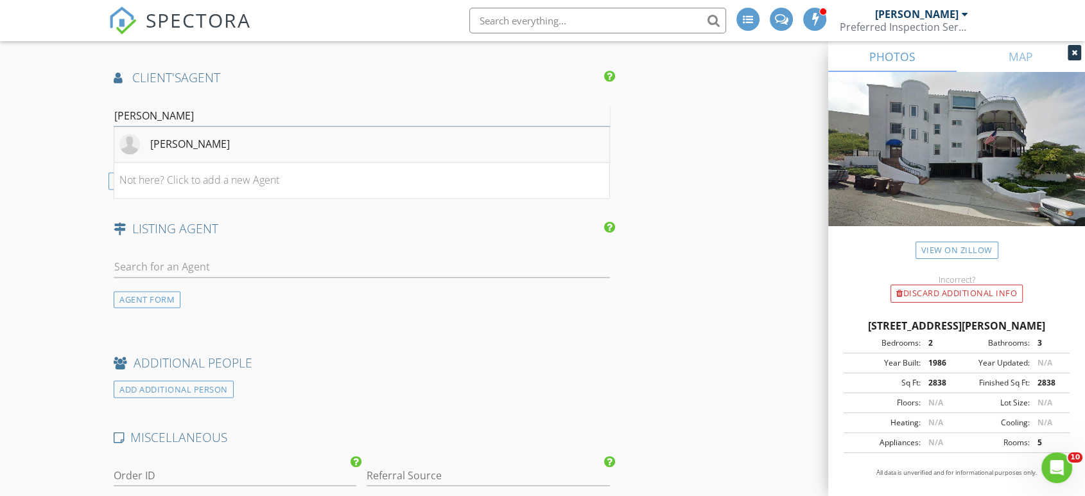
type input "Jeff Mall"
click at [170, 144] on div "Jeff Mallory" at bounding box center [190, 143] width 80 height 15
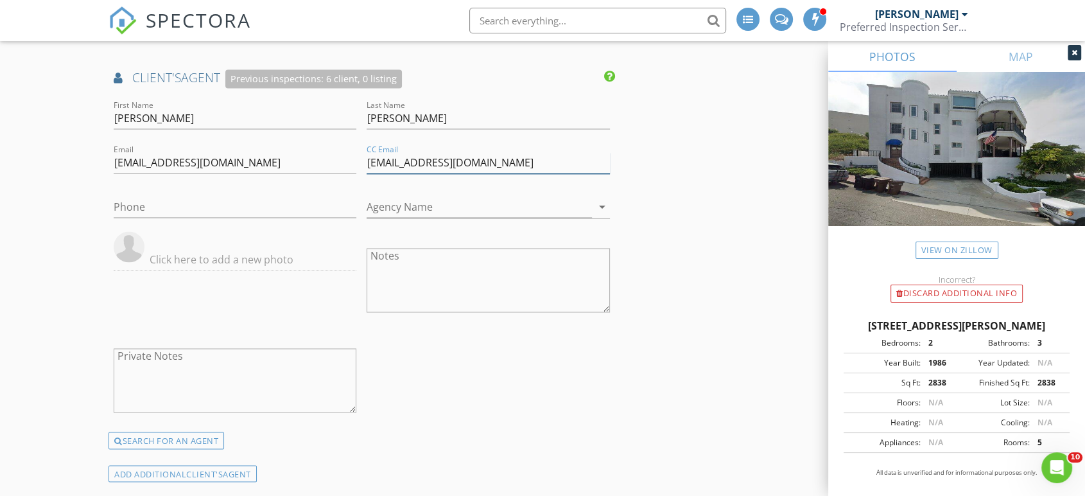
drag, startPoint x: 514, startPoint y: 159, endPoint x: 362, endPoint y: 172, distance: 152.8
click at [362, 172] on div "CC Email lmallory@bullockrussell.com" at bounding box center [488, 164] width 253 height 44
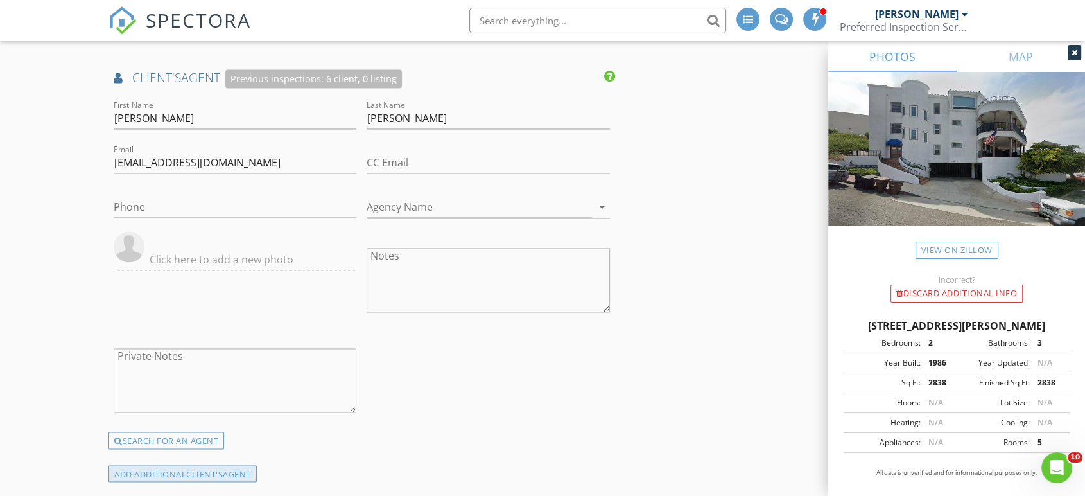
click at [182, 467] on div "ADD ADDITIONAL client's AGENT" at bounding box center [183, 473] width 148 height 17
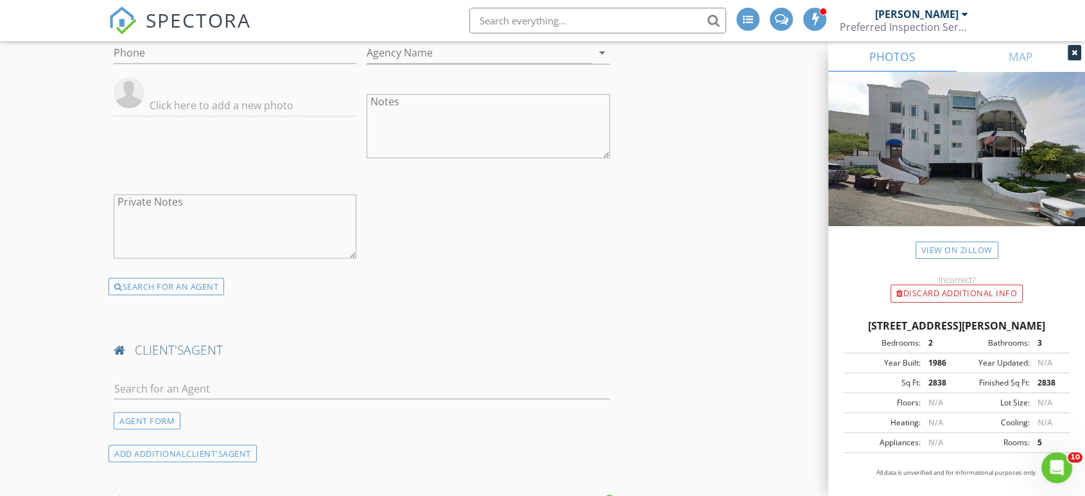
scroll to position [2289, 0]
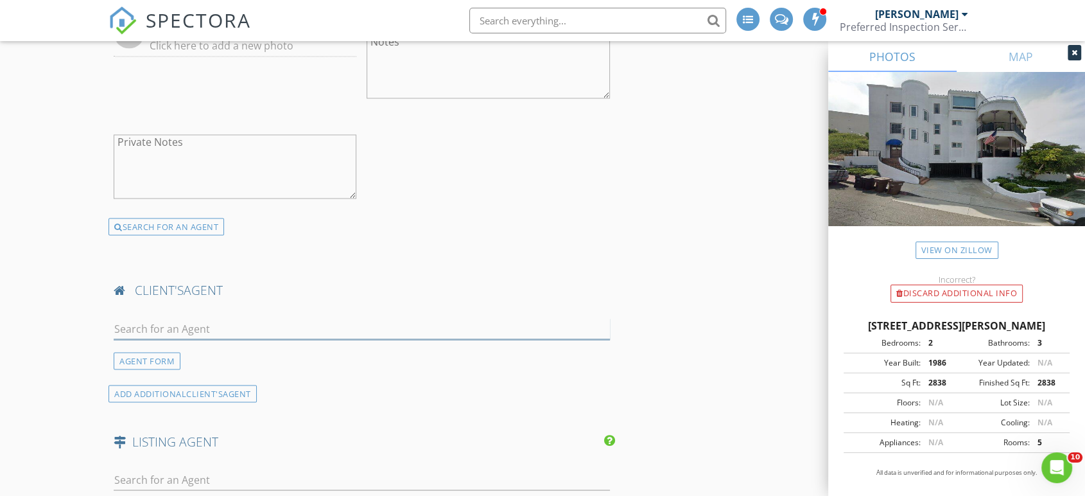
click at [247, 324] on input "text" at bounding box center [362, 328] width 496 height 21
type input "l"
click at [152, 353] on div "AGENT FORM" at bounding box center [147, 360] width 67 height 17
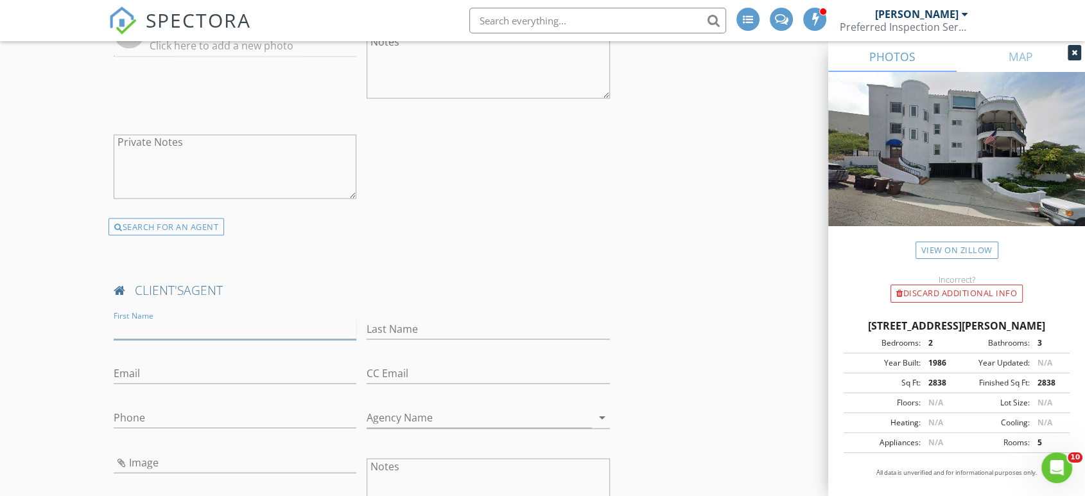
click at [183, 318] on input "First Name" at bounding box center [235, 328] width 243 height 21
type input "[PERSON_NAME]"
click at [414, 318] on input "Last Name" at bounding box center [488, 328] width 243 height 21
type input "Mallory"
paste input "lmallory@bullockrussell.com"
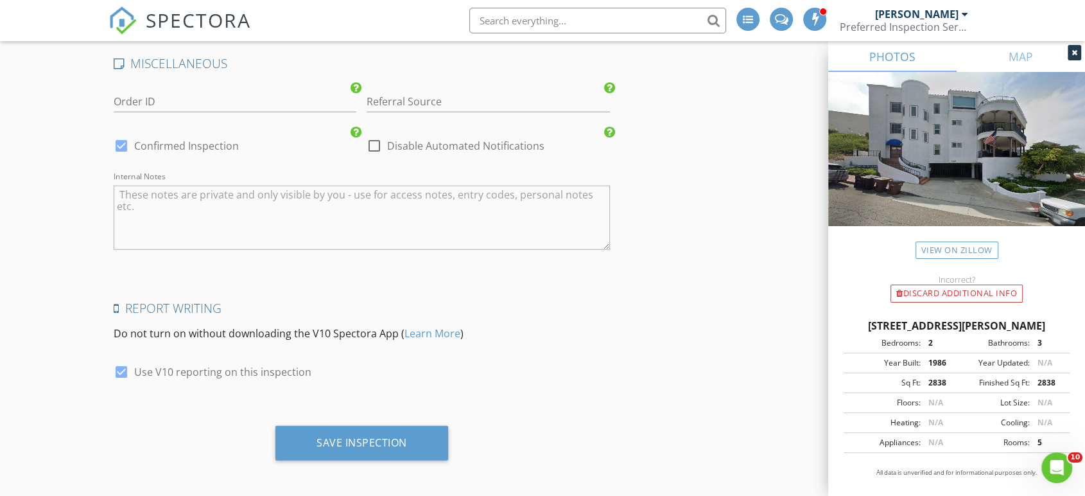
scroll to position [3164, 0]
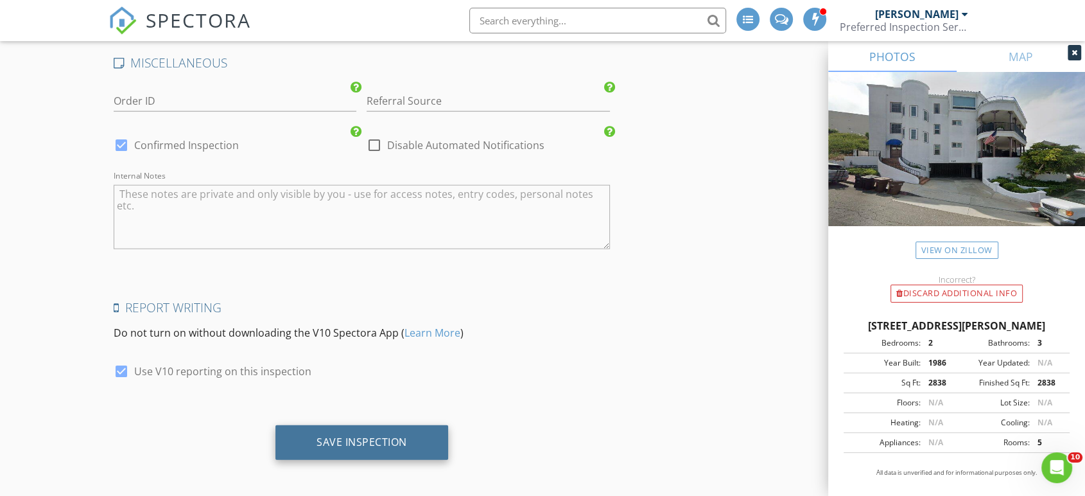
type input "lmallory@bullockrussell.com"
click at [399, 435] on div "Save Inspection" at bounding box center [362, 441] width 91 height 13
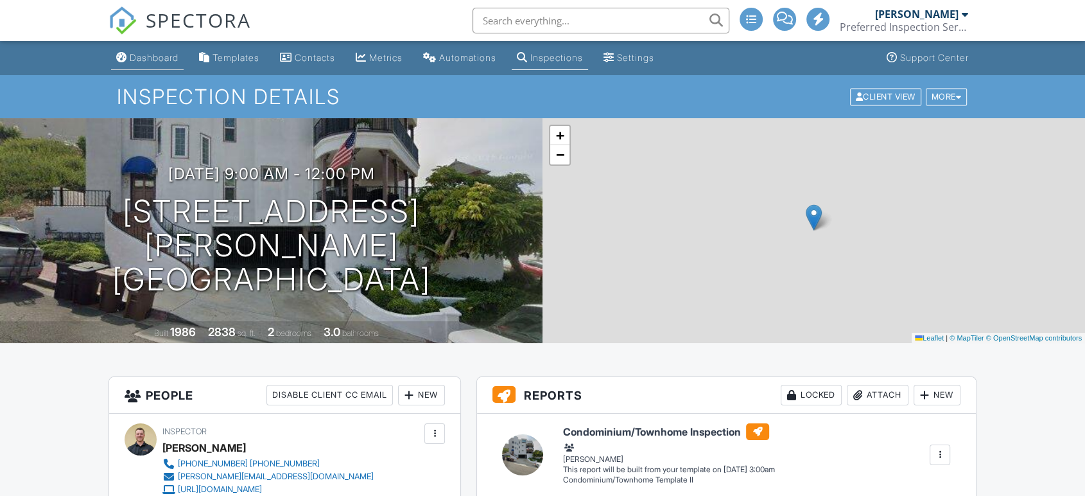
click at [149, 53] on div "Dashboard" at bounding box center [154, 57] width 49 height 11
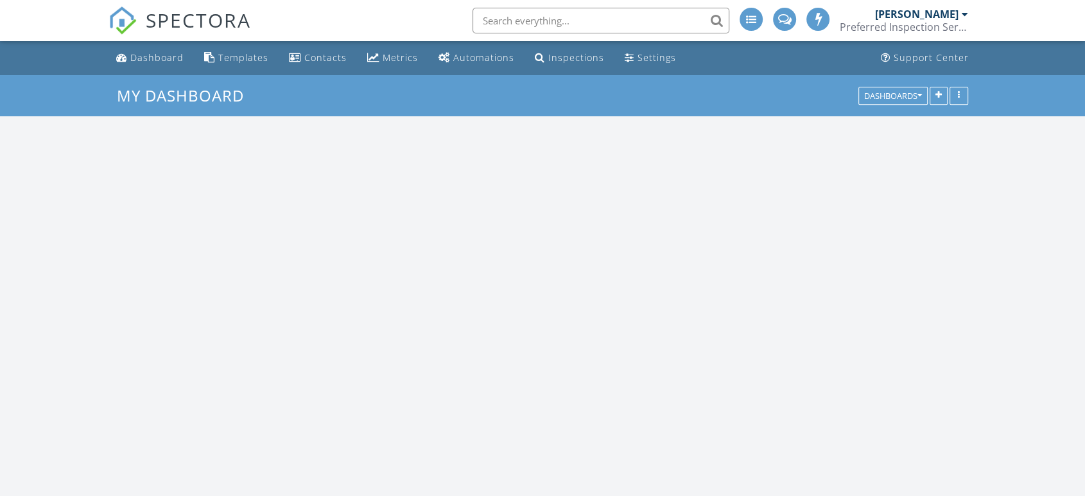
scroll to position [1191, 1108]
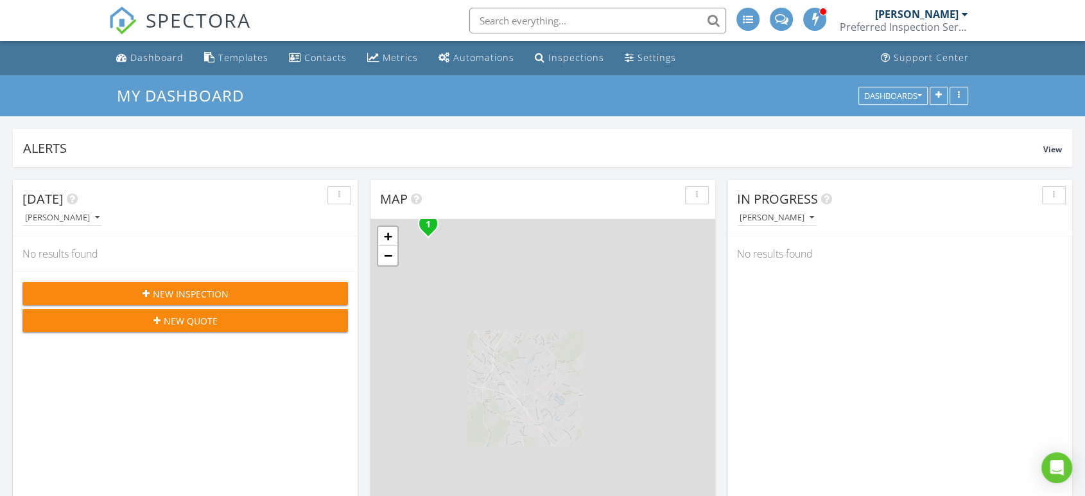
click at [205, 297] on span "New Inspection" at bounding box center [191, 293] width 76 height 13
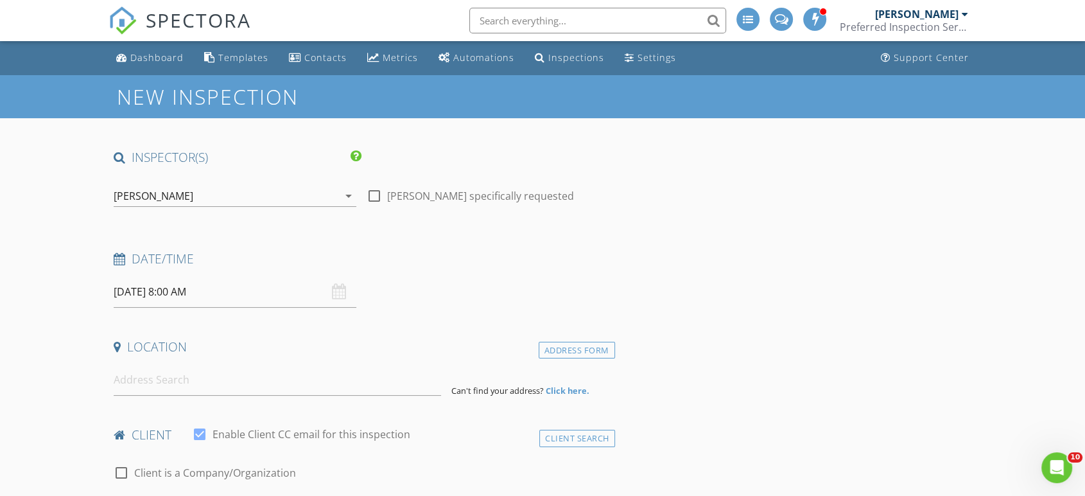
click at [184, 193] on div "[PERSON_NAME]" at bounding box center [226, 196] width 225 height 21
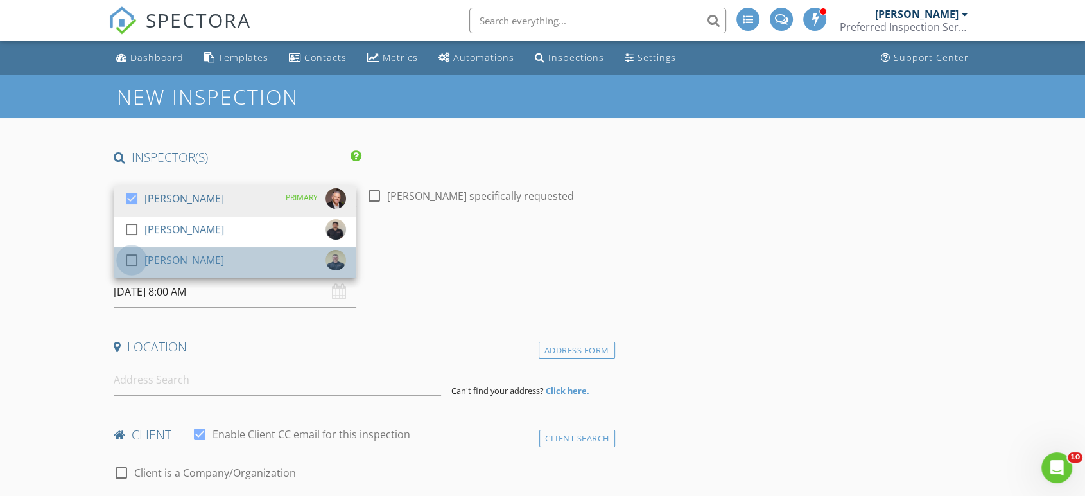
click at [128, 259] on div at bounding box center [132, 260] width 22 height 22
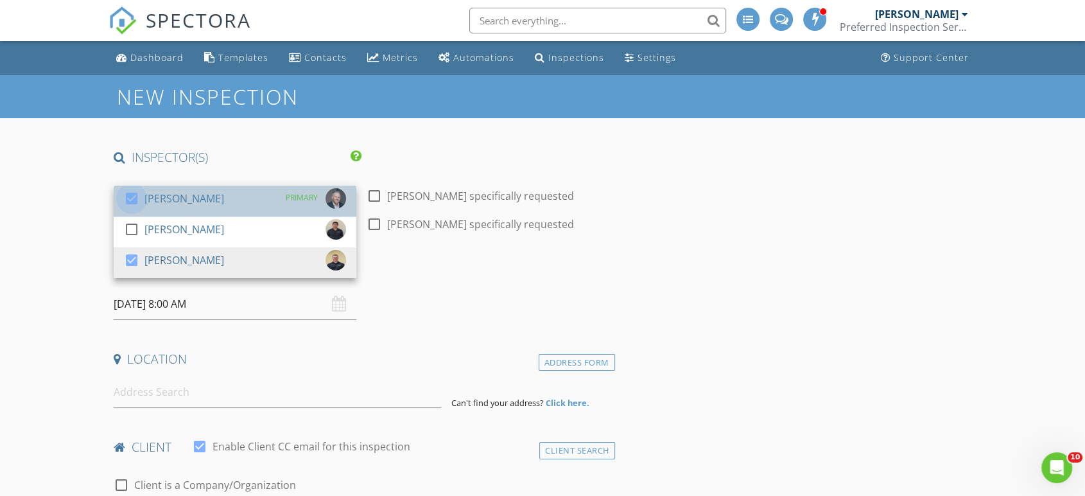
click at [134, 198] on div at bounding box center [132, 198] width 22 height 22
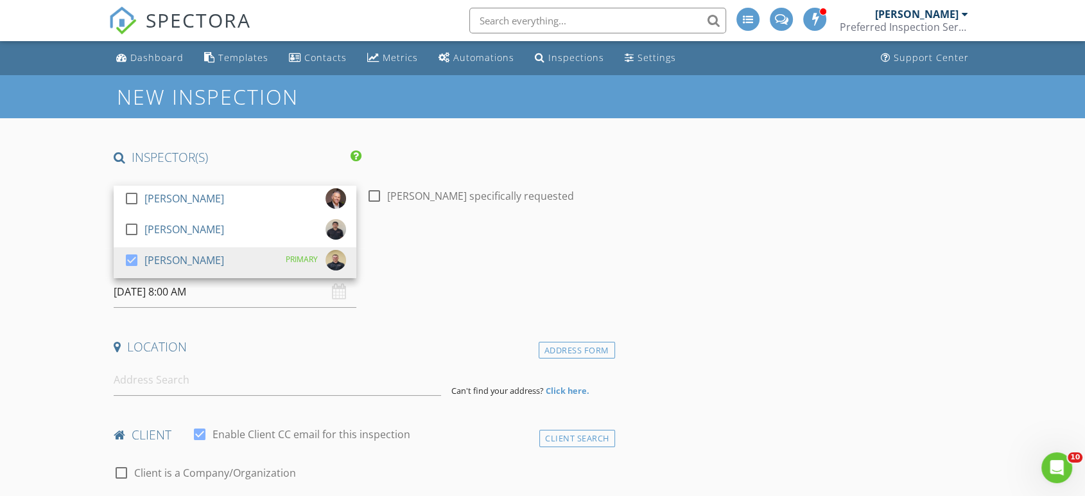
click at [179, 294] on input "[DATE] 8:00 AM" at bounding box center [235, 291] width 243 height 31
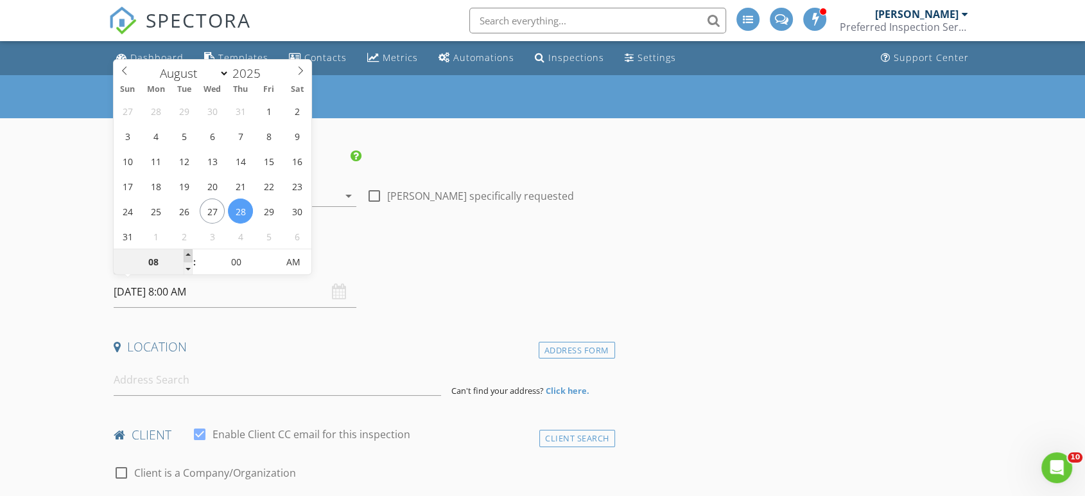
type input "09"
type input "[DATE] 9:00 AM"
click at [186, 256] on span at bounding box center [188, 255] width 9 height 13
type input "10"
type input "[DATE] 10:00 AM"
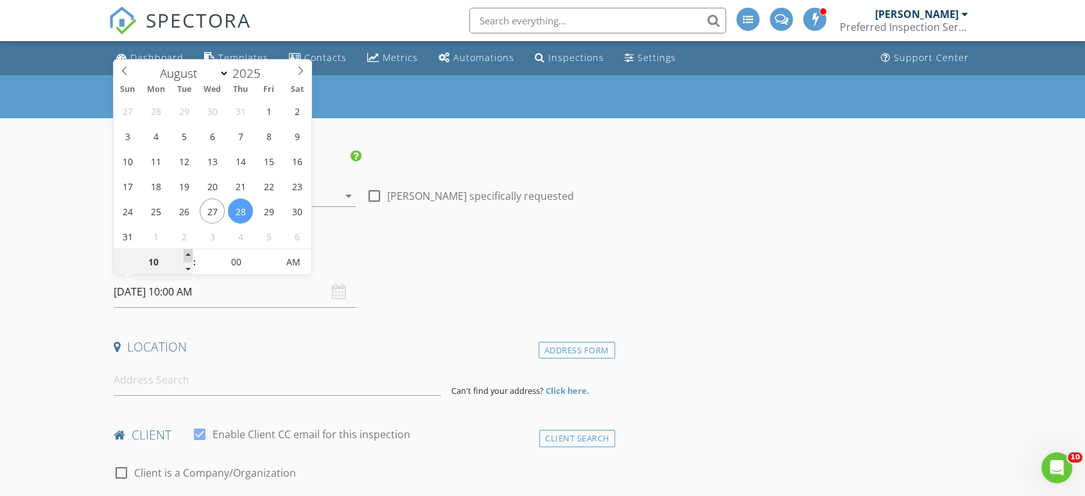
click at [186, 256] on span at bounding box center [188, 255] width 9 height 13
type input "11"
type input "[DATE] 11:00 AM"
click at [186, 256] on span at bounding box center [188, 255] width 9 height 13
type input "12"
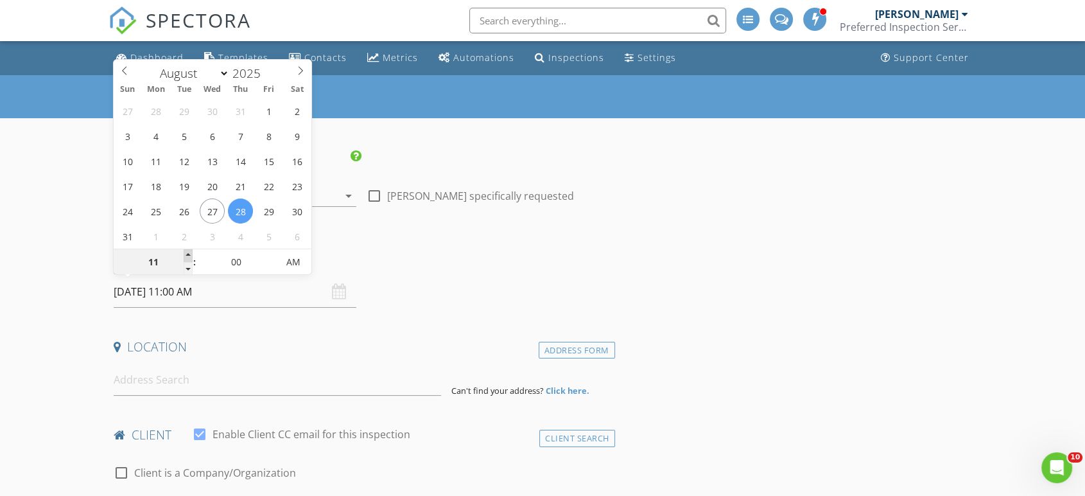
type input "[DATE] 12:00 PM"
click at [186, 256] on span at bounding box center [188, 255] width 9 height 13
type input "01"
type input "[DATE] 1:00 PM"
click at [186, 256] on span at bounding box center [188, 255] width 9 height 13
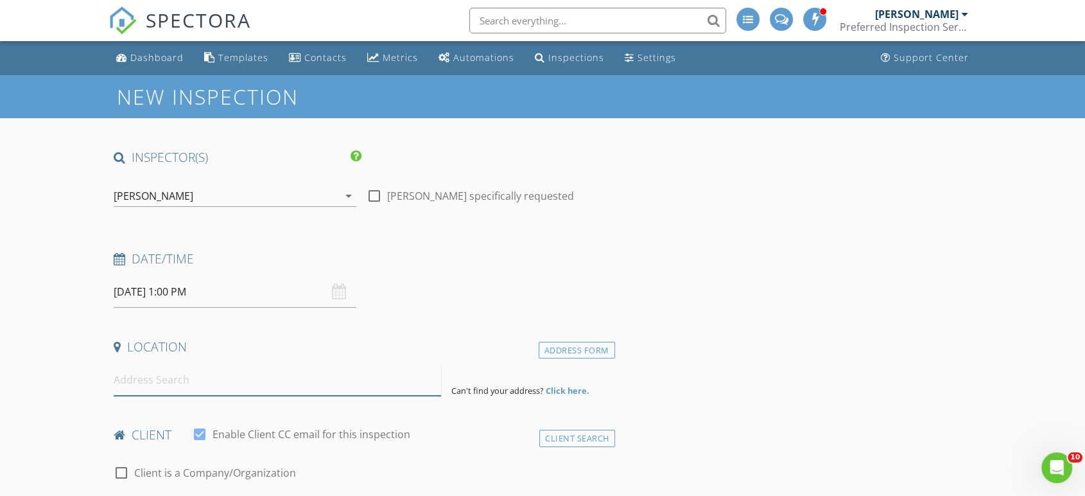
click at [241, 383] on input at bounding box center [277, 379] width 327 height 31
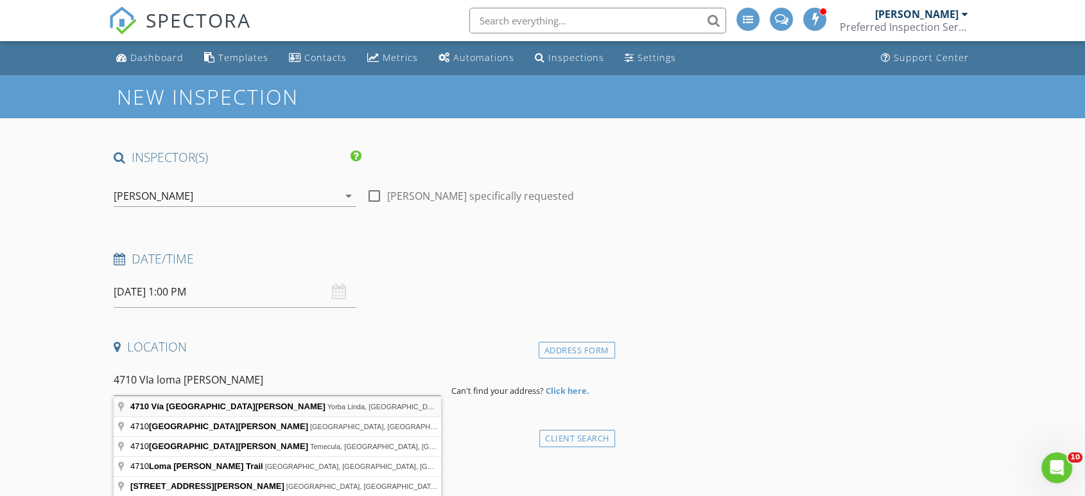
type input "4710 Vía Loma Linda, Yorba Linda, CA, USA"
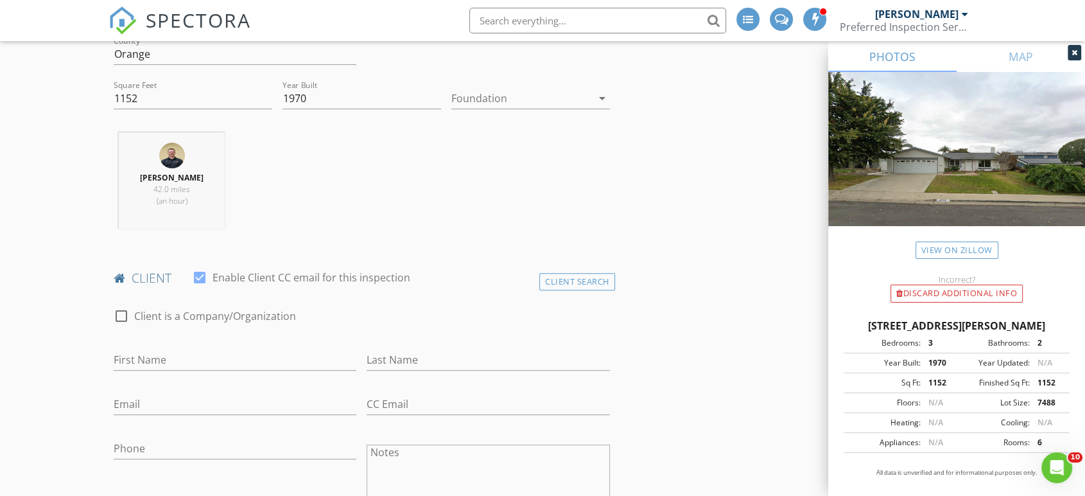
scroll to position [428, 0]
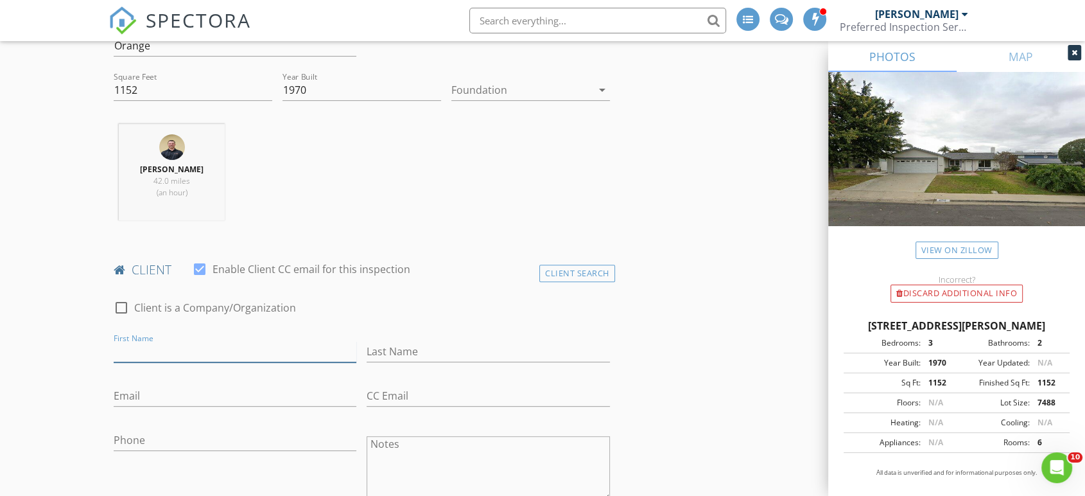
click at [240, 352] on input "First Name" at bounding box center [235, 351] width 243 height 21
type input "[PERSON_NAME]"
click at [435, 351] on input "Last Name" at bounding box center [488, 351] width 243 height 21
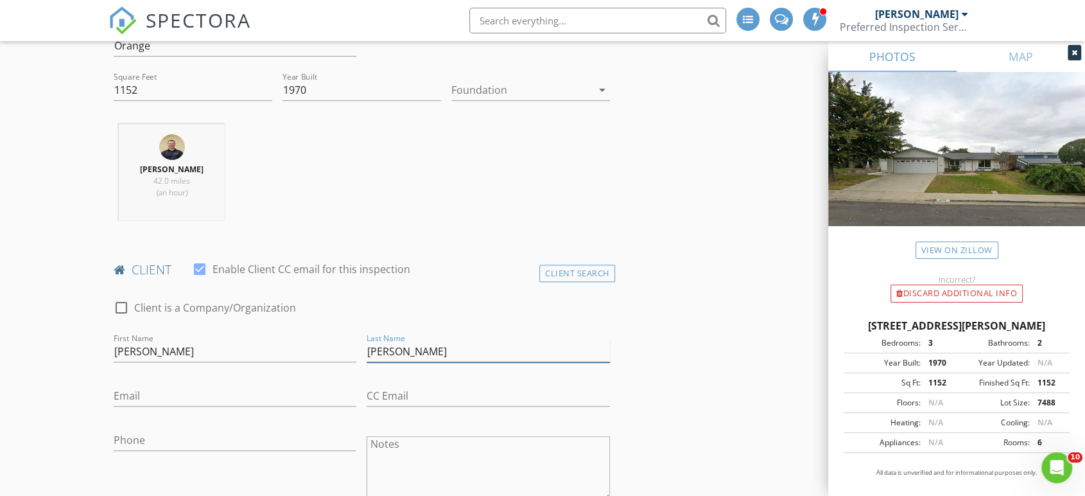
type input "[PERSON_NAME]"
click at [174, 395] on input "Email" at bounding box center [235, 395] width 243 height 21
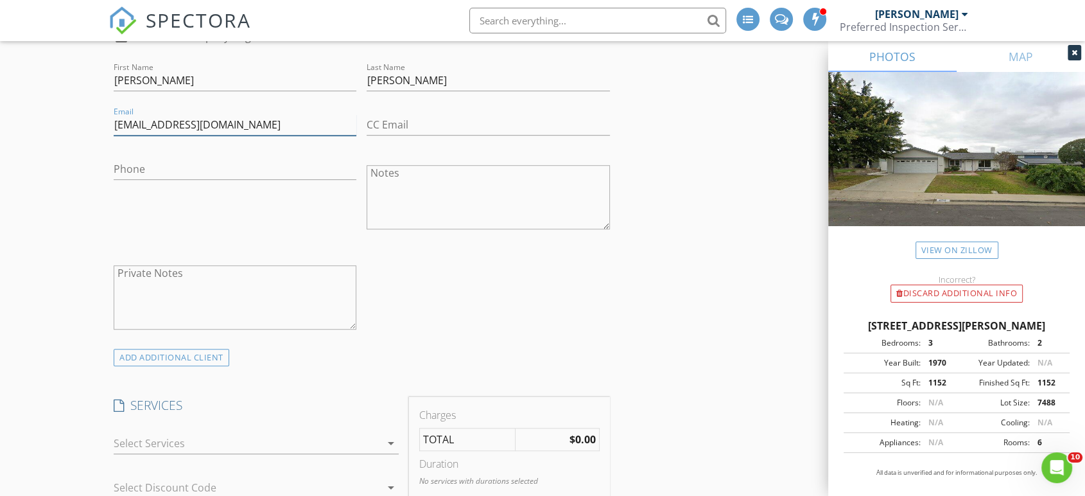
scroll to position [713, 0]
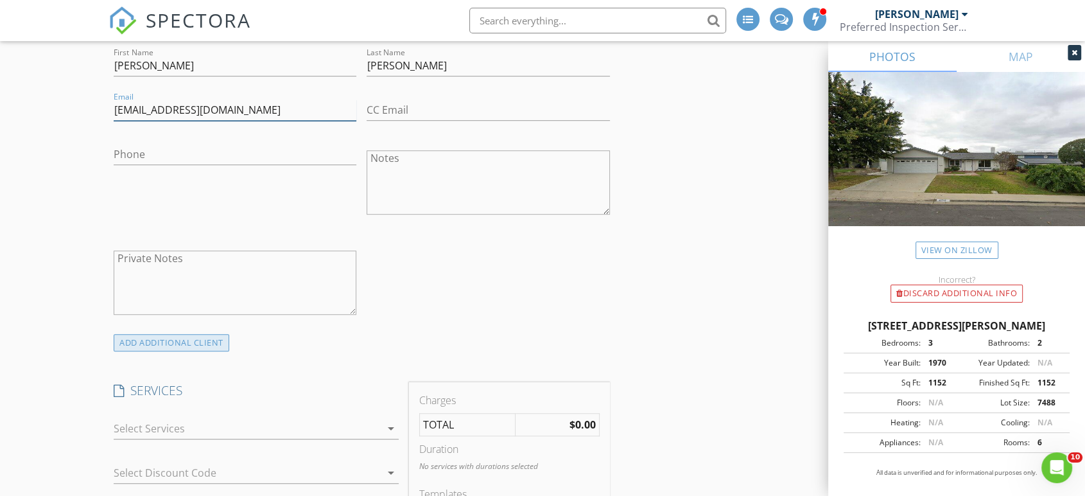
type input "chadmoyer@sbcglobal.net"
click at [216, 340] on div "ADD ADDITIONAL client" at bounding box center [172, 342] width 116 height 17
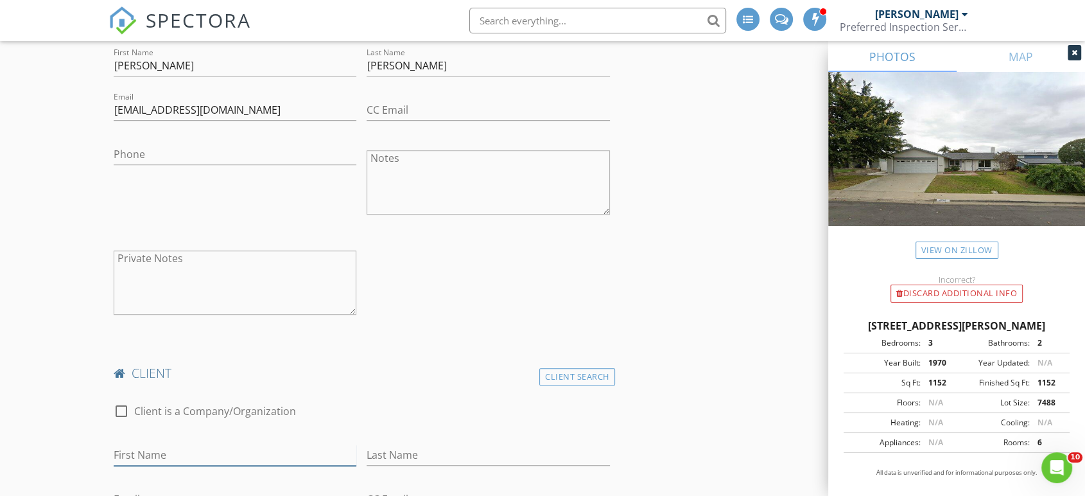
click at [207, 451] on input "First Name" at bounding box center [235, 454] width 243 height 21
type input "Norma"
click at [396, 456] on input "Last Name" at bounding box center [488, 454] width 243 height 21
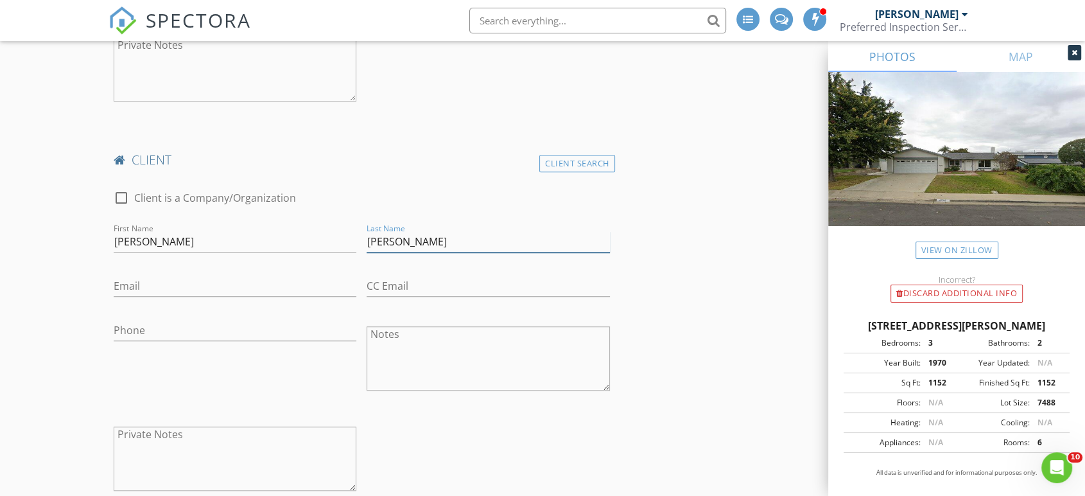
scroll to position [927, 0]
type input "Moyer"
click at [195, 286] on input "Email" at bounding box center [235, 285] width 243 height 21
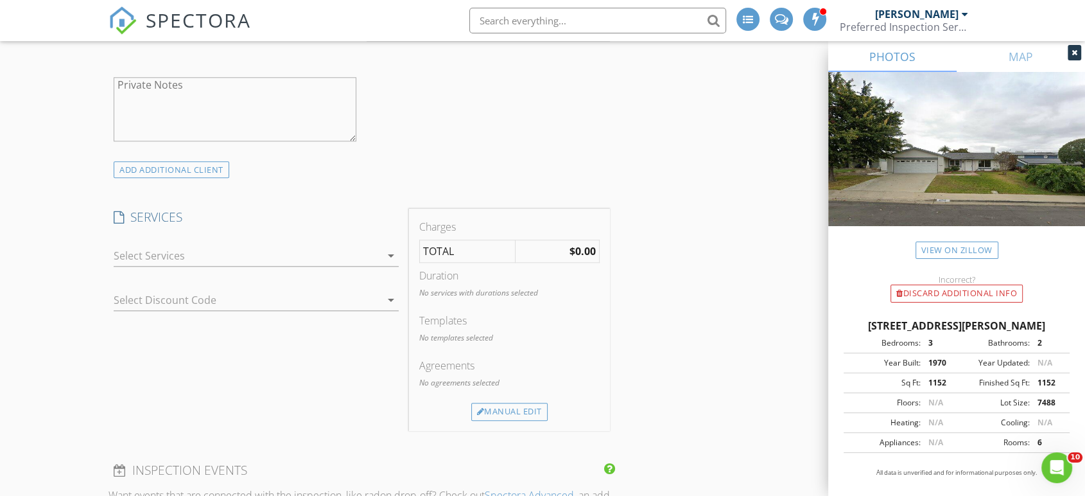
scroll to position [1284, 0]
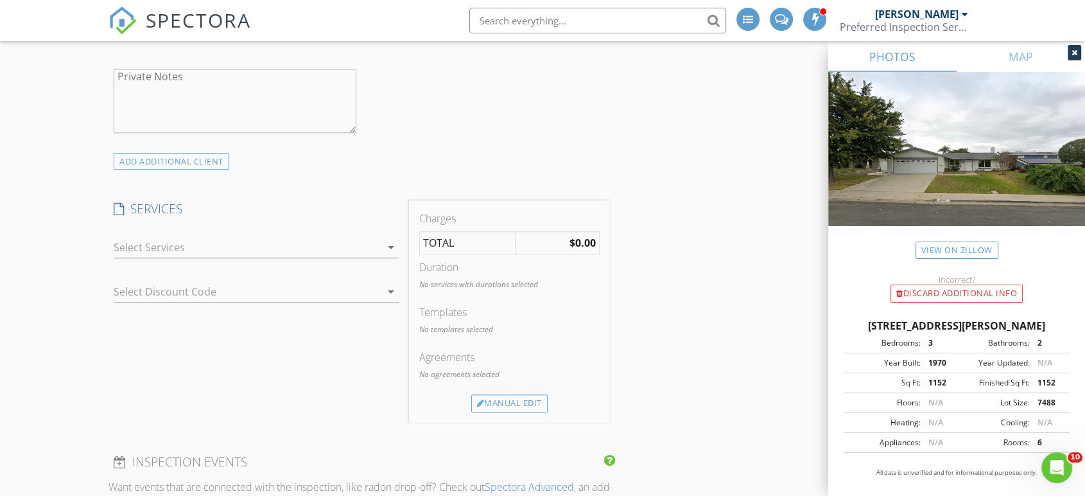
type input "normamoyer@sbcglobal.net"
click at [300, 251] on div at bounding box center [247, 247] width 267 height 21
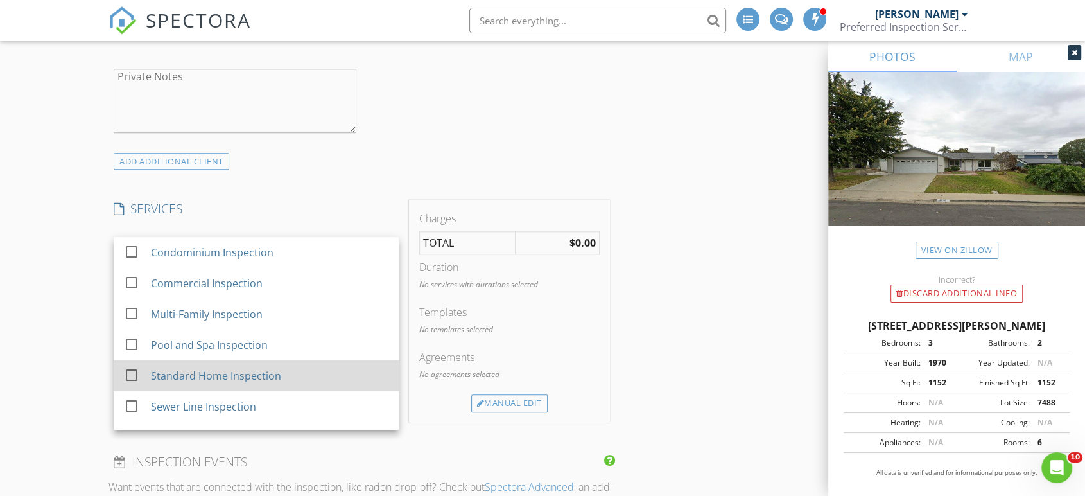
click at [269, 379] on div "Standard Home Inspection" at bounding box center [216, 375] width 130 height 15
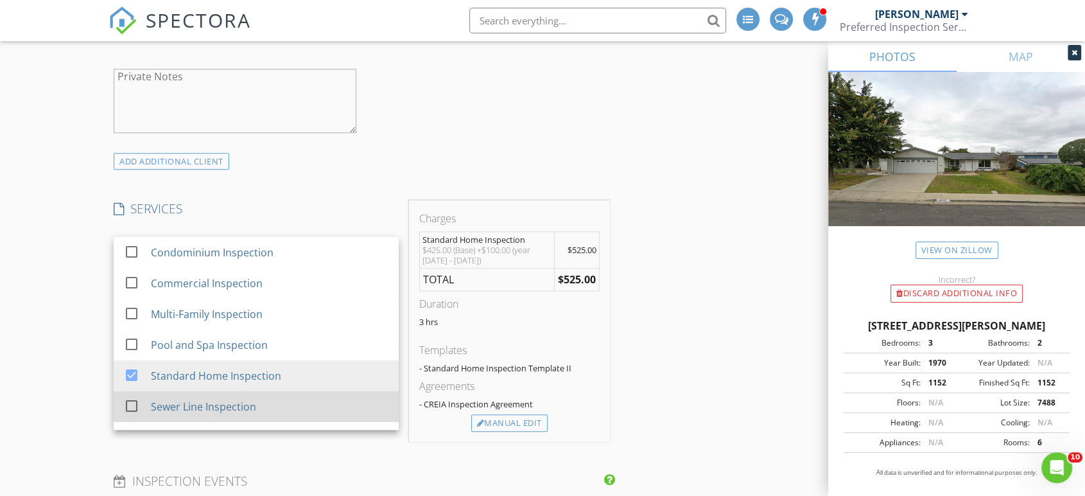
click at [243, 405] on div "Sewer Line Inspection" at bounding box center [203, 406] width 105 height 15
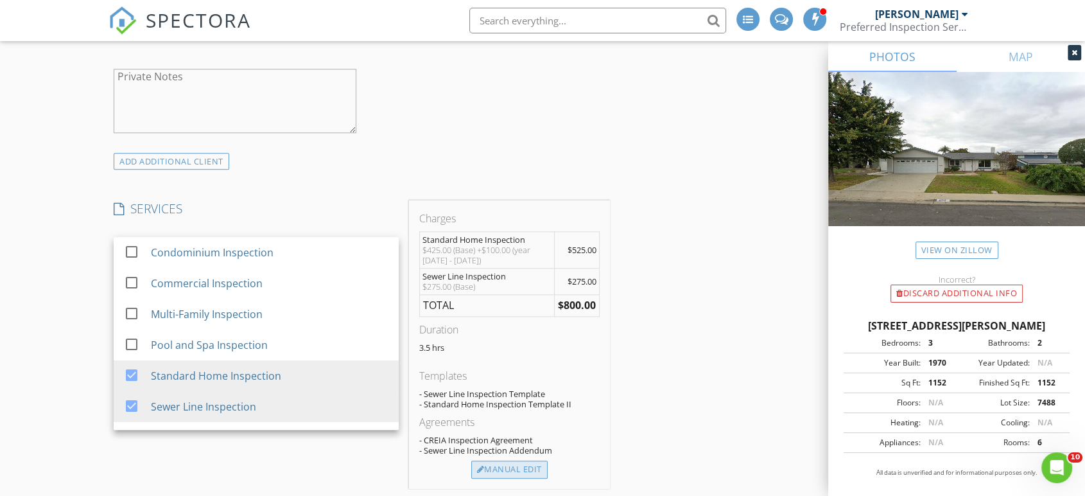
click at [528, 469] on div "Manual Edit" at bounding box center [509, 469] width 76 height 18
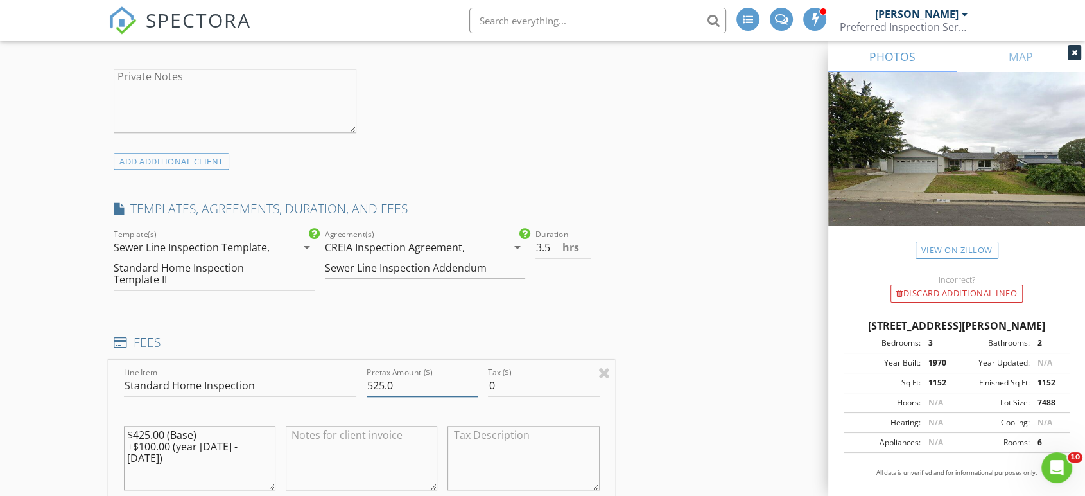
click at [385, 384] on input "525.0" at bounding box center [422, 385] width 111 height 21
type input "550.0"
click at [549, 246] on input "3.5" at bounding box center [563, 247] width 55 height 21
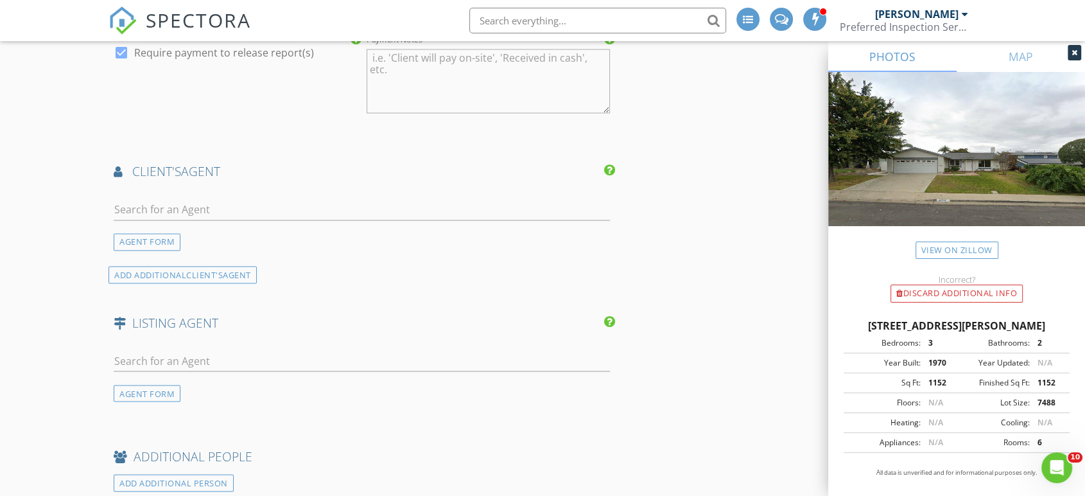
scroll to position [2211, 0]
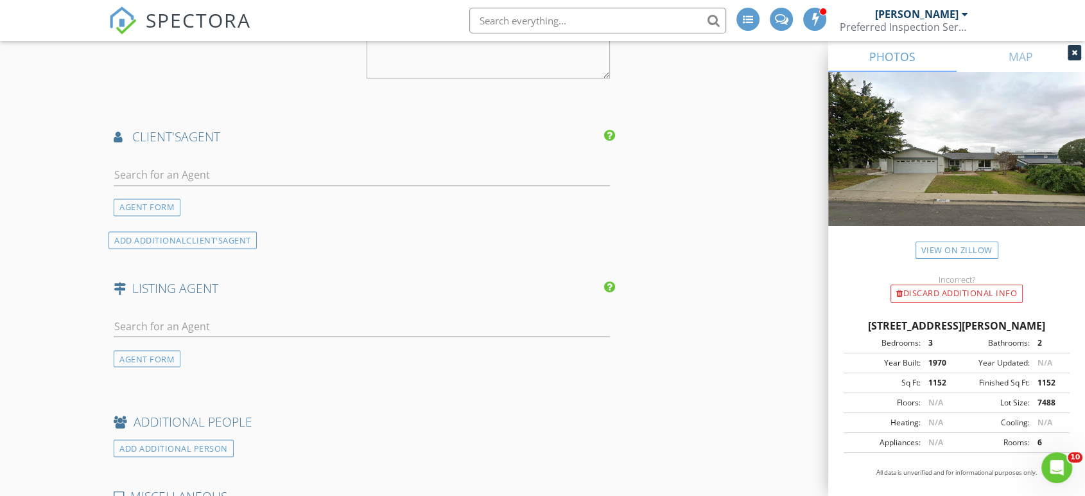
type input "3"
click at [253, 179] on input "text" at bounding box center [362, 174] width 496 height 21
type input "anthony cosen"
click at [237, 199] on li "Anthony Cosenza" at bounding box center [361, 204] width 495 height 36
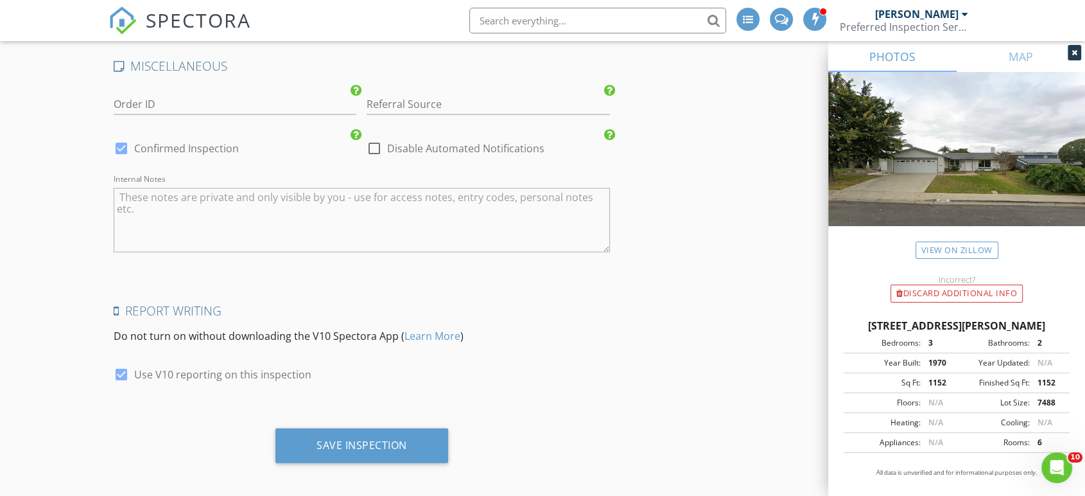
scroll to position [2937, 0]
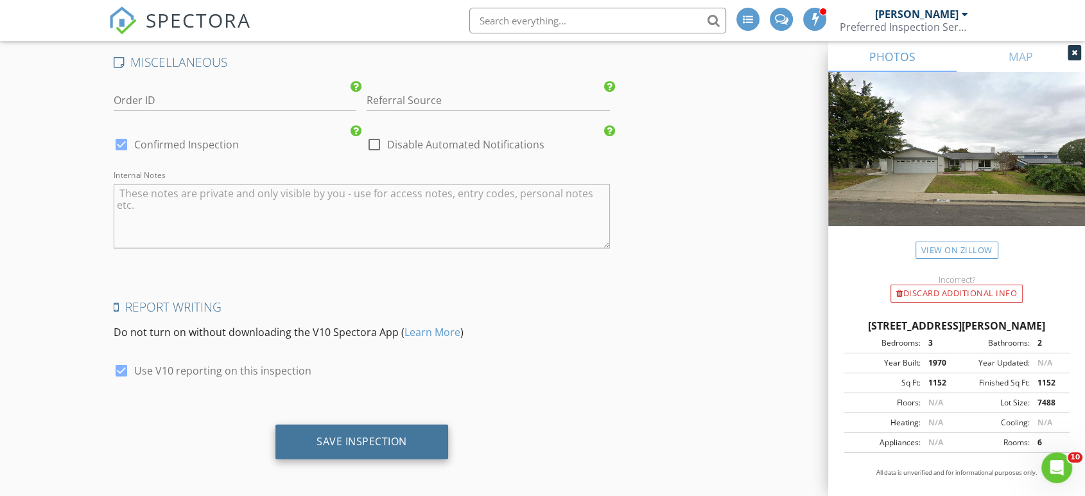
click at [415, 435] on div "Save Inspection" at bounding box center [361, 441] width 173 height 35
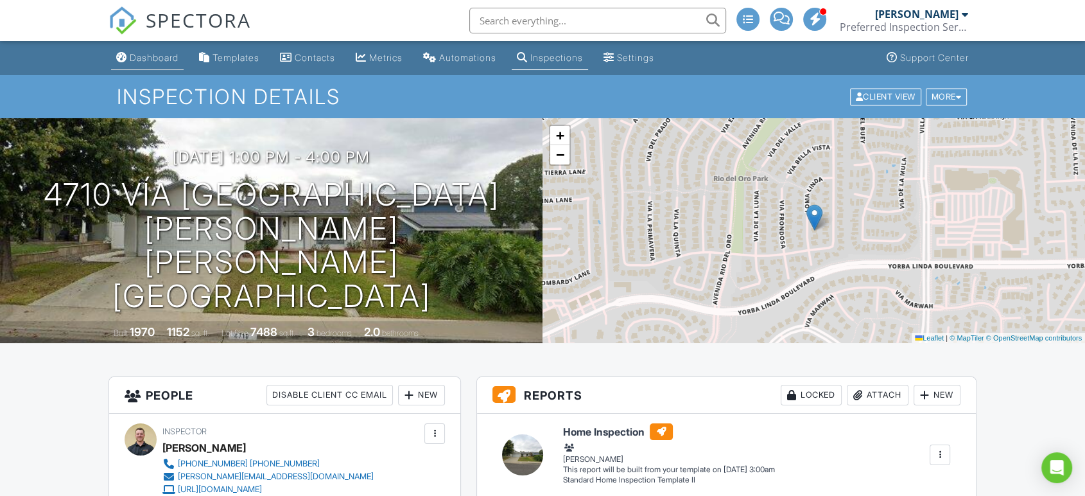
click at [158, 62] on div "Dashboard" at bounding box center [154, 57] width 49 height 11
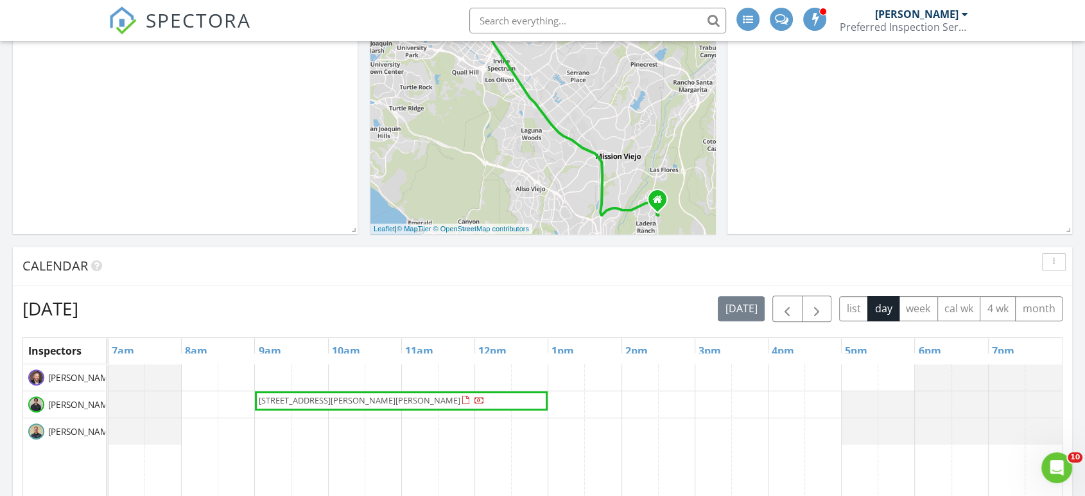
scroll to position [356, 0]
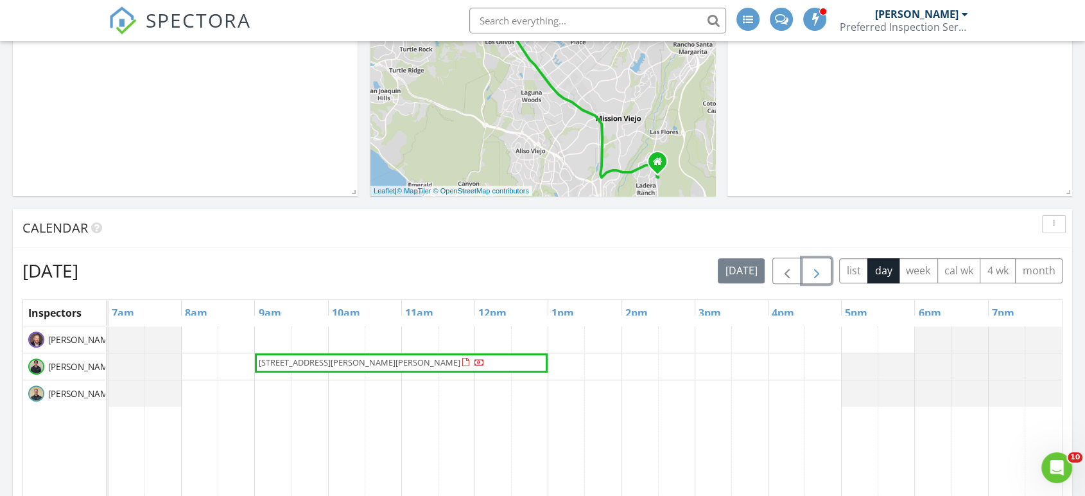
click at [816, 268] on span "button" at bounding box center [816, 270] width 15 height 15
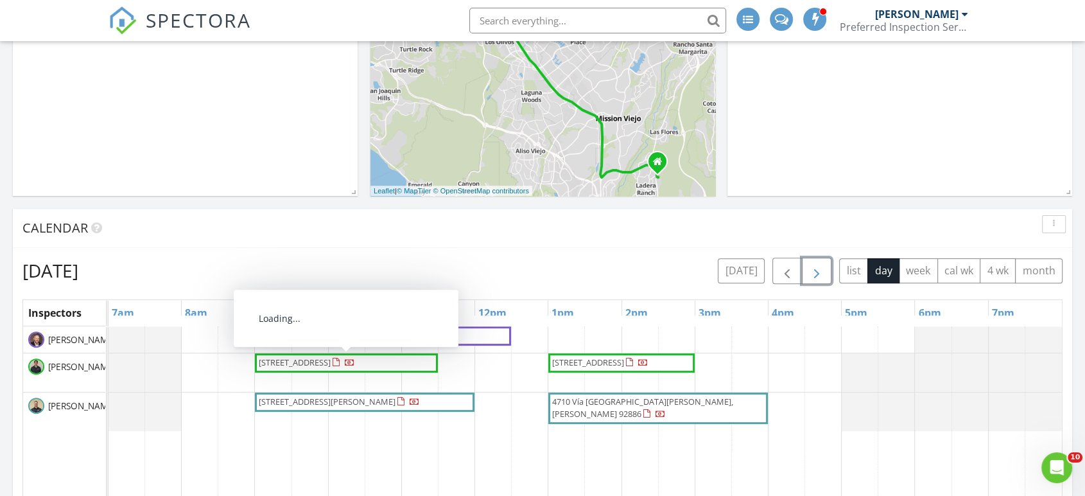
click at [340, 369] on span "59 Bainbridge Ave, Ladera Ranch 92694" at bounding box center [306, 362] width 99 height 13
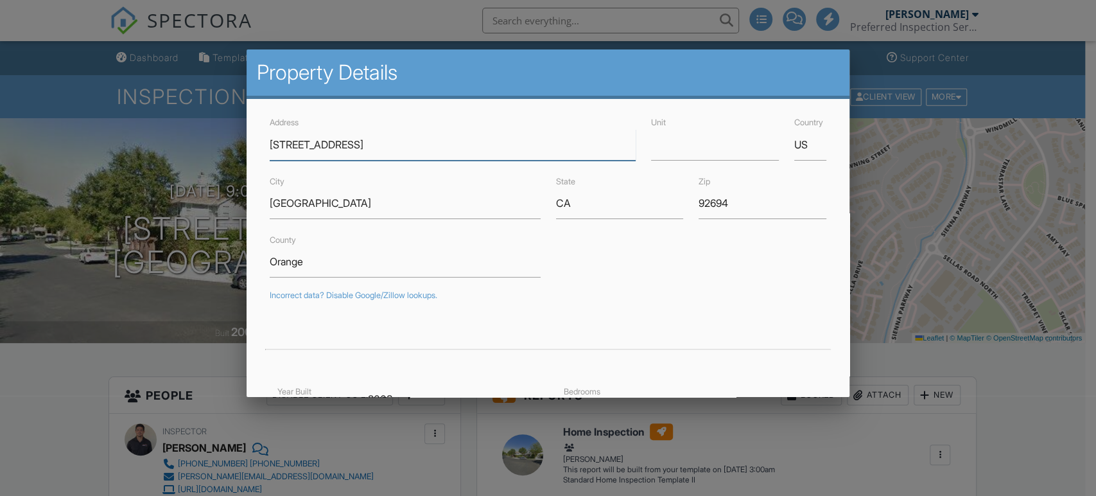
click at [374, 148] on input "59 Bainbridge Ave" at bounding box center [453, 144] width 366 height 31
type input "5"
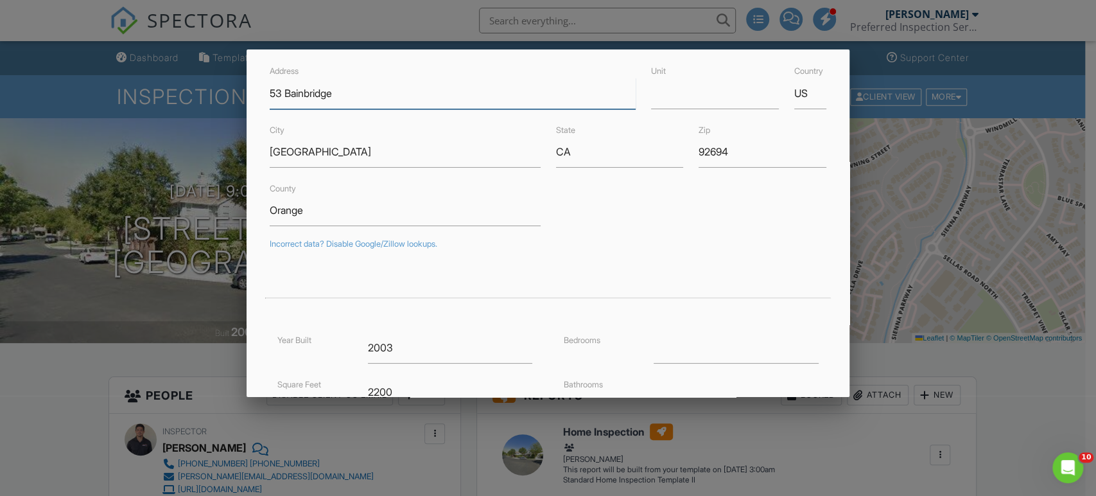
scroll to position [285, 0]
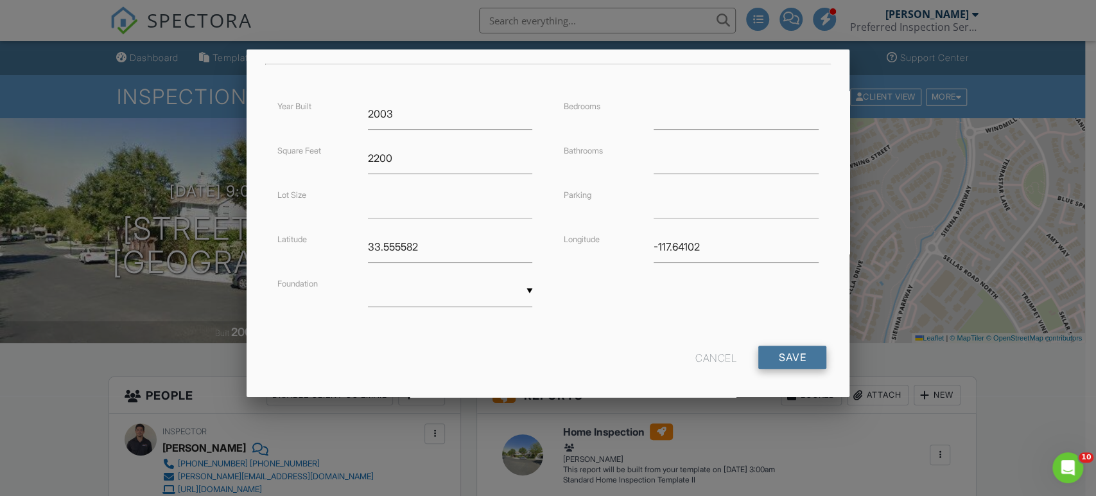
type input "53 Bainbridge"
click at [771, 354] on input "Save" at bounding box center [792, 356] width 68 height 23
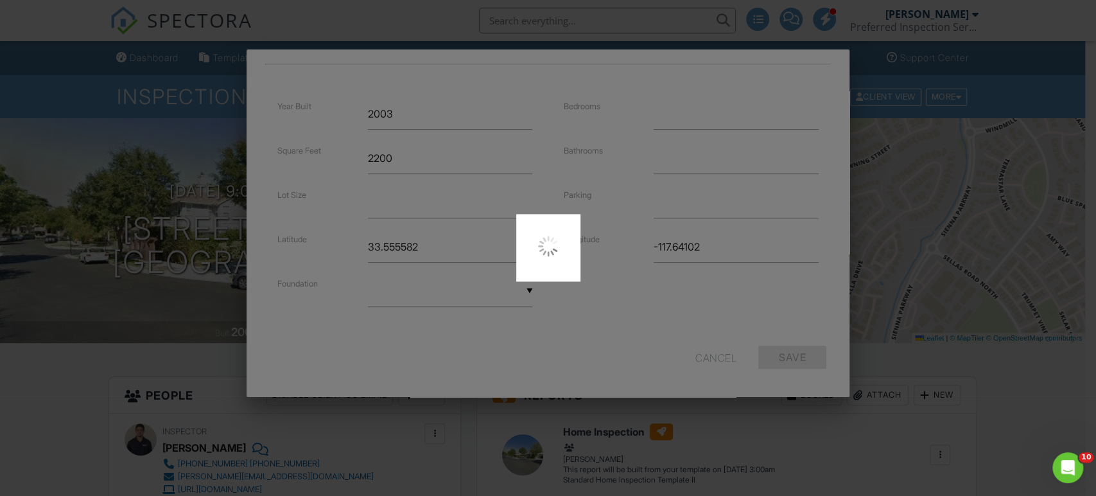
type input "33.5507512"
type input "-117.6411674"
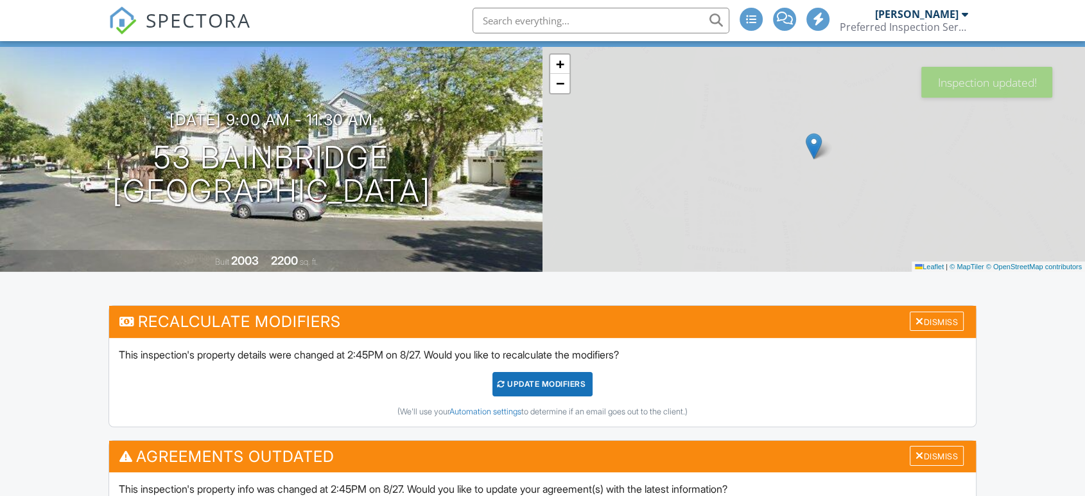
scroll to position [71, 0]
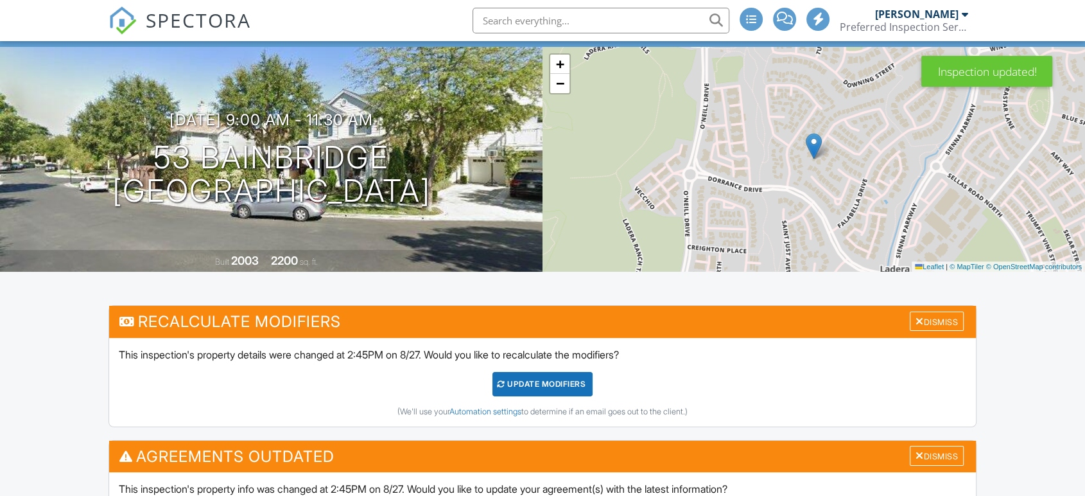
click at [563, 384] on div "UPDATE Modifiers" at bounding box center [543, 384] width 101 height 24
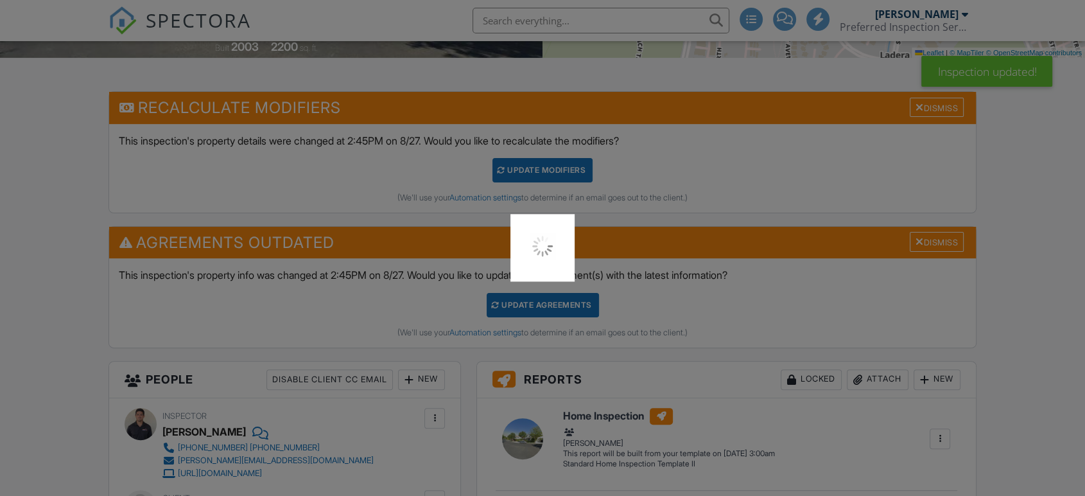
scroll to position [0, 0]
click at [541, 311] on div at bounding box center [542, 248] width 1085 height 496
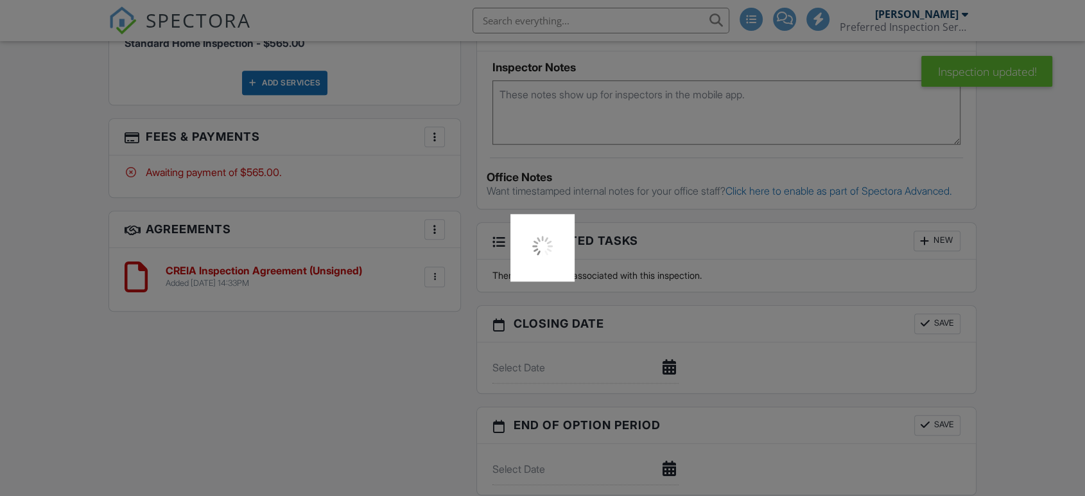
scroll to position [999, 0]
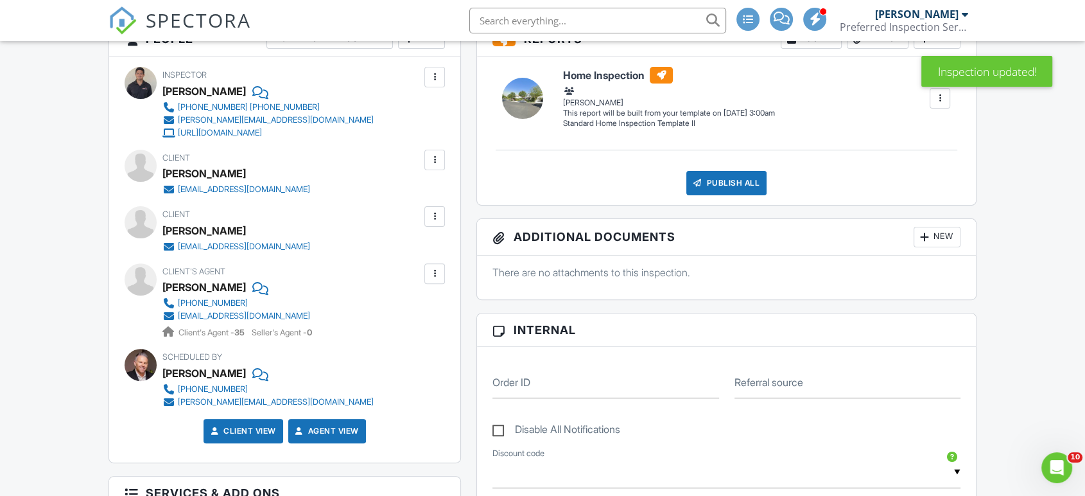
click at [433, 166] on div at bounding box center [434, 160] width 21 height 21
click at [394, 232] on li "Resend Confirmation Email" at bounding box center [365, 231] width 143 height 32
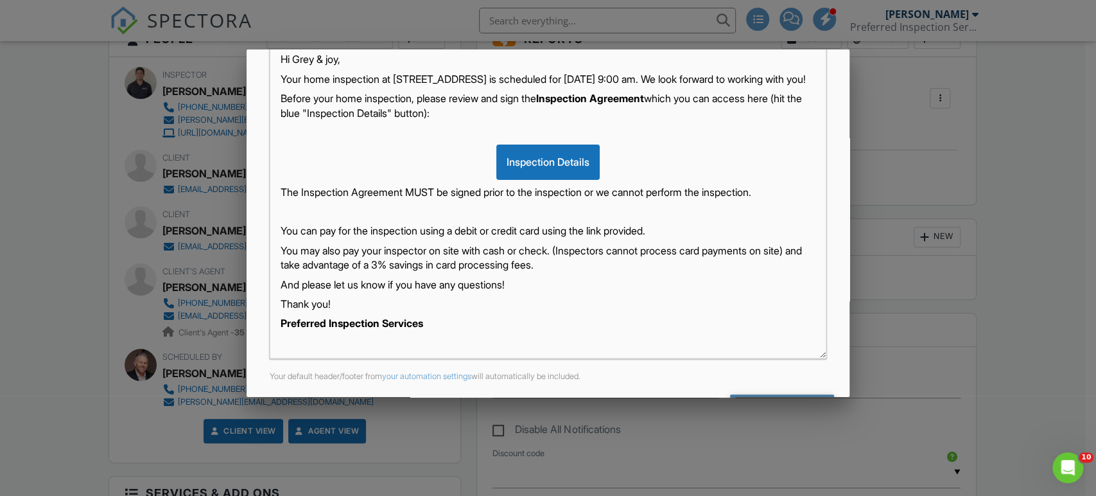
scroll to position [283, 0]
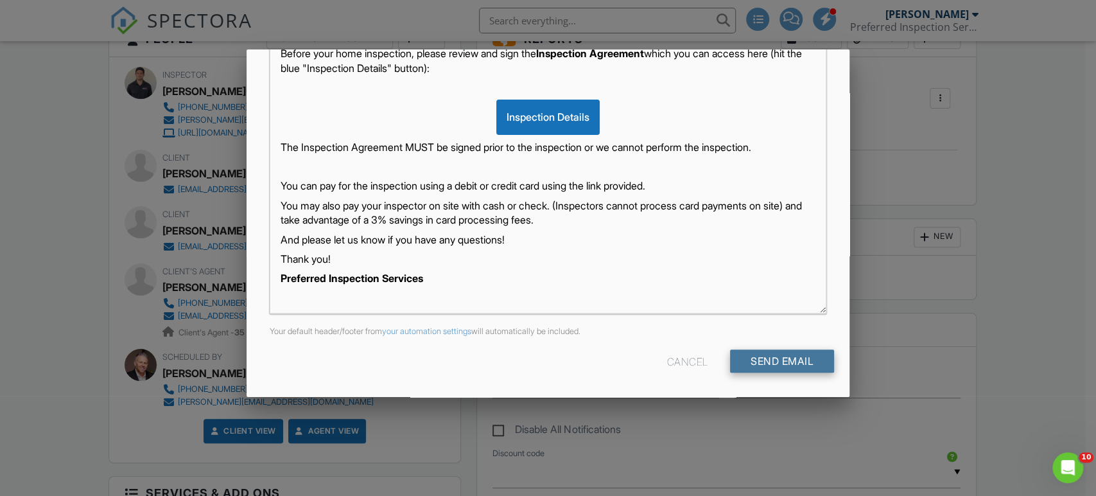
click at [796, 354] on input "Send Email" at bounding box center [782, 360] width 104 height 23
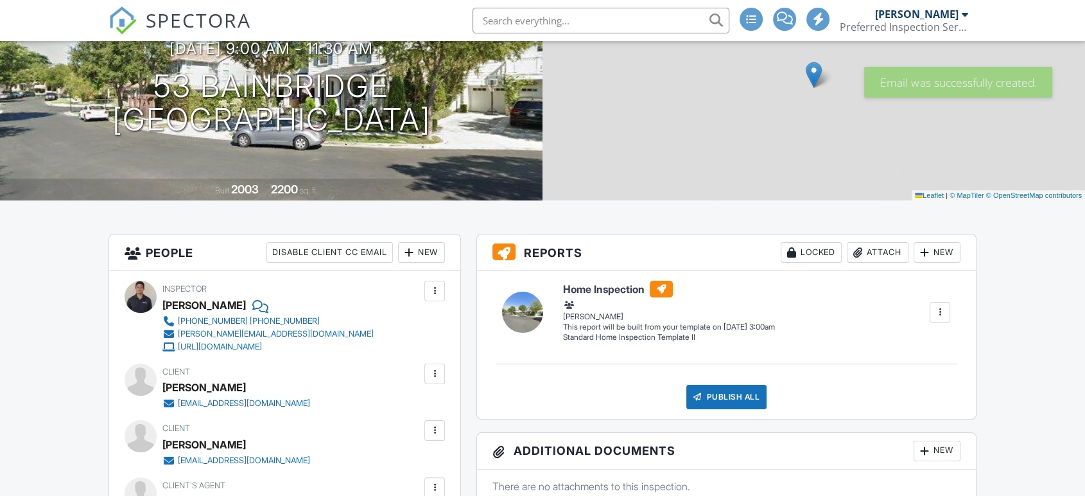
scroll to position [143, 0]
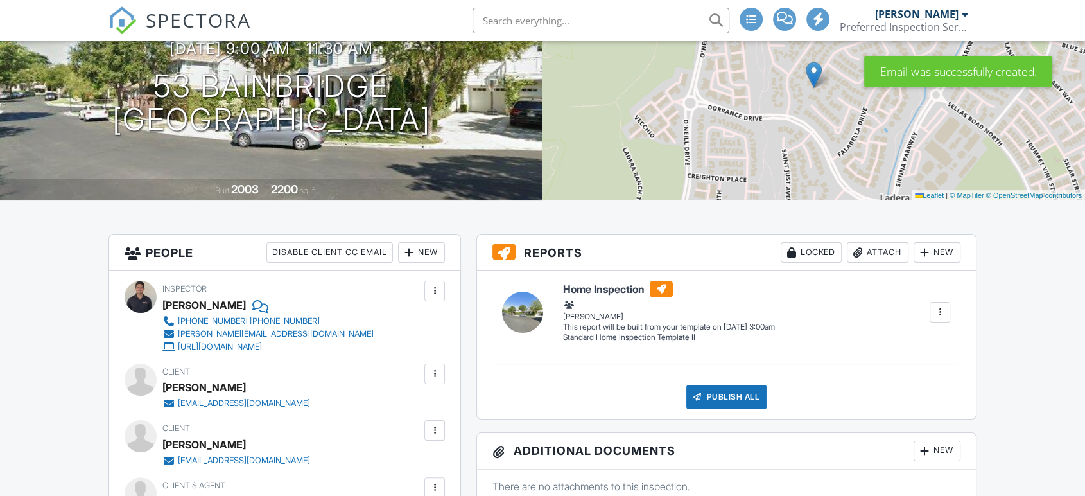
click at [441, 433] on div at bounding box center [434, 430] width 13 height 13
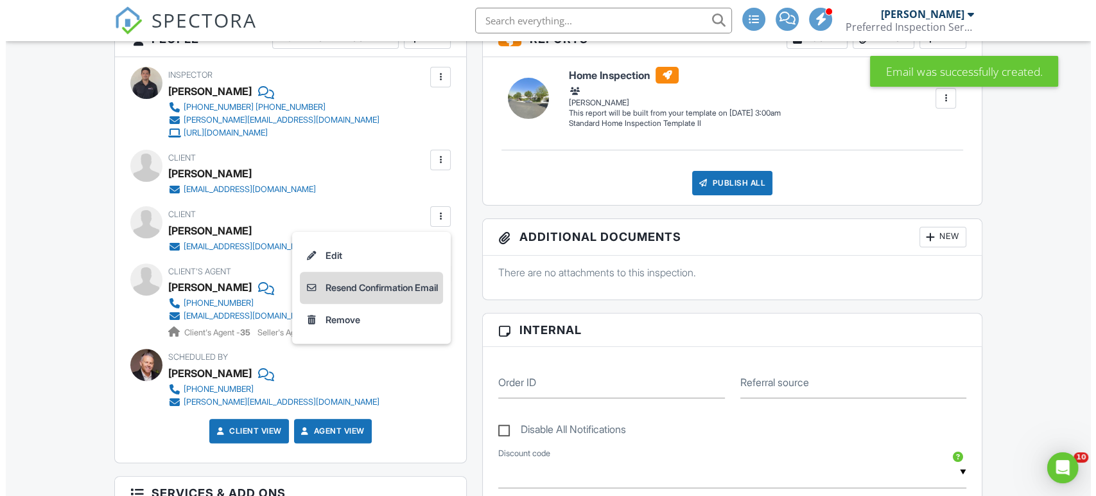
scroll to position [0, 0]
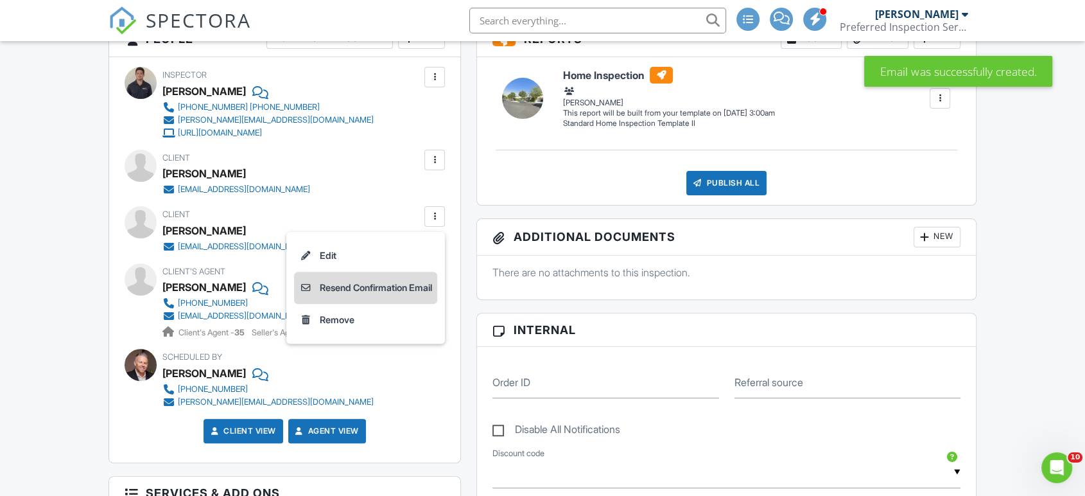
click at [342, 289] on li "Resend Confirmation Email" at bounding box center [365, 288] width 143 height 32
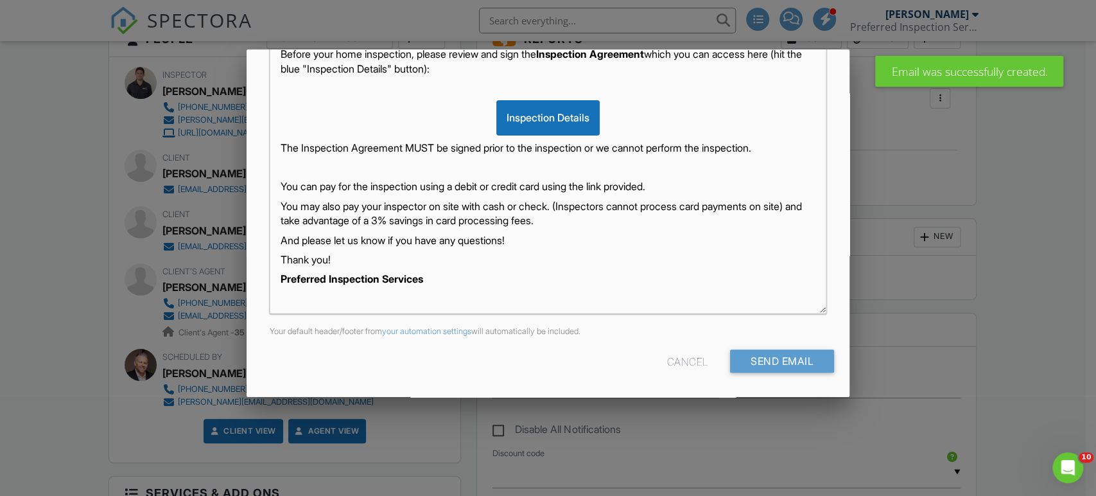
scroll to position [3, 0]
click at [737, 355] on input "Send Email" at bounding box center [782, 360] width 104 height 23
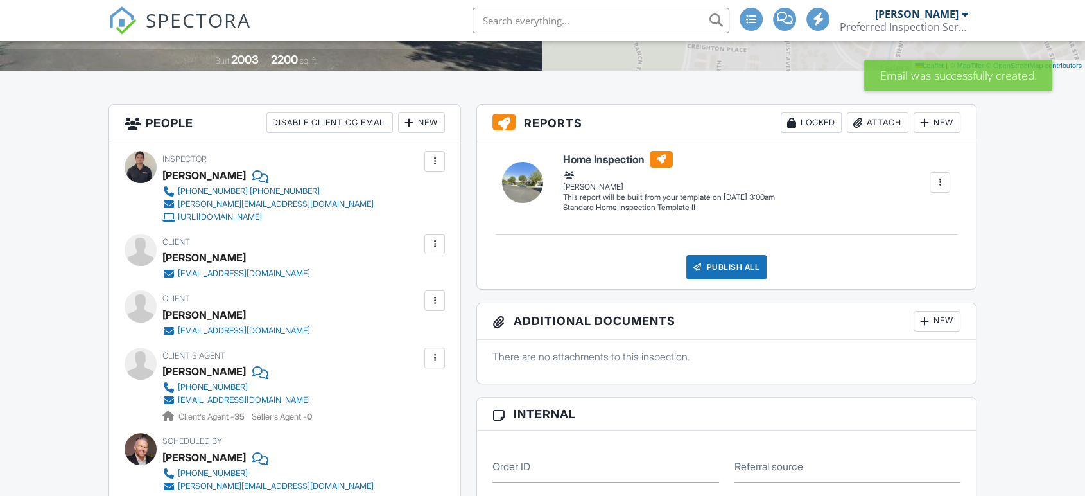
scroll to position [356, 0]
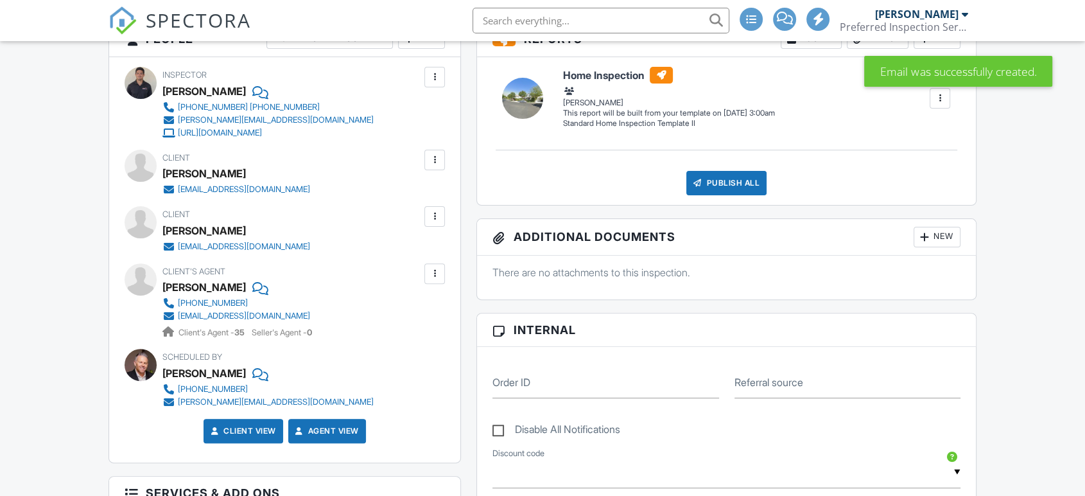
click at [437, 272] on div at bounding box center [434, 273] width 13 height 13
click at [432, 272] on div at bounding box center [434, 273] width 13 height 13
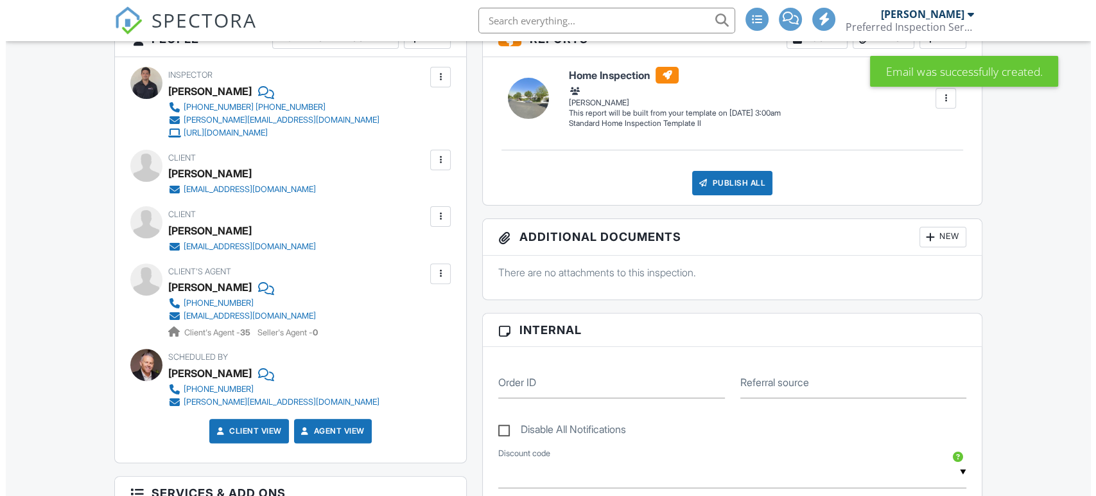
scroll to position [0, 0]
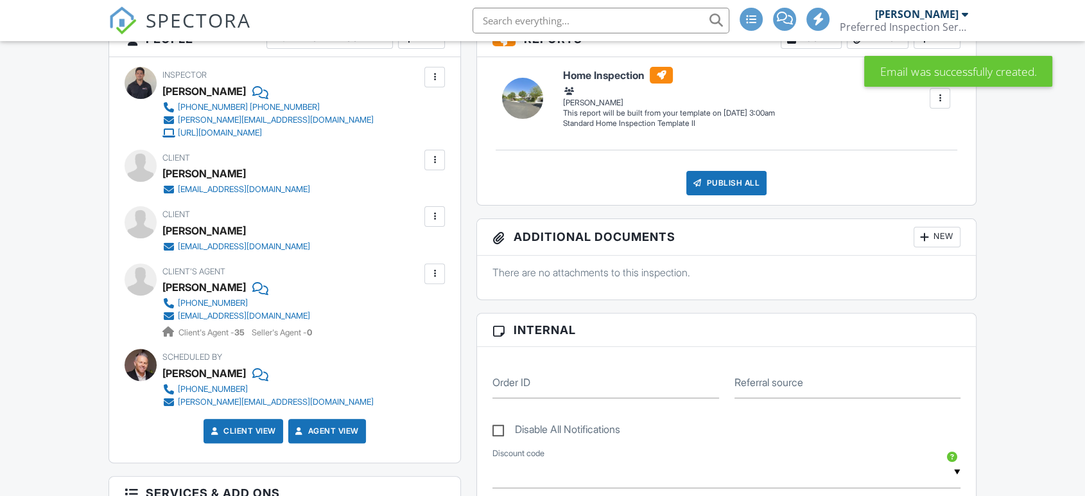
click at [432, 267] on div at bounding box center [434, 273] width 13 height 13
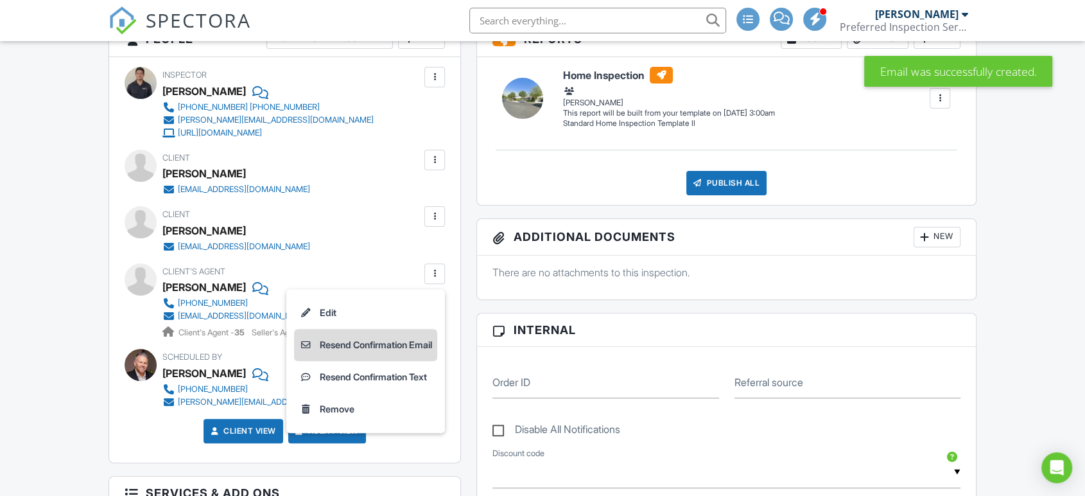
click at [416, 344] on li "Resend Confirmation Email" at bounding box center [365, 345] width 143 height 32
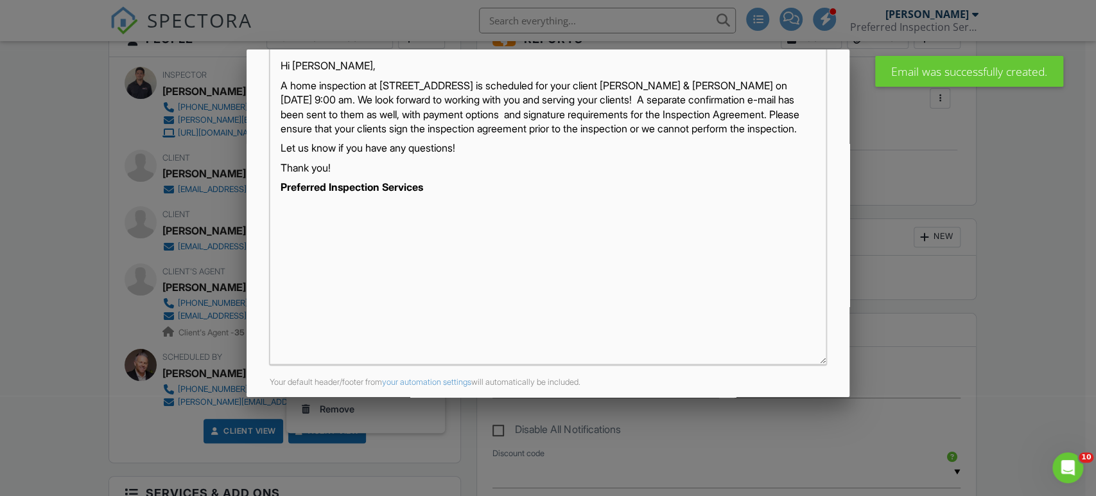
scroll to position [283, 0]
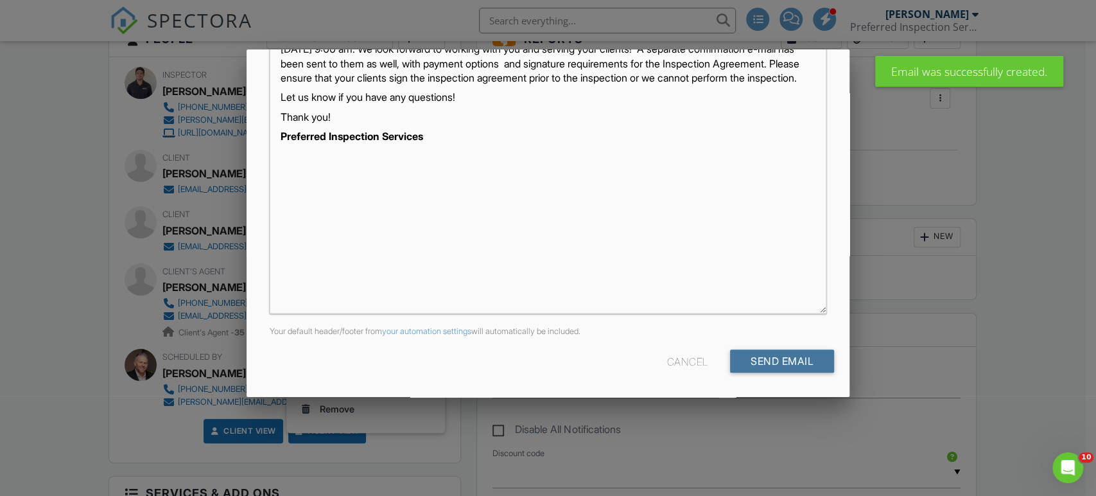
drag, startPoint x: 756, startPoint y: 360, endPoint x: 748, endPoint y: 360, distance: 8.4
click at [756, 360] on input "Send Email" at bounding box center [782, 360] width 104 height 23
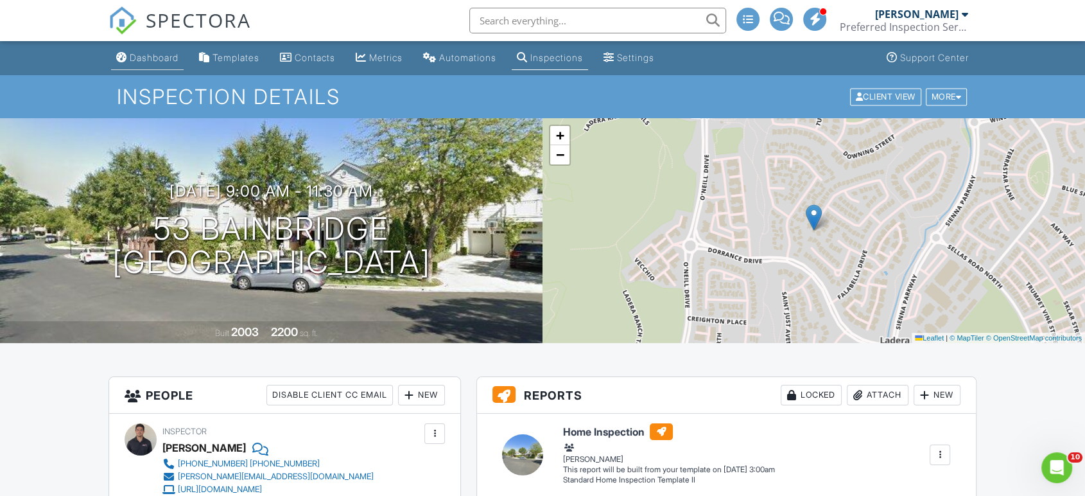
click at [153, 58] on div "Dashboard" at bounding box center [154, 57] width 49 height 11
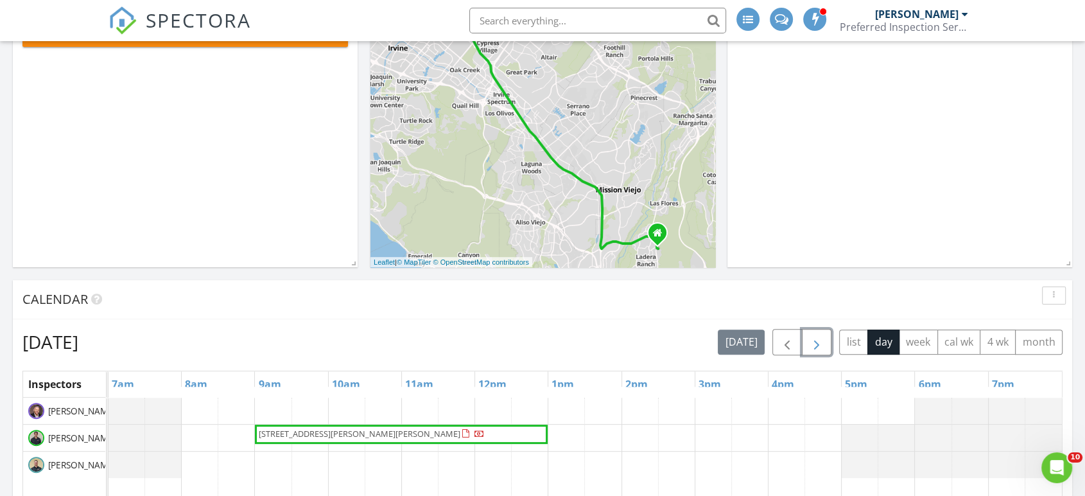
click at [817, 342] on span "button" at bounding box center [816, 342] width 15 height 15
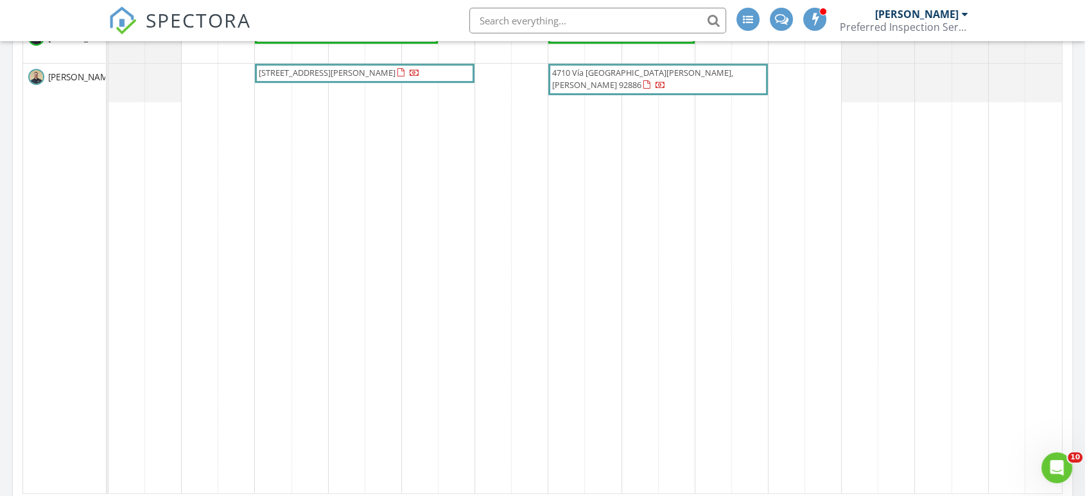
scroll to position [597, 0]
